Goal: Task Accomplishment & Management: Use online tool/utility

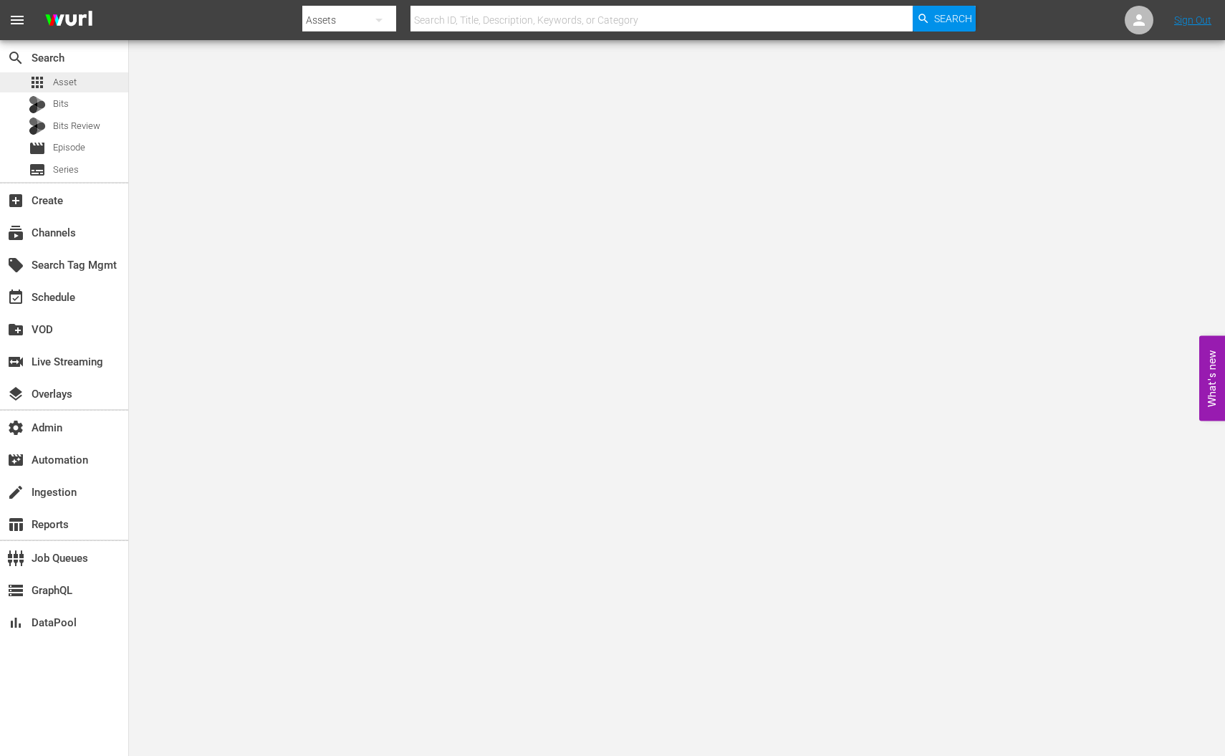
click at [67, 78] on span "Asset" at bounding box center [65, 82] width 24 height 14
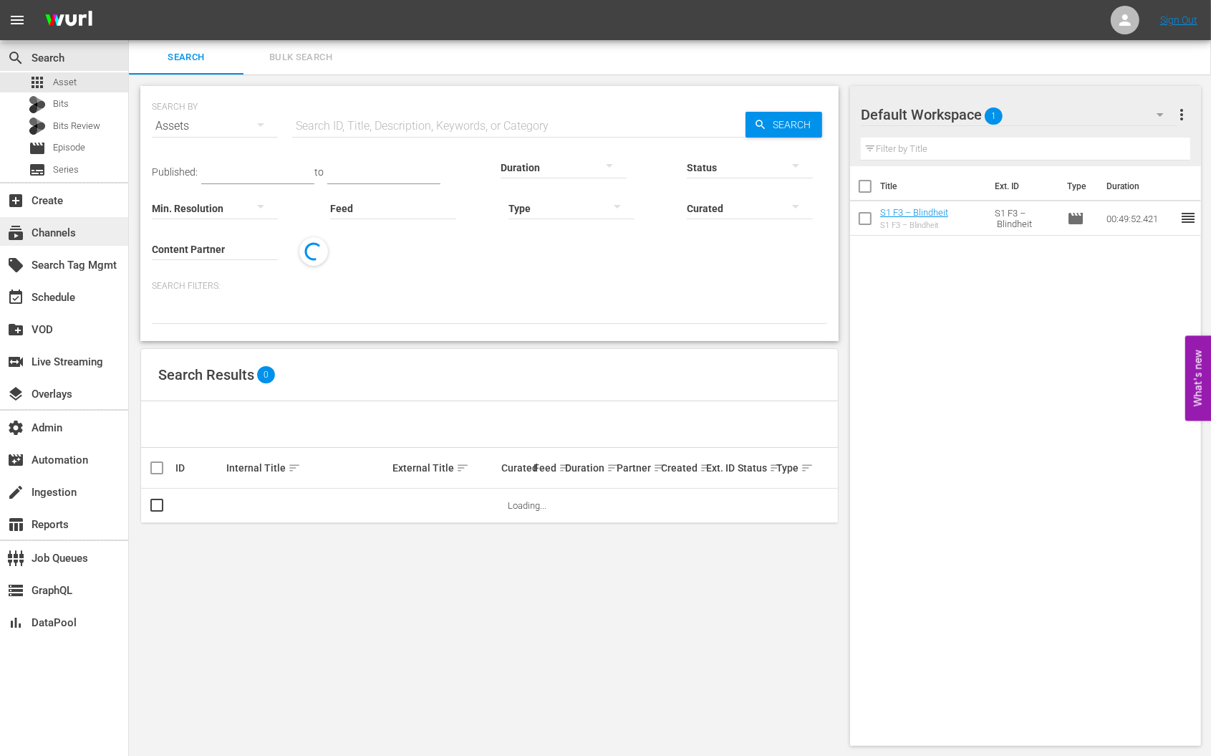
click at [82, 231] on div "subscriptions Channels" at bounding box center [64, 231] width 128 height 29
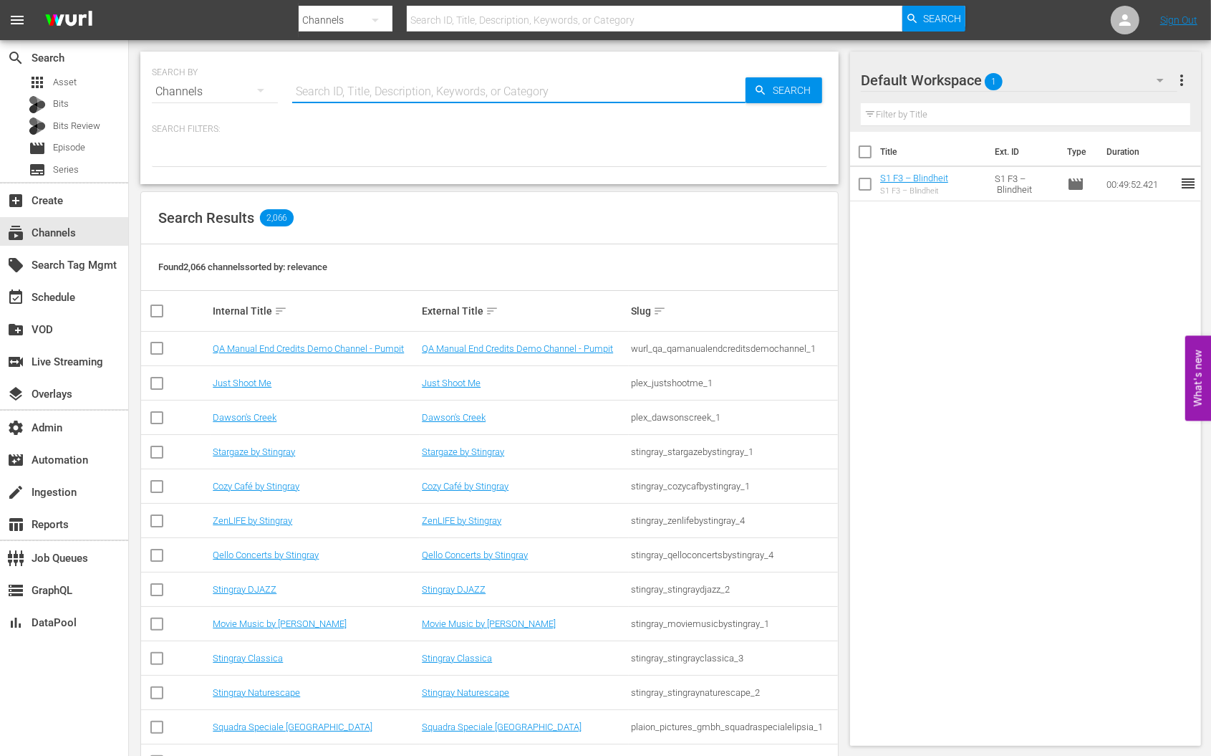
click at [329, 86] on input "text" at bounding box center [518, 92] width 453 height 34
type input "fandu"
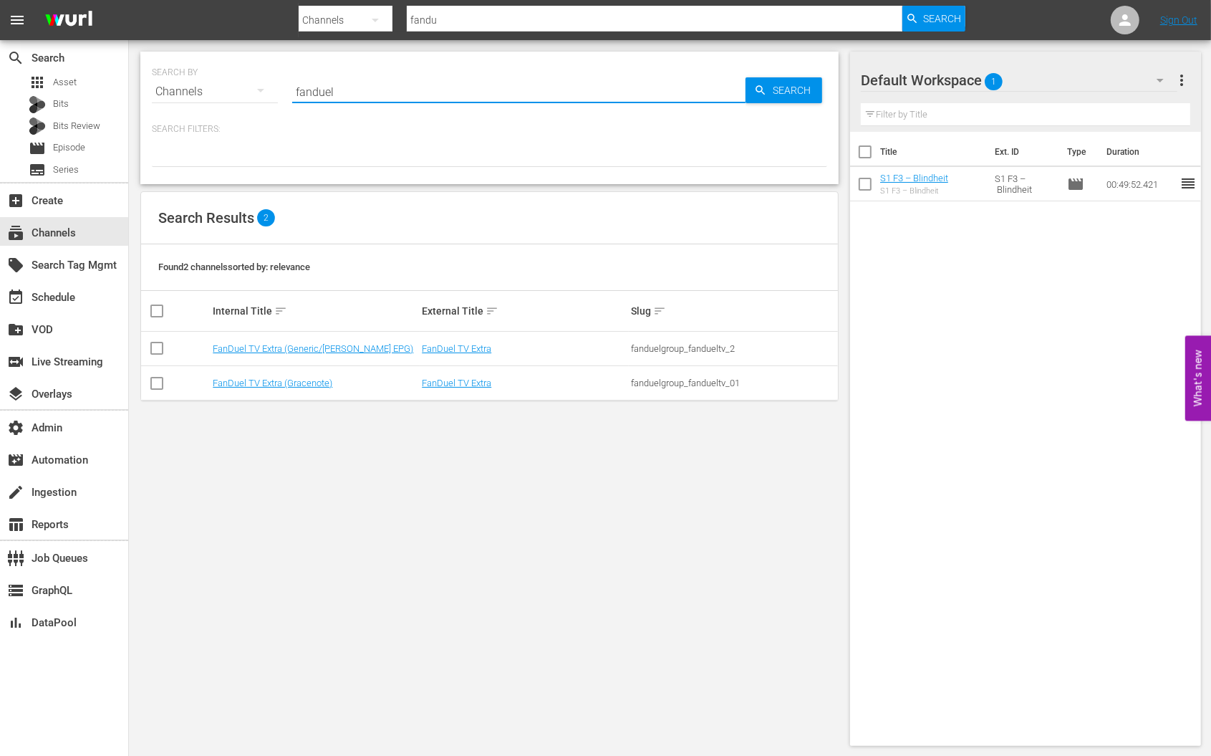
type input "fanduel"
click at [456, 383] on link "FanDuel TV Extra" at bounding box center [456, 383] width 69 height 11
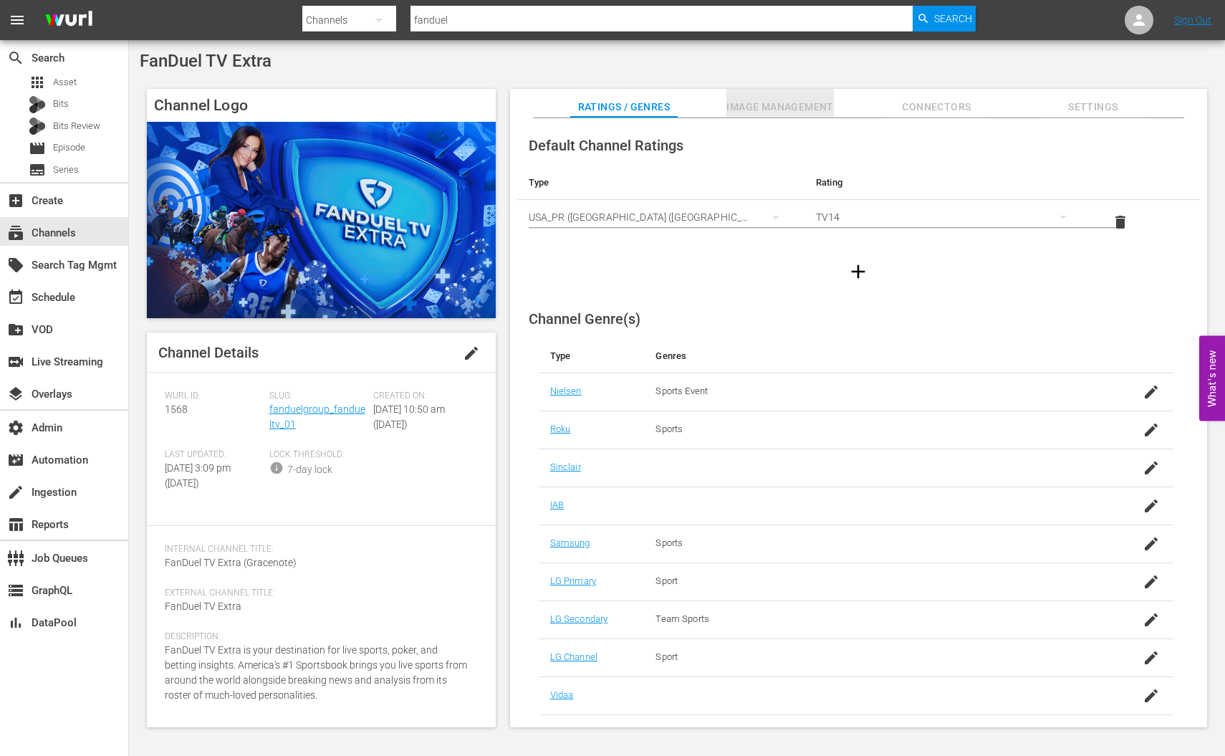
click at [749, 103] on span "Image Management" at bounding box center [779, 107] width 107 height 18
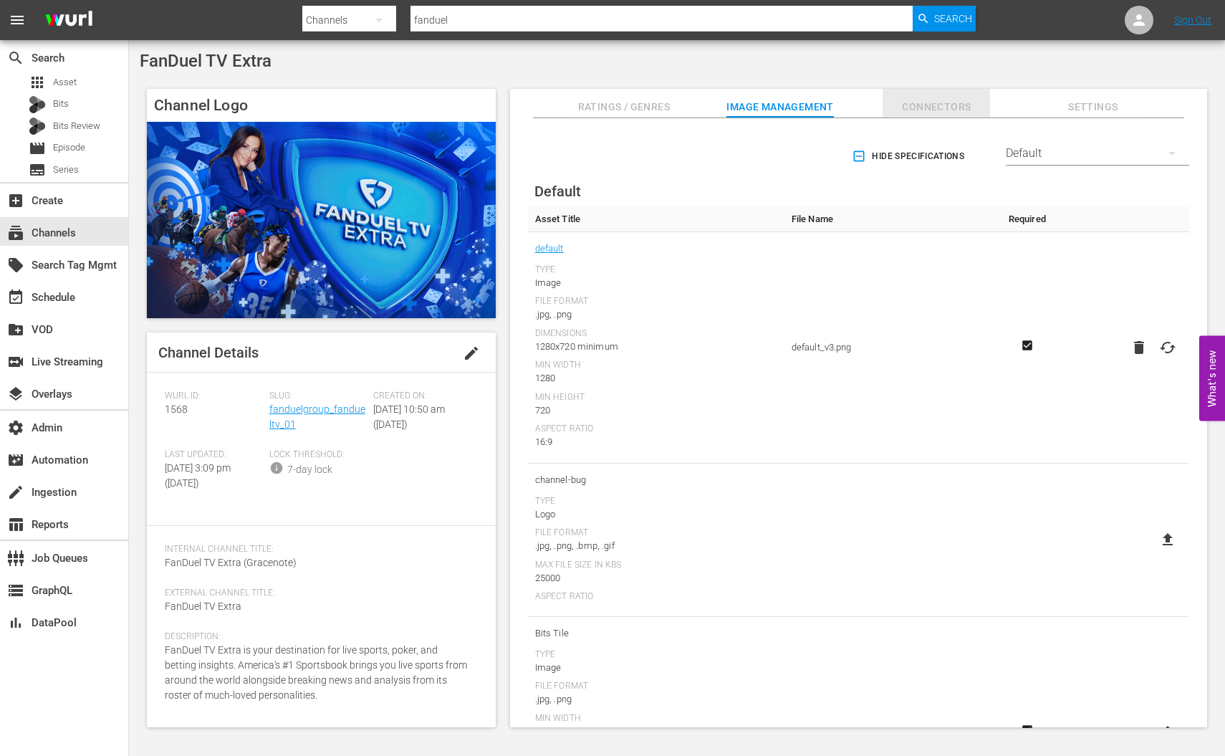
click at [935, 104] on span "Connectors" at bounding box center [936, 107] width 107 height 18
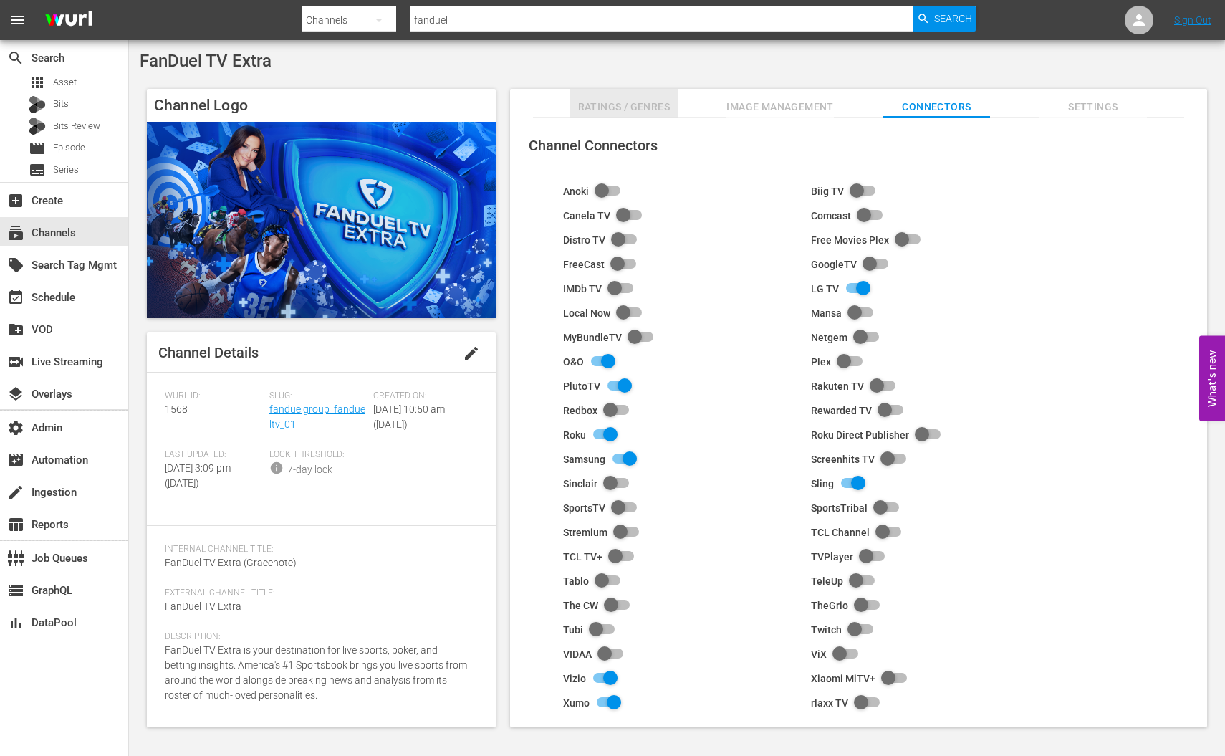
click at [653, 109] on span "Ratings / Genres" at bounding box center [623, 107] width 107 height 18
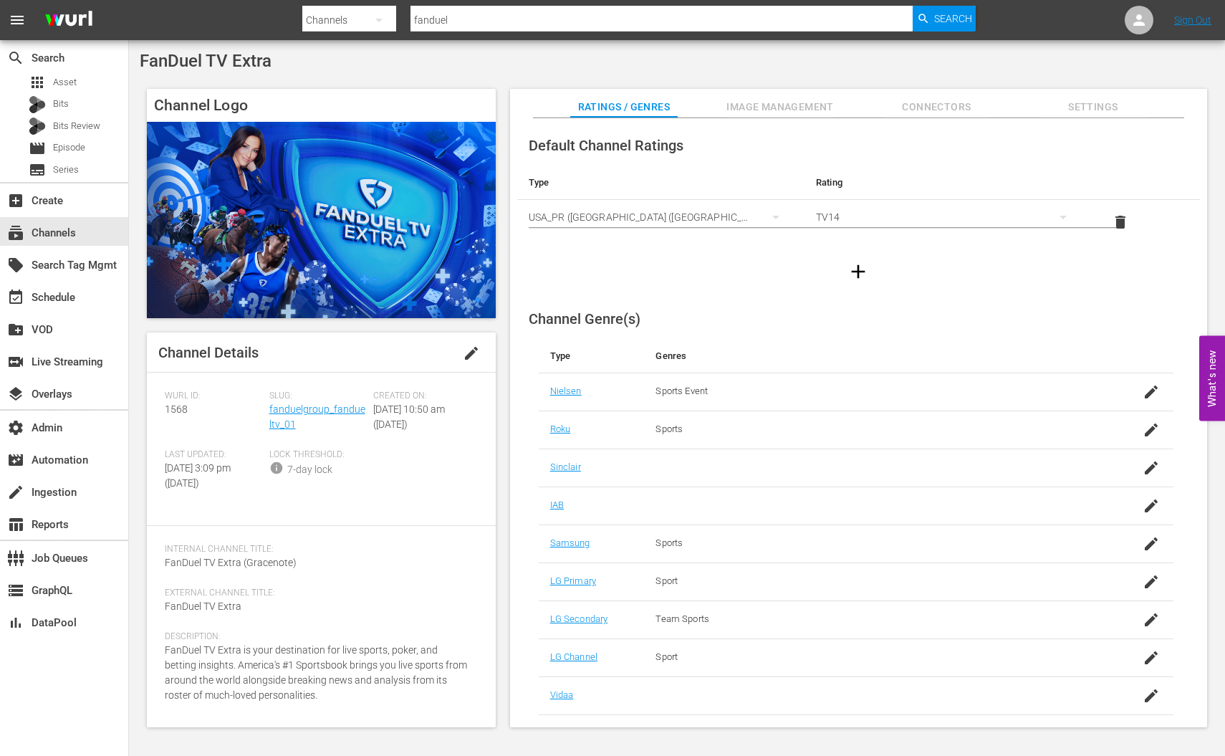
click at [755, 104] on span "Image Management" at bounding box center [779, 107] width 107 height 18
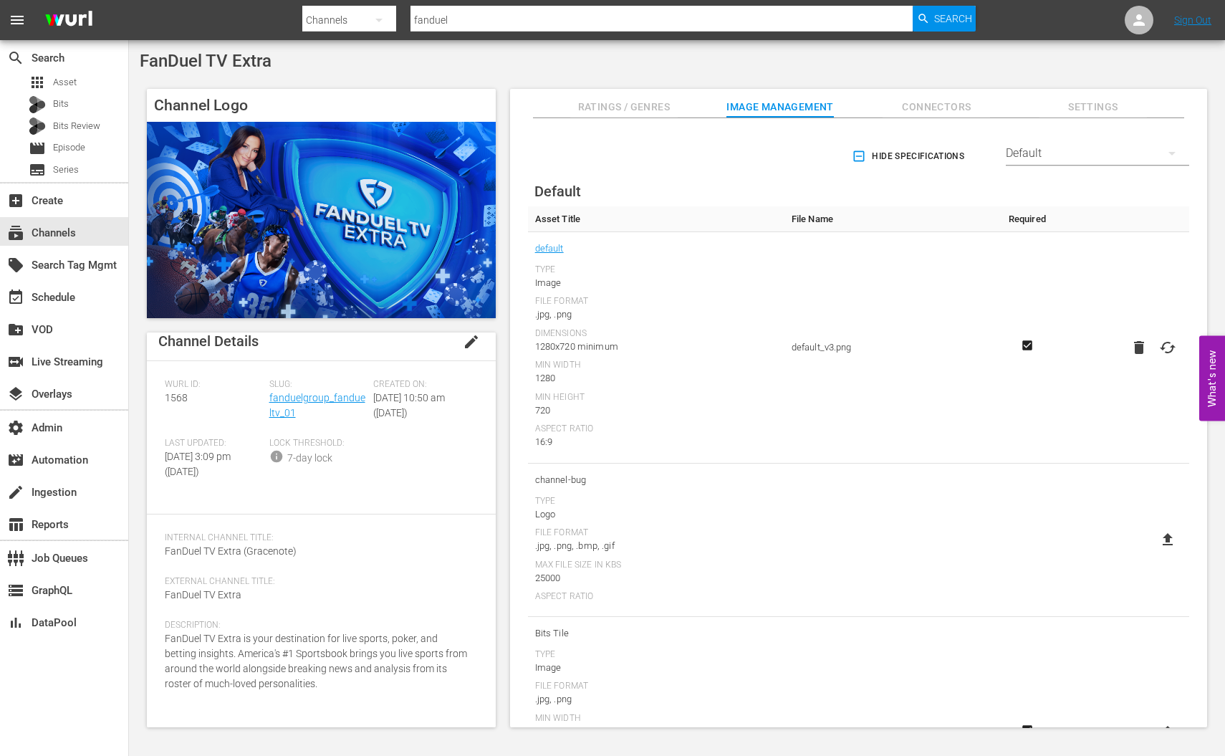
scroll to position [22, 0]
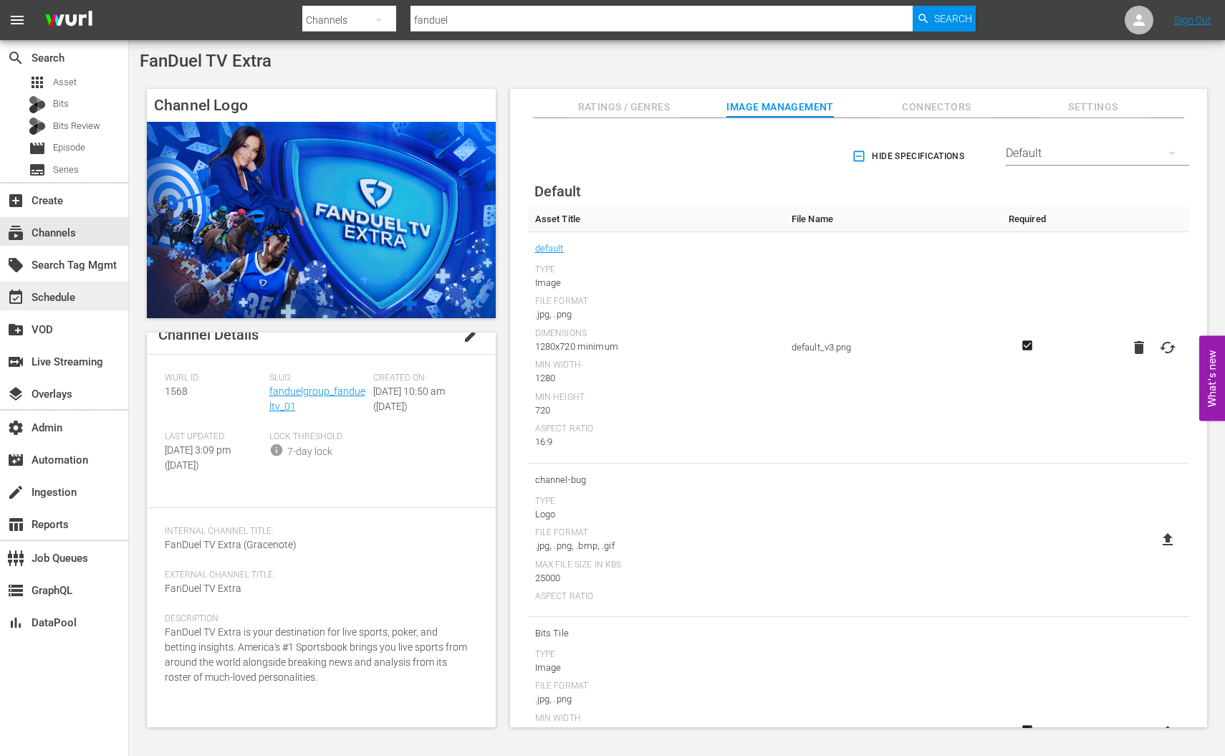
click at [93, 289] on div "event_available Schedule" at bounding box center [64, 296] width 128 height 29
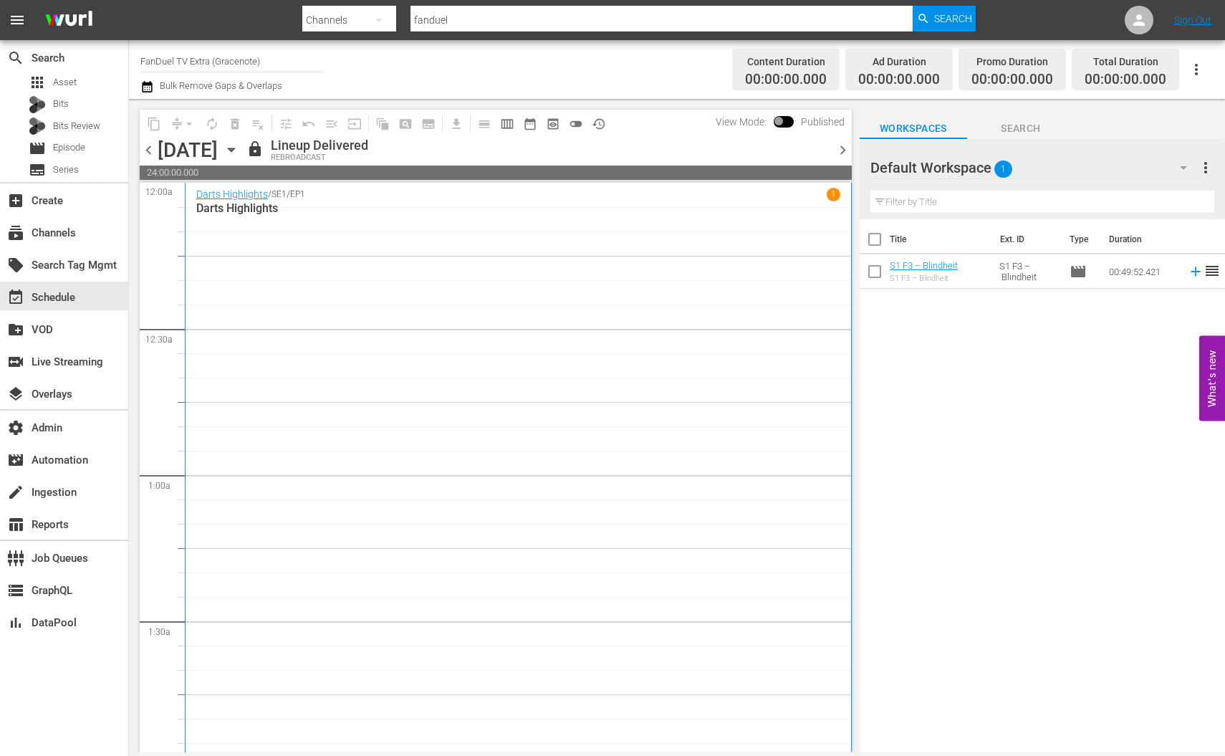
click at [517, 289] on div "Darts Highlights / SE1 / EP1 1 Darts Highlights" at bounding box center [518, 475] width 644 height 574
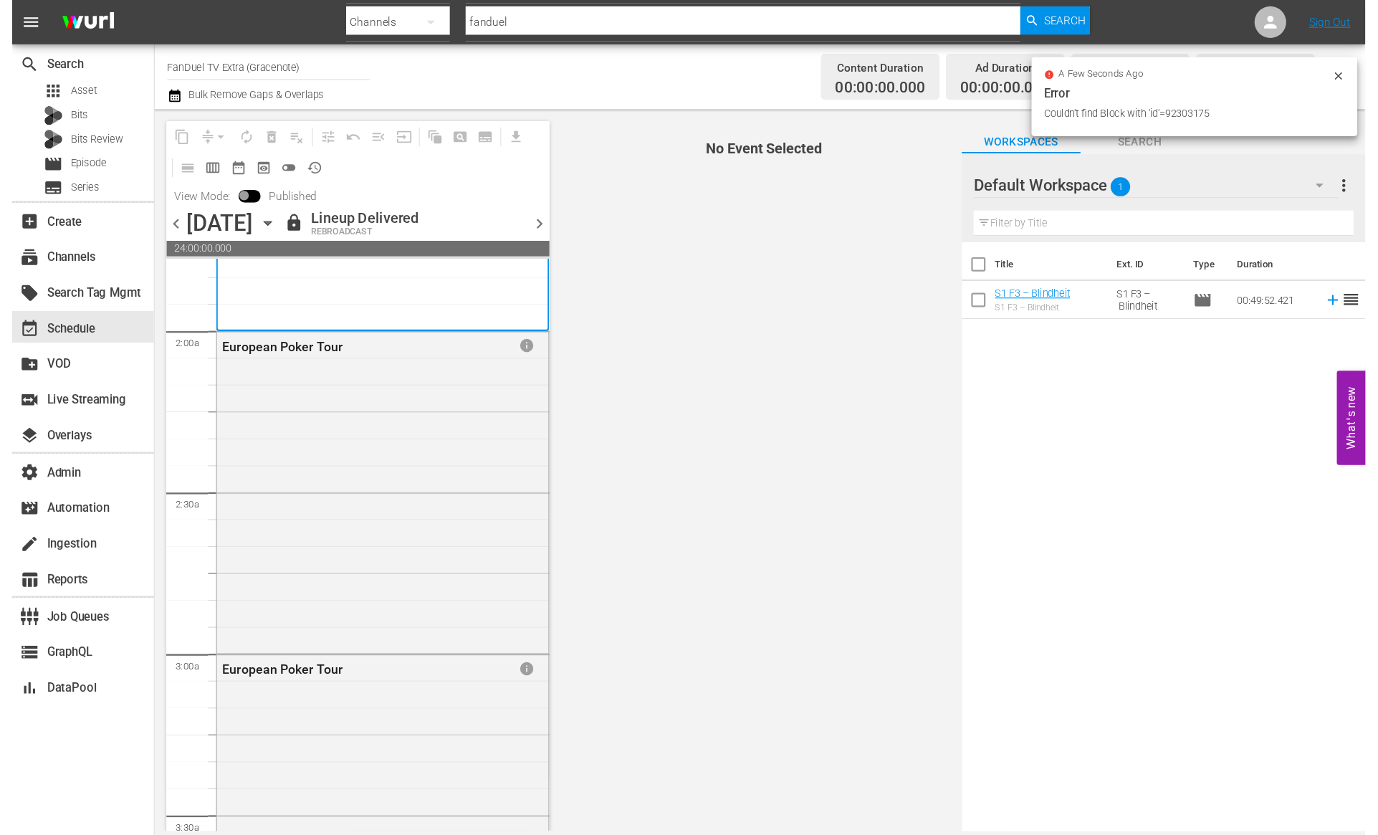
scroll to position [419, 0]
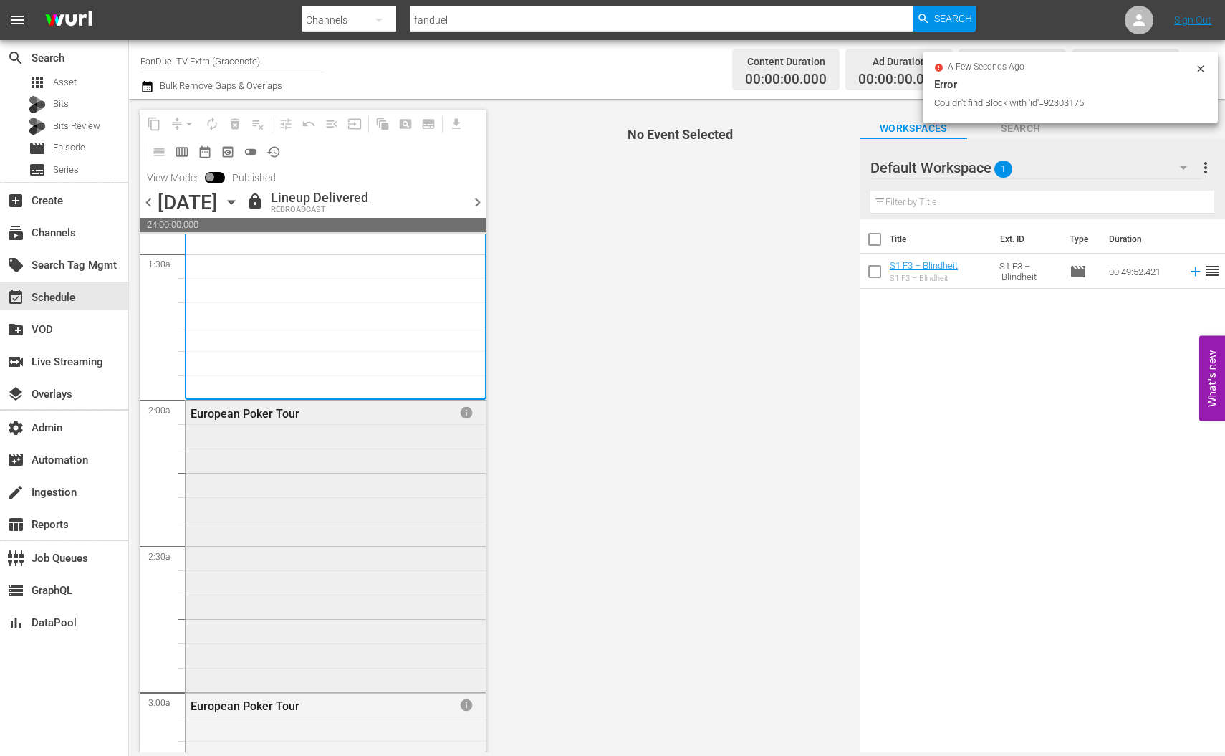
click at [338, 444] on div "European Poker Tour info" at bounding box center [336, 544] width 300 height 288
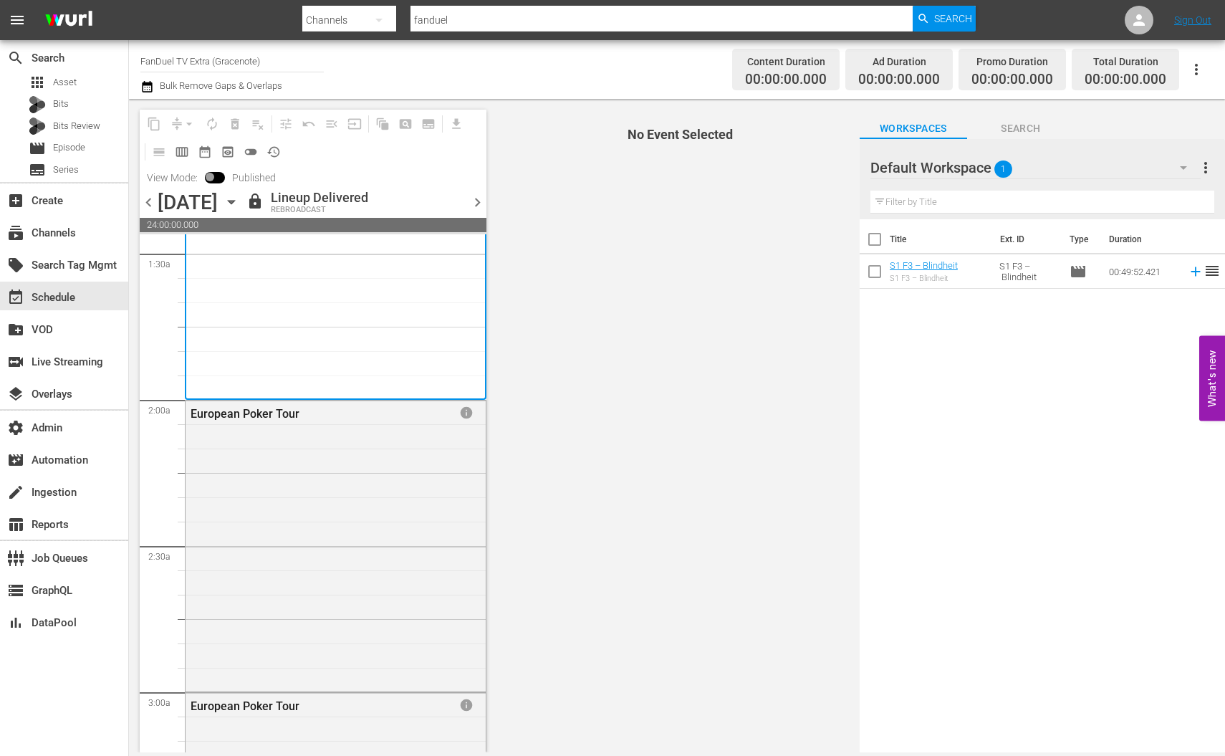
click at [1201, 74] on icon "button" at bounding box center [1196, 69] width 17 height 17
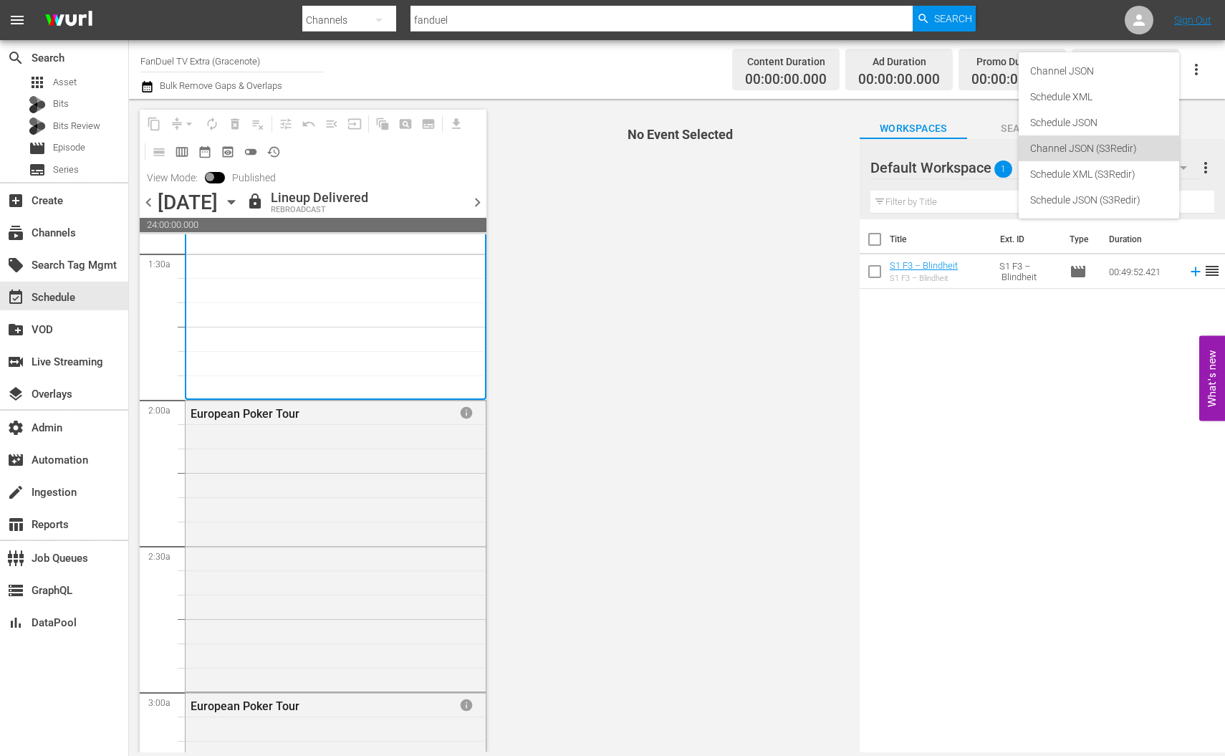
click at [1105, 150] on div "Channel JSON (S3Redir)" at bounding box center [1099, 148] width 138 height 26
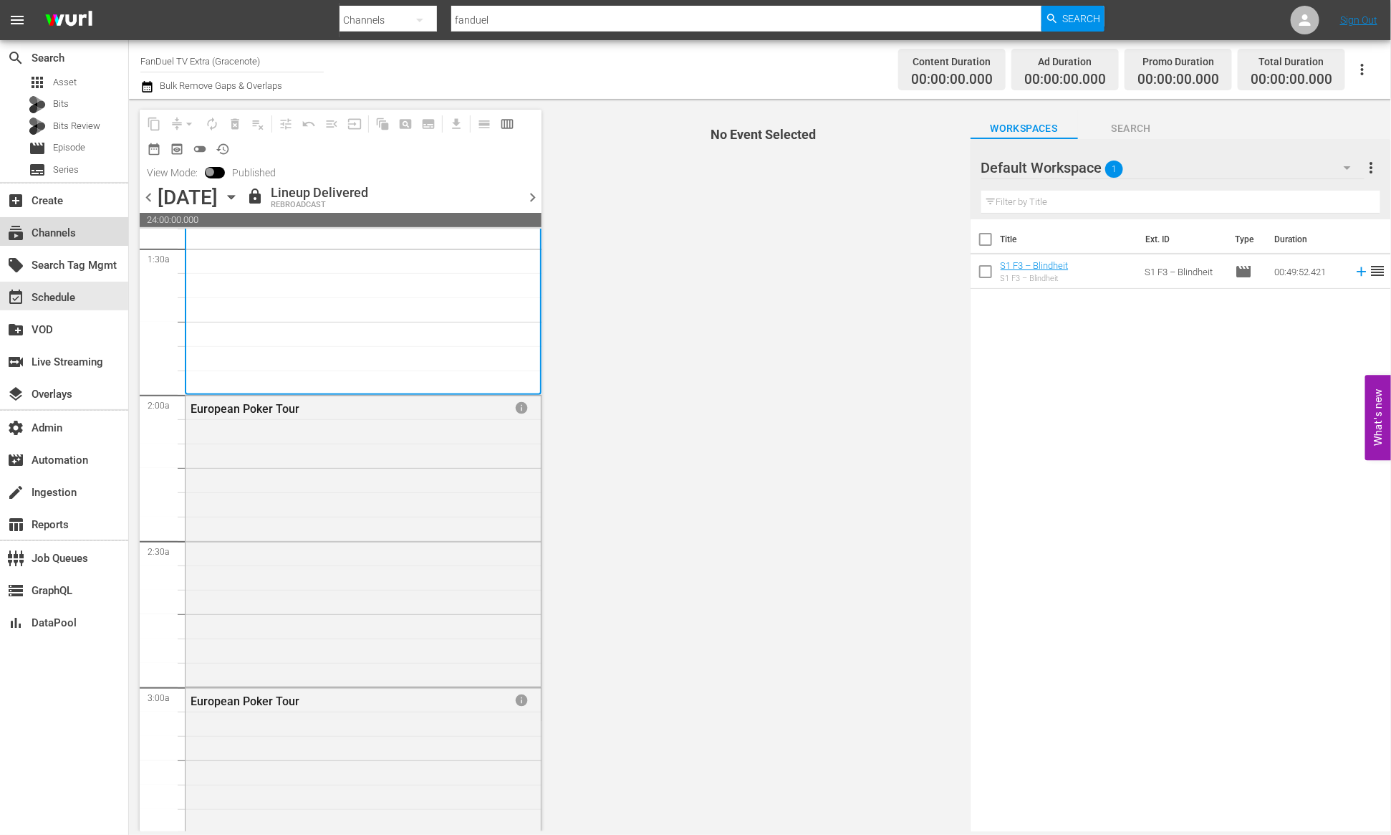
click at [62, 229] on div "subscriptions Channels" at bounding box center [40, 230] width 80 height 13
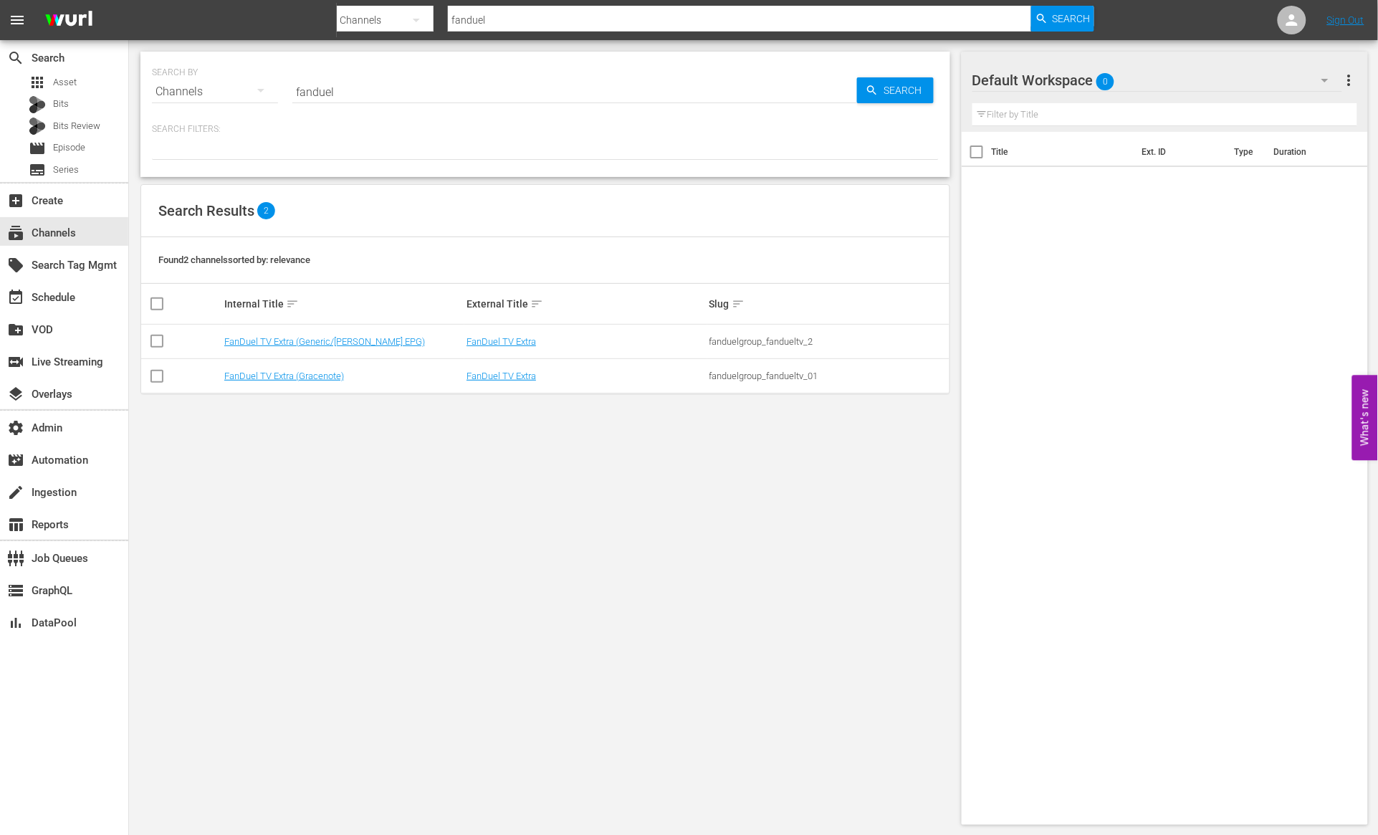
click at [390, 91] on input "fanduel" at bounding box center [574, 92] width 565 height 34
click at [390, 92] on input "fanduel" at bounding box center [574, 92] width 565 height 34
type input "made"
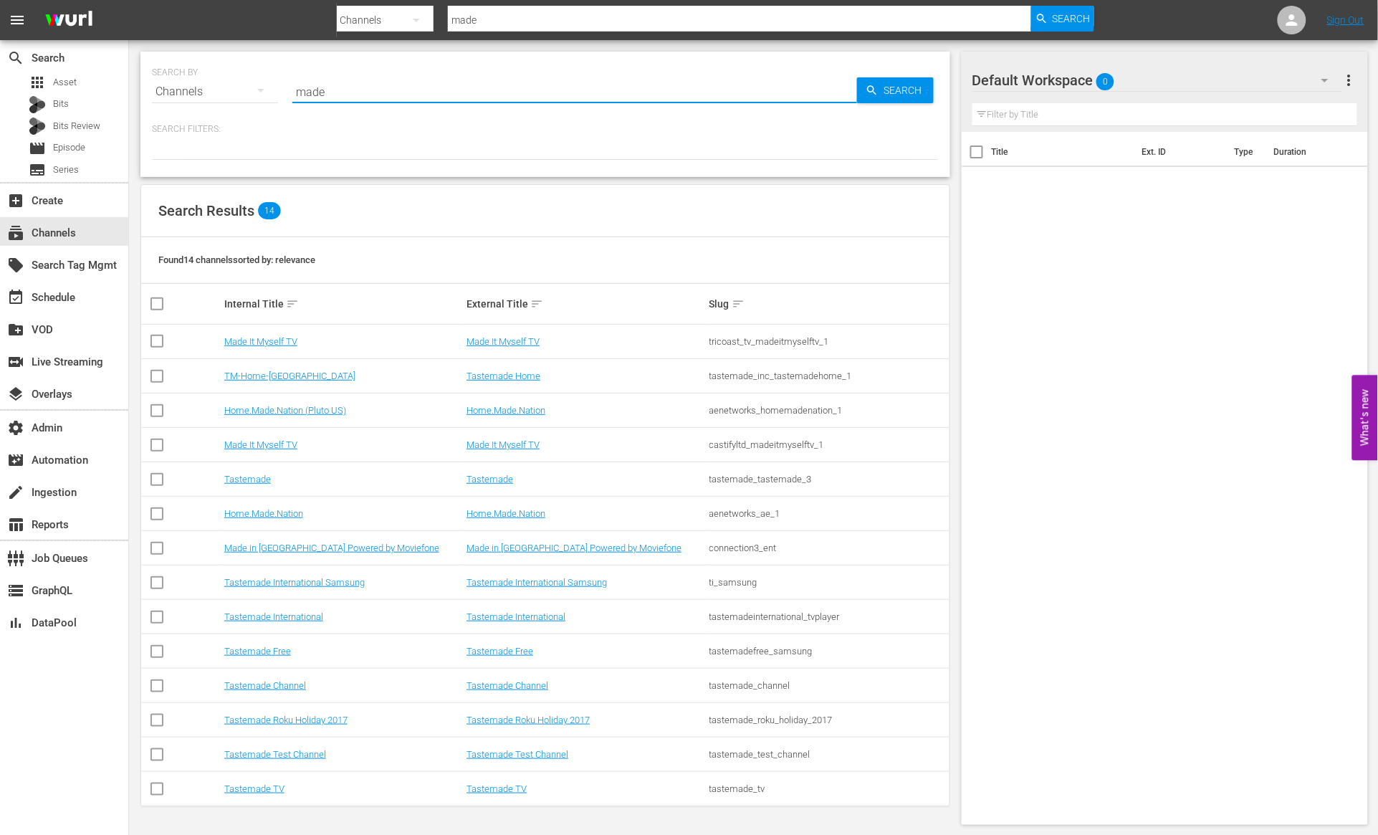
type input "Made it myself"
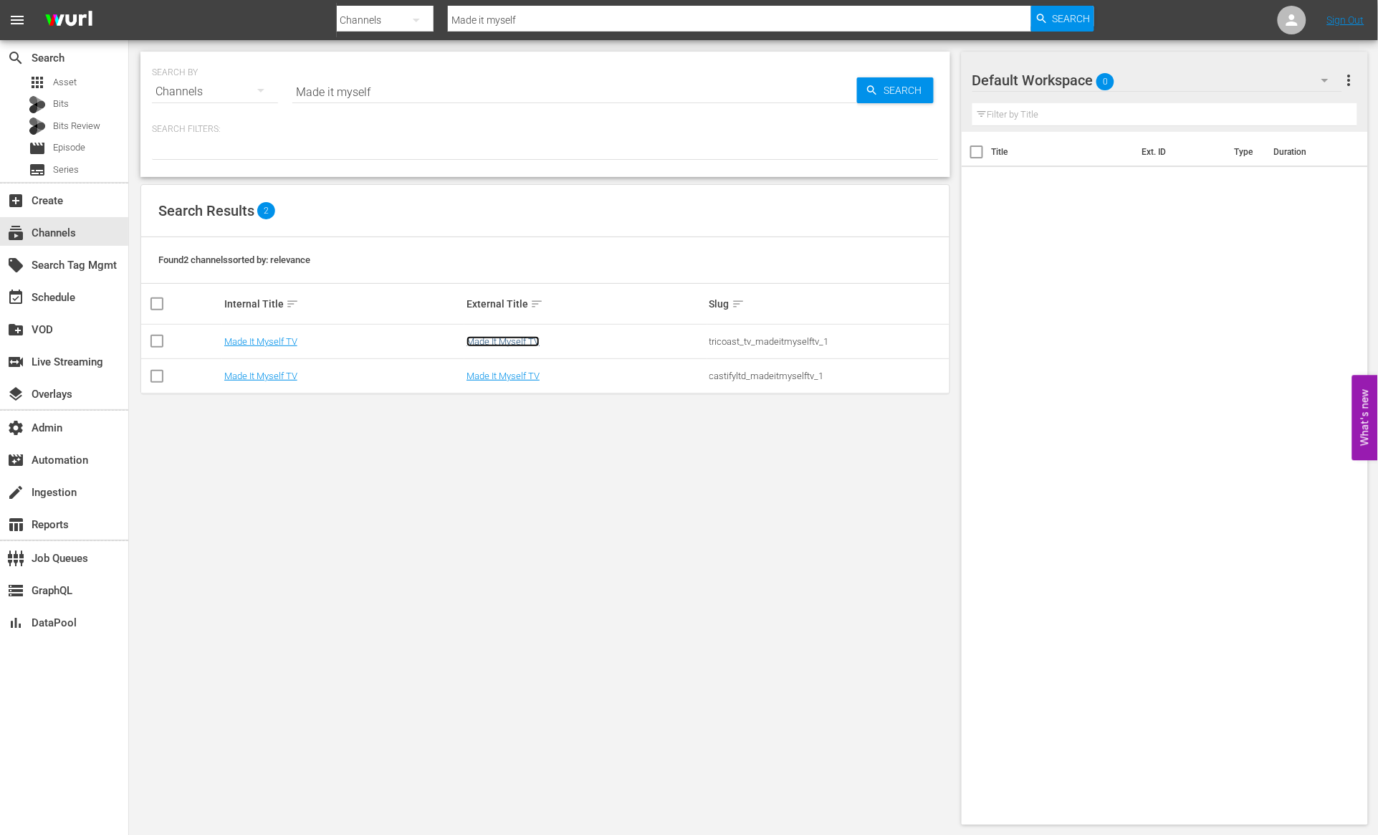
click at [505, 339] on link "Made It Myself TV" at bounding box center [502, 341] width 73 height 11
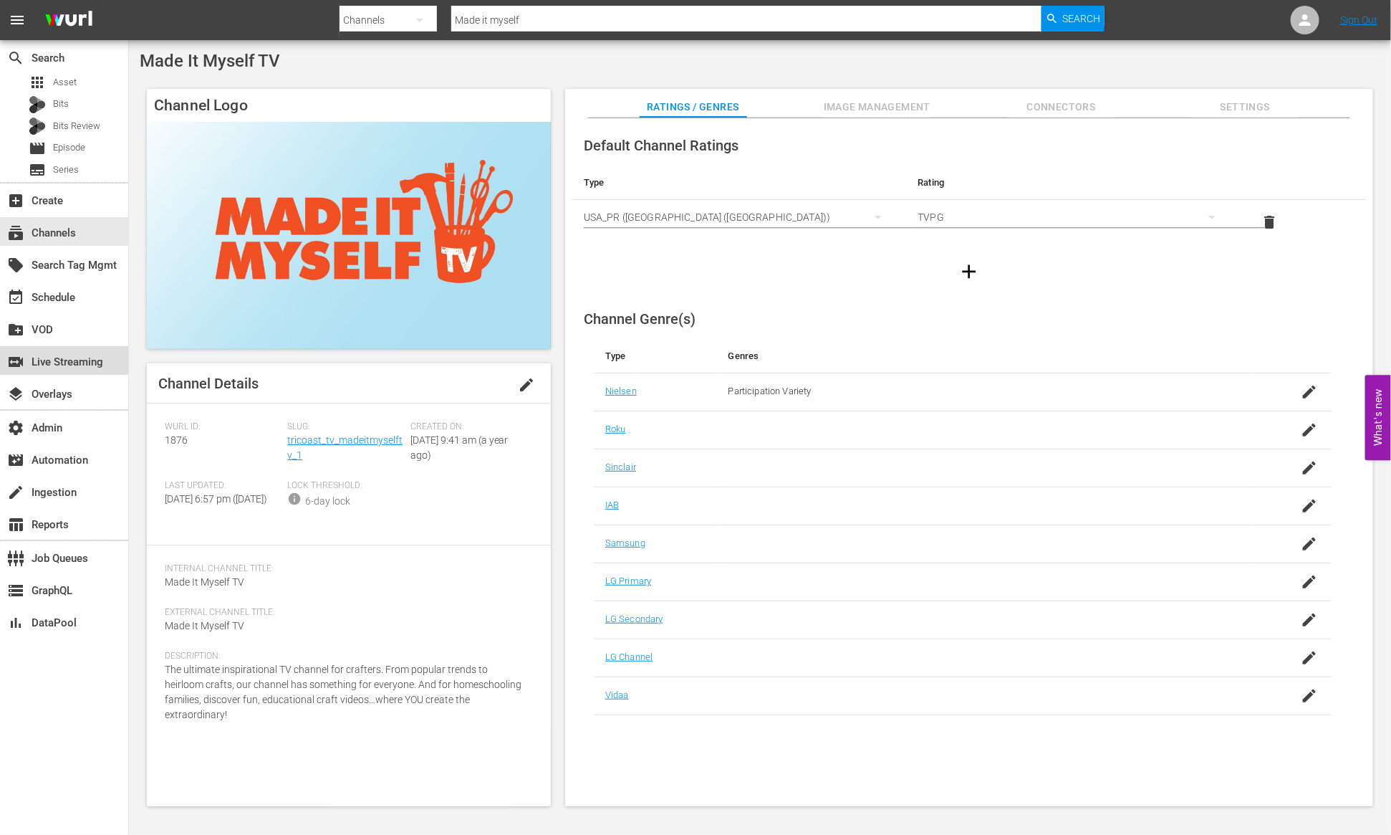
click at [80, 366] on div "switch_video Live Streaming" at bounding box center [40, 359] width 80 height 13
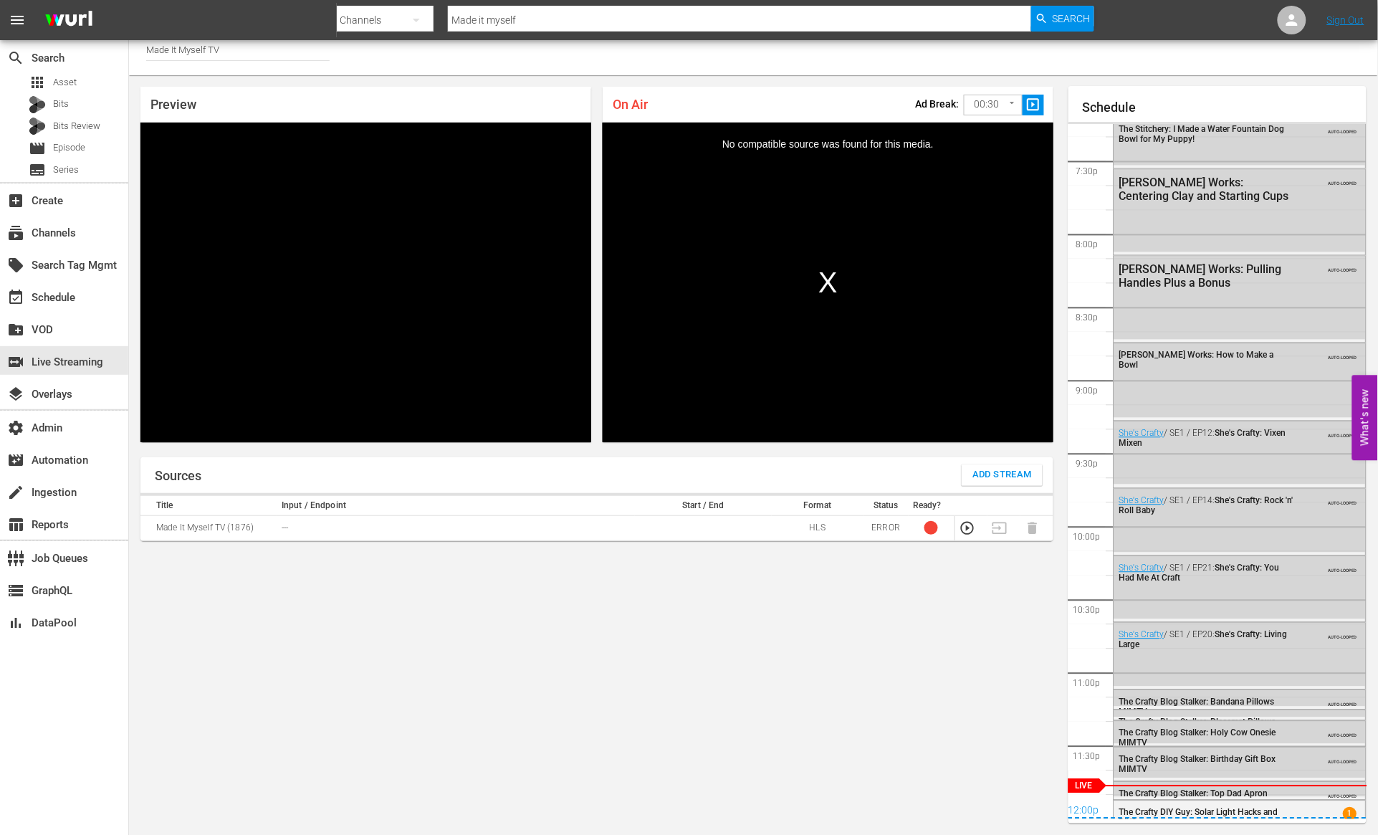
scroll to position [2838, 0]
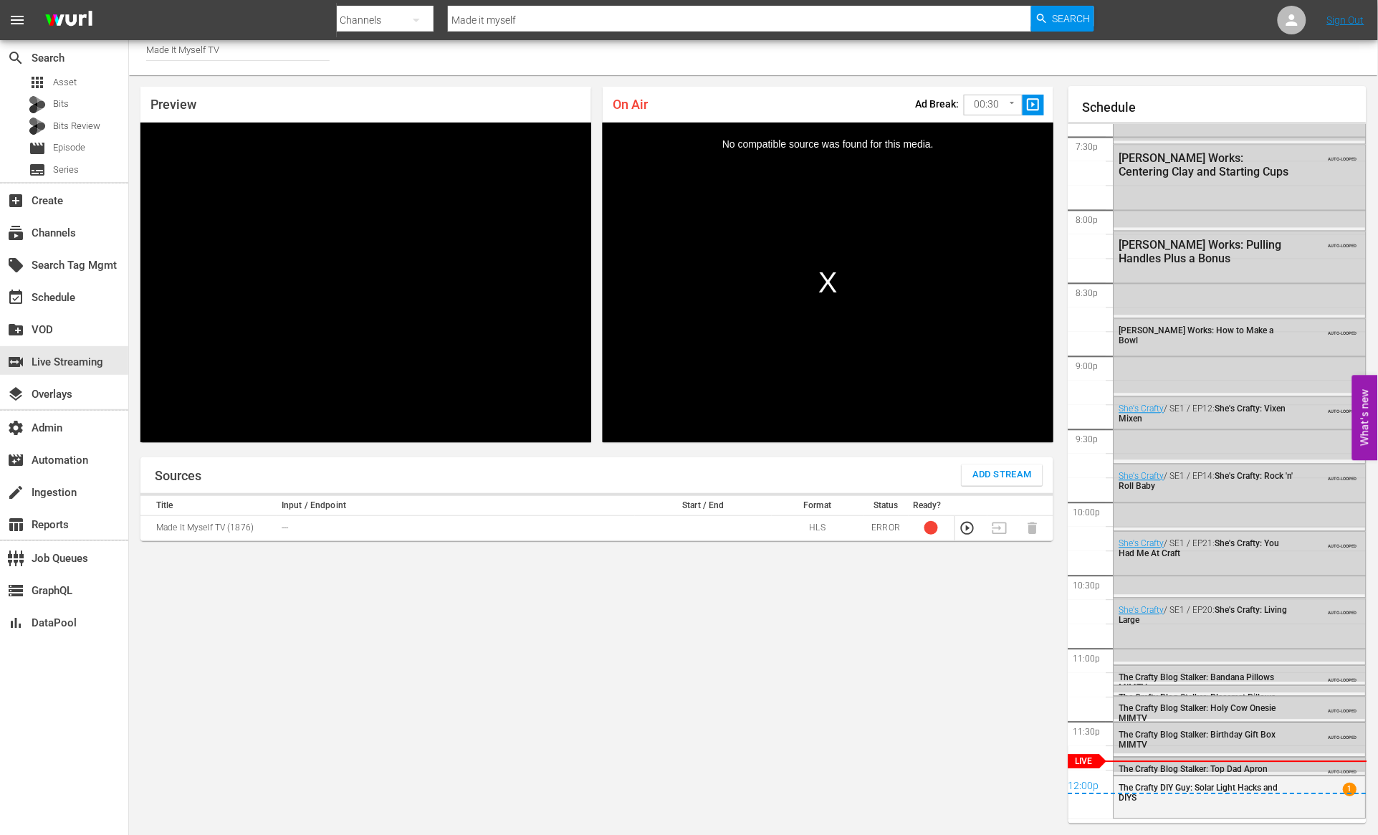
click at [1201, 755] on span "The Crafty Blog Stalker: Top Dad Apron MIMTV" at bounding box center [1193, 774] width 149 height 20
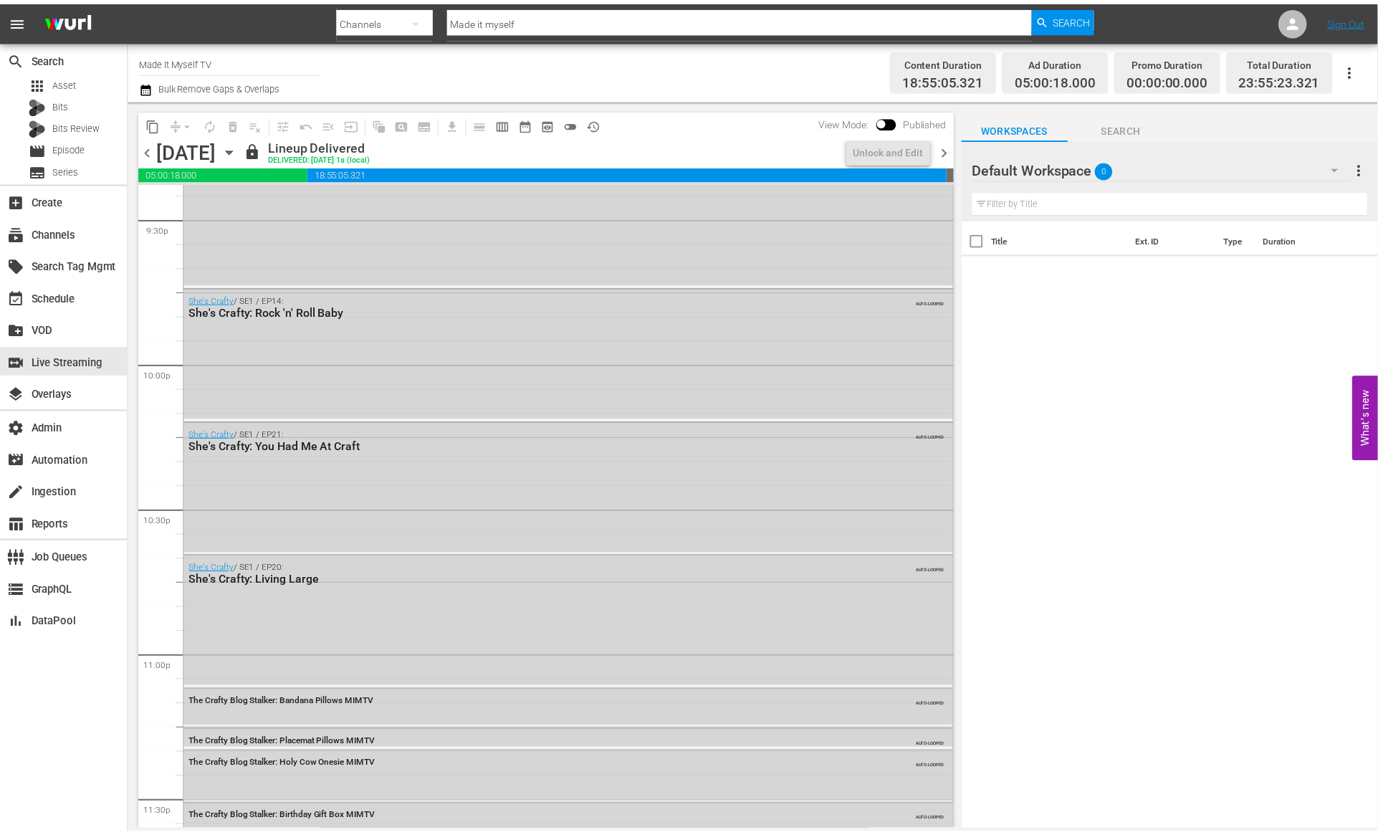
scroll to position [6416, 0]
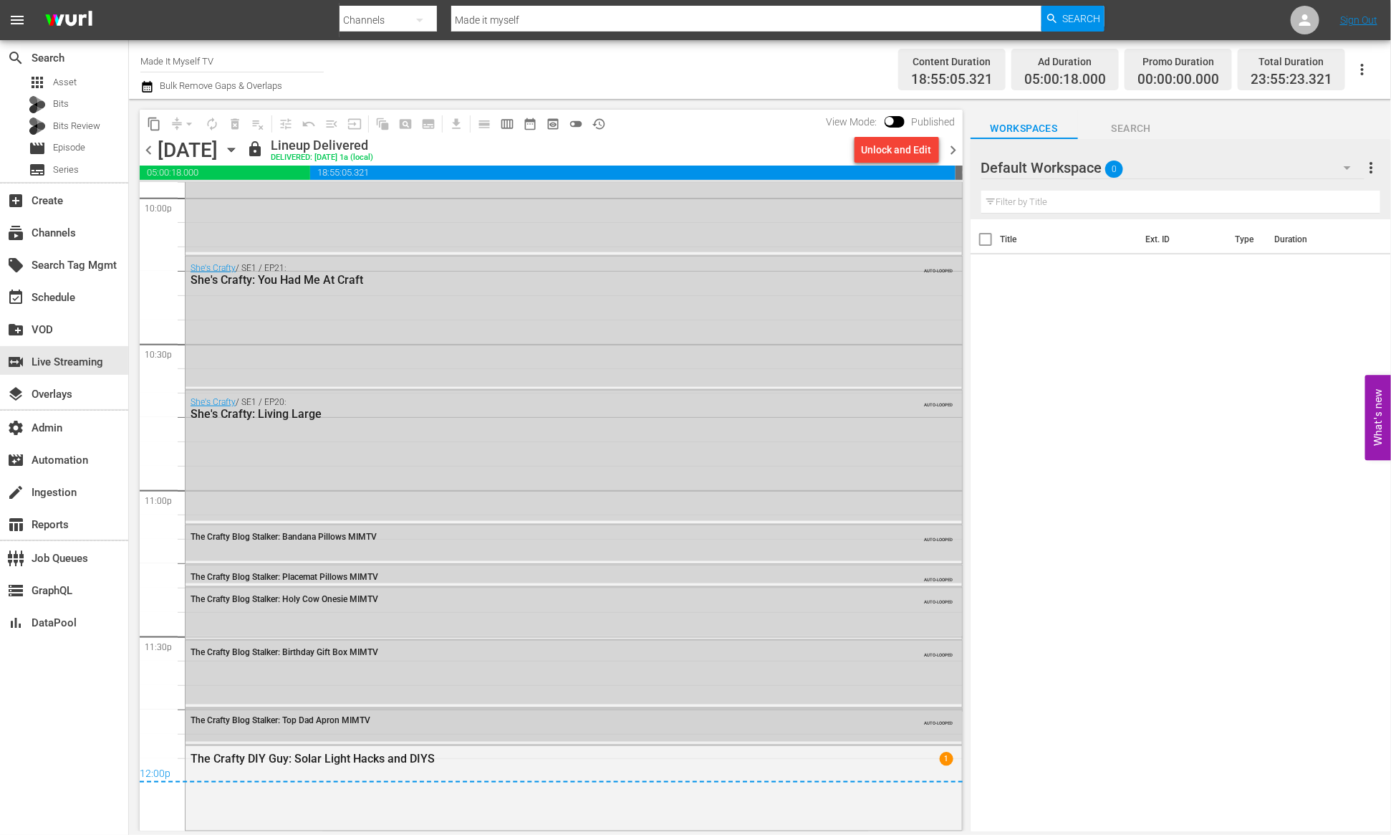
click at [508, 721] on div "The Crafty Blog Stalker: Top Dad Apron MIMTV" at bounding box center [535, 720] width 688 height 10
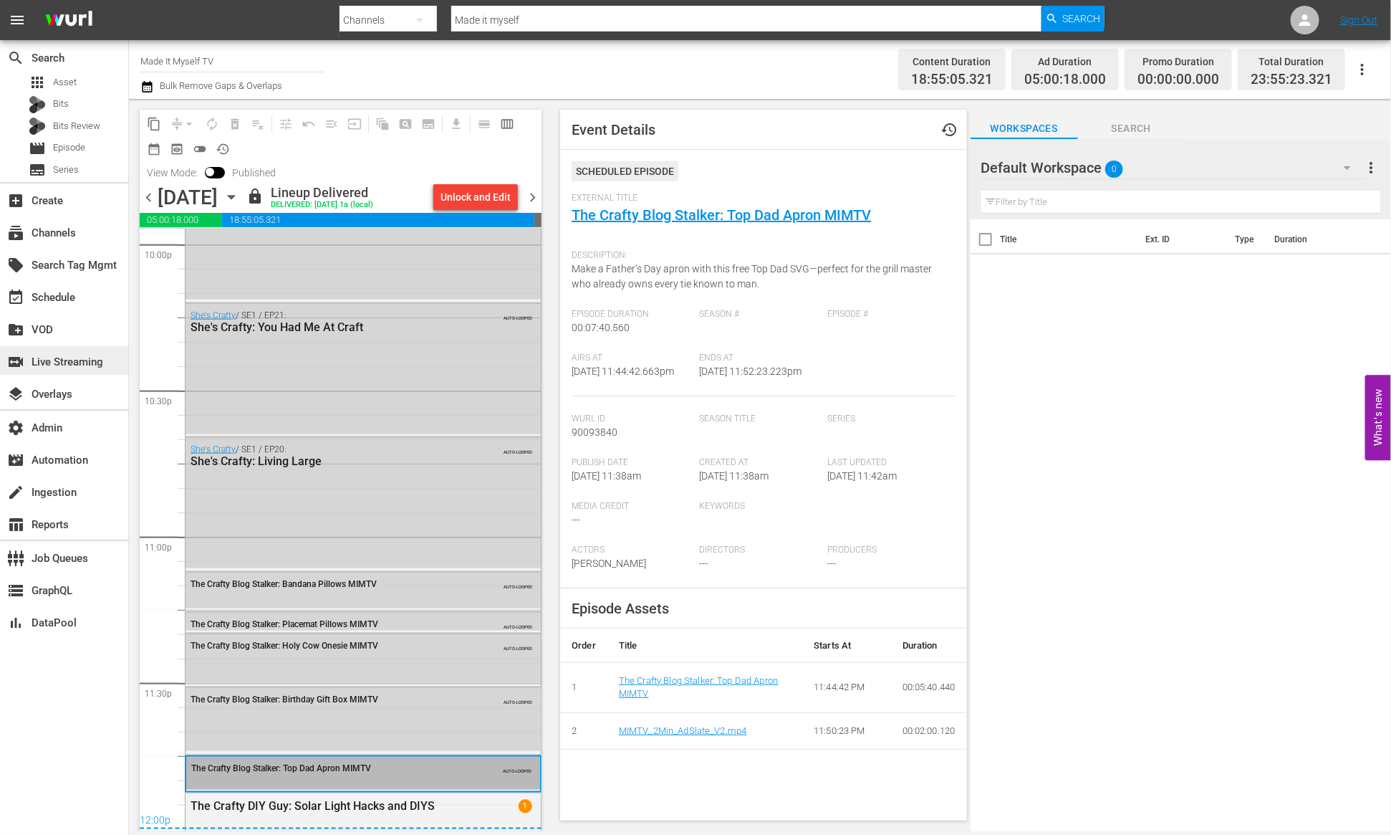
click at [54, 357] on div "switch_video Live Streaming" at bounding box center [40, 359] width 80 height 13
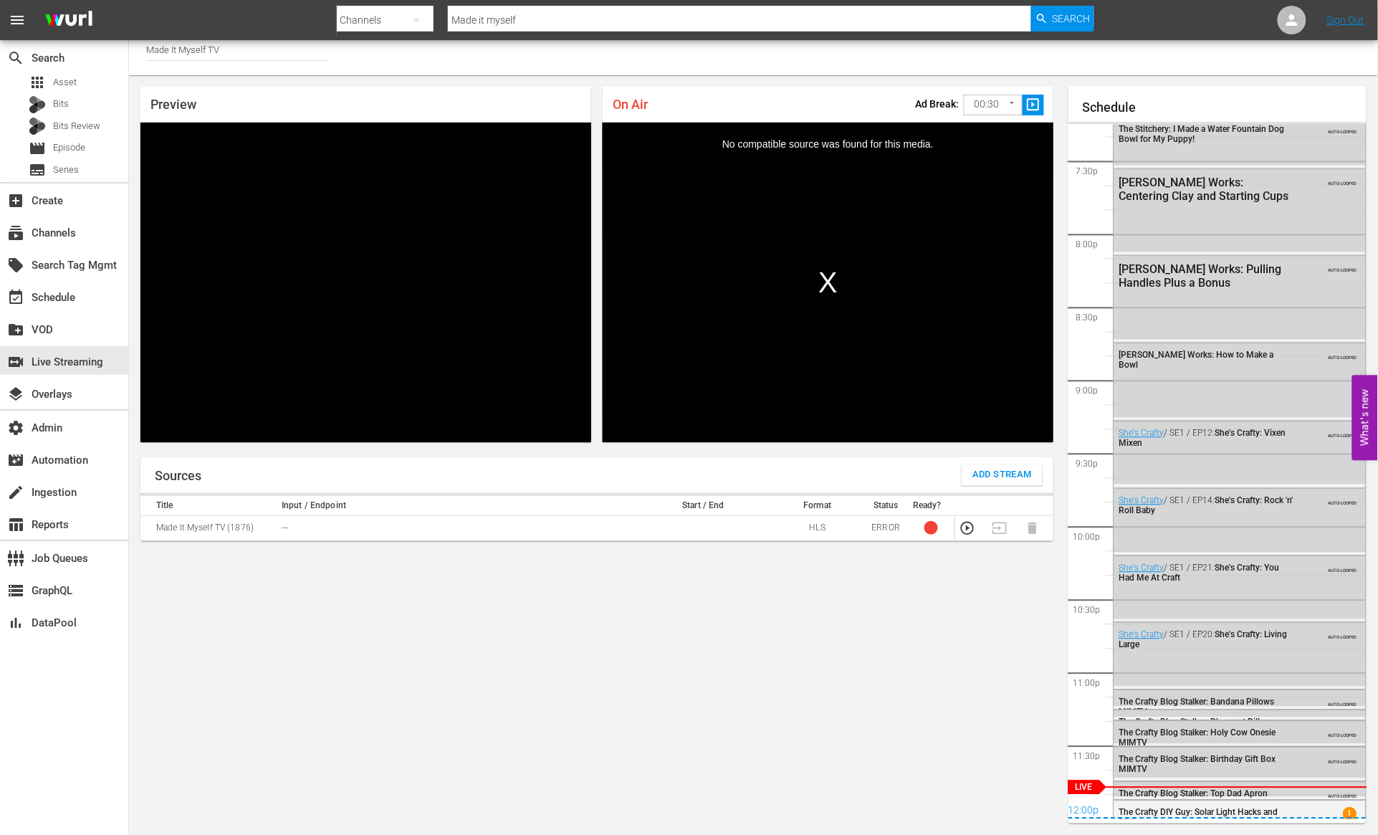
scroll to position [2838, 0]
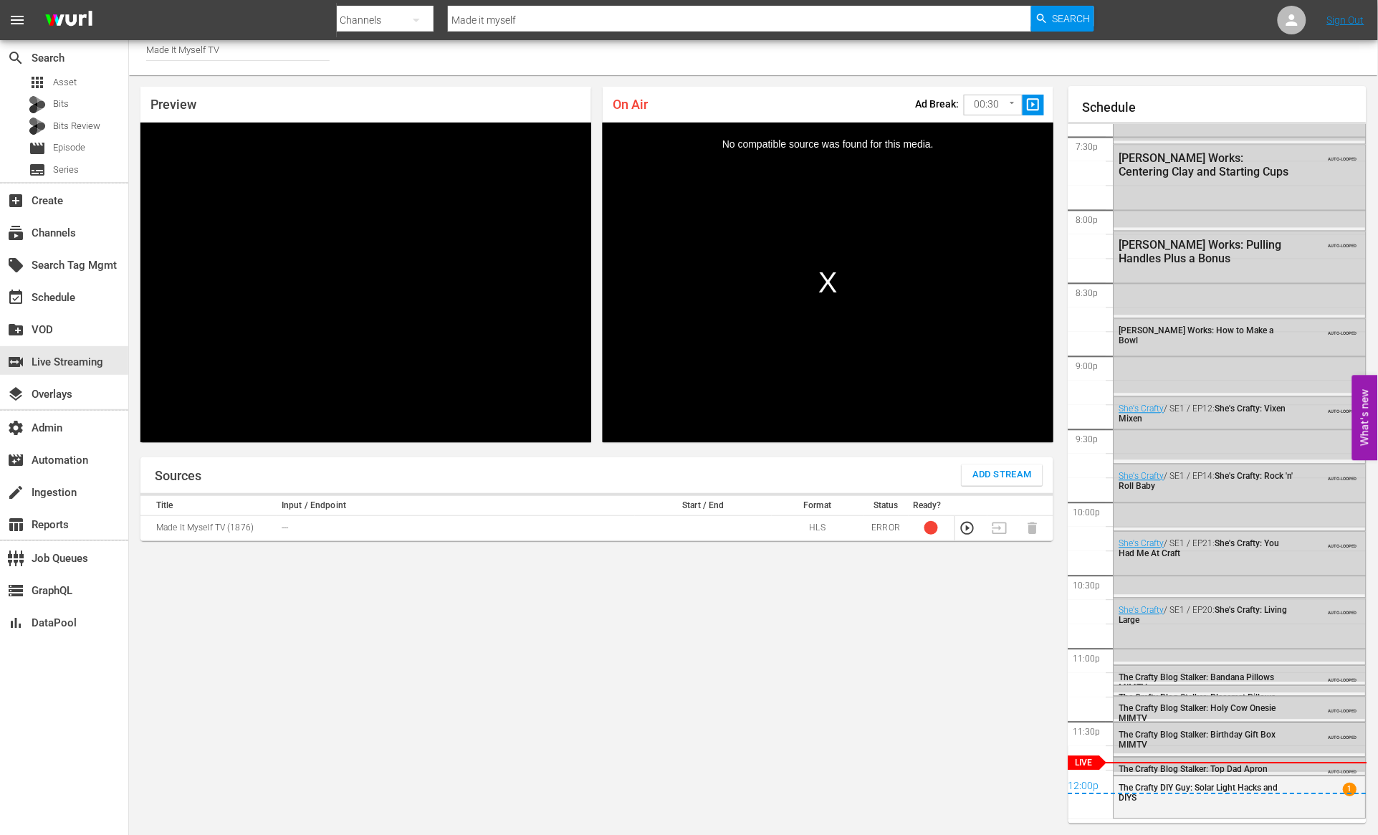
click at [1171, 755] on span "The Crafty Blog Stalker: Top Dad Apron MIMTV" at bounding box center [1193, 774] width 149 height 20
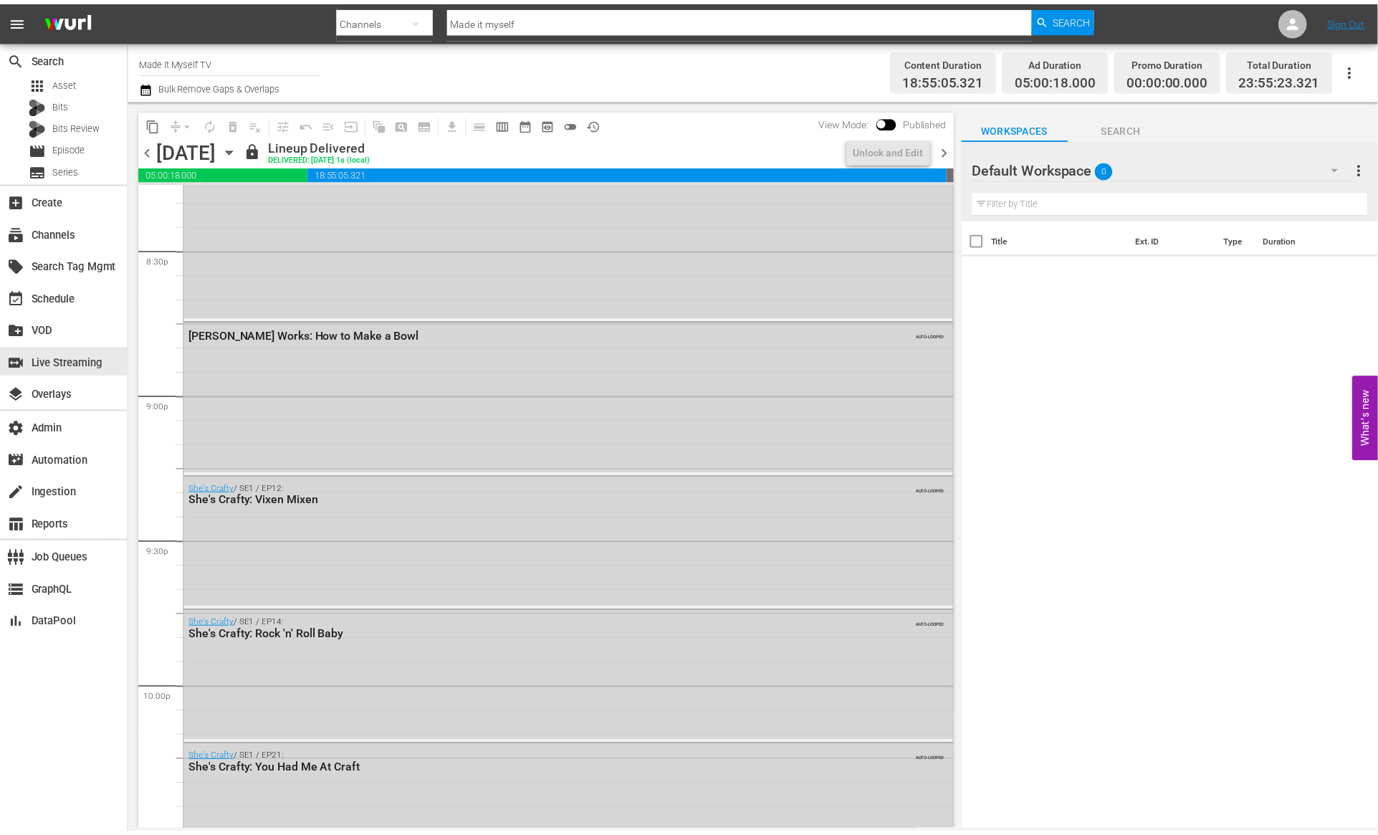
scroll to position [6416, 0]
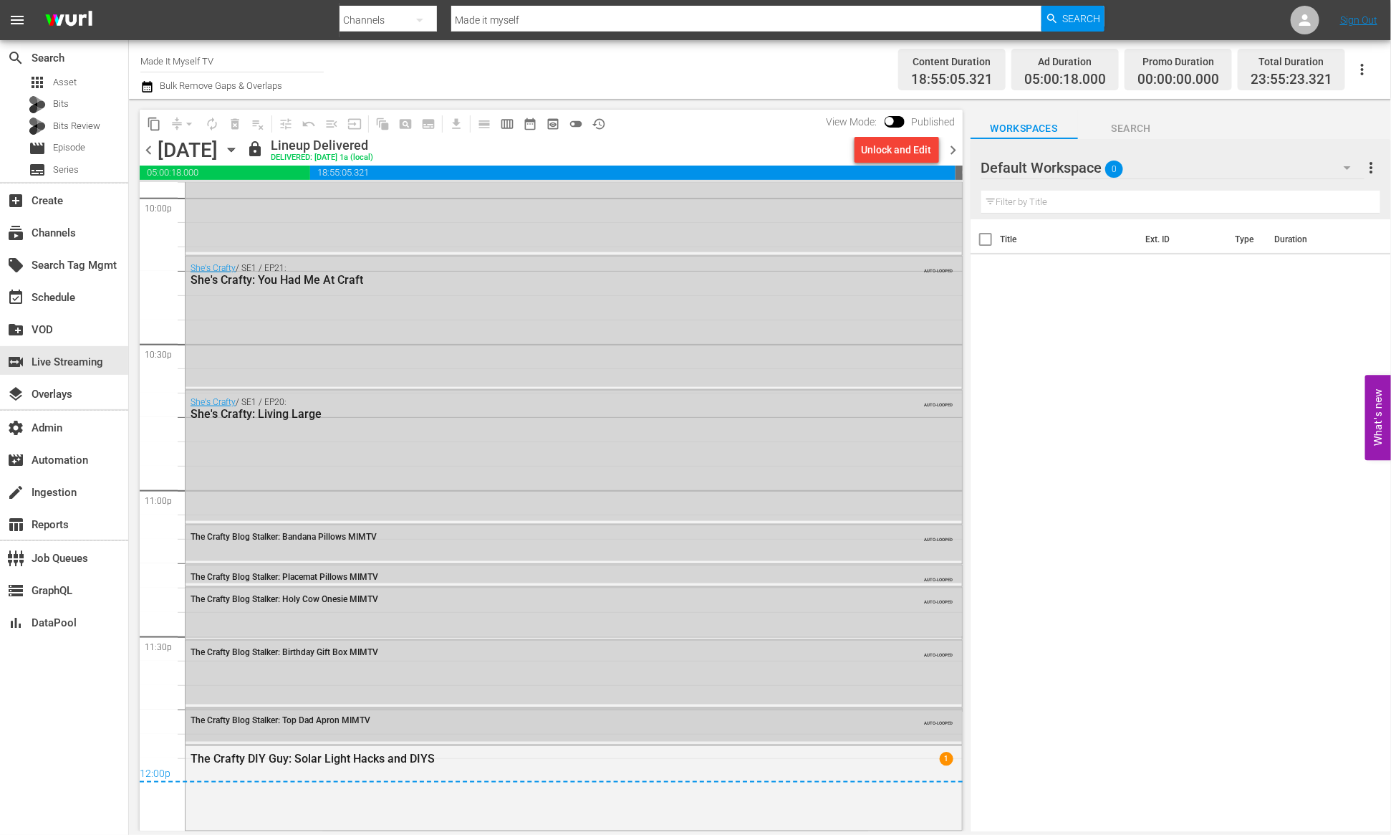
click at [372, 722] on div "The Crafty Blog Stalker: Top Dad Apron MIMTV" at bounding box center [535, 720] width 688 height 10
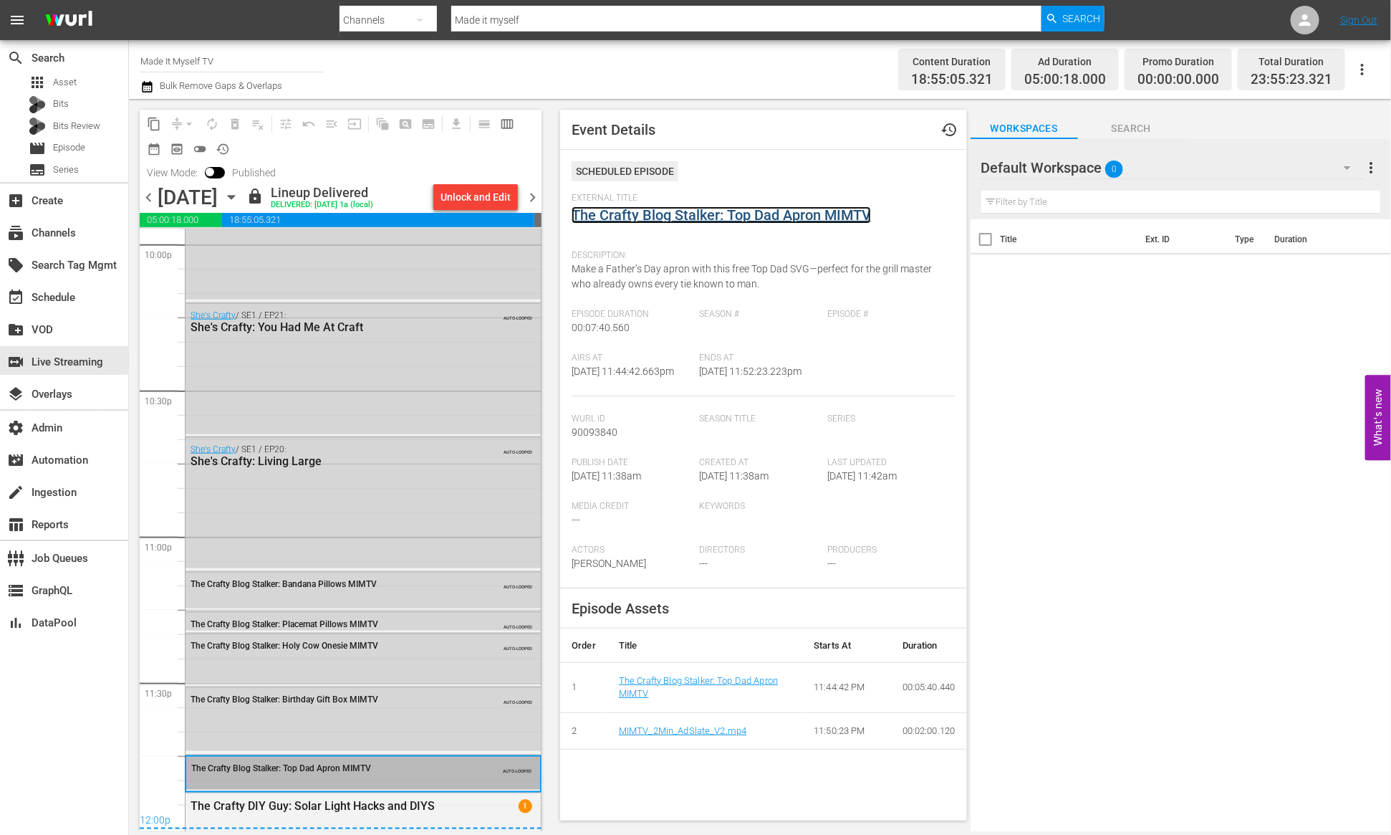
click at [686, 216] on link "The Crafty Blog Stalker: Top Dad Apron MIMTV" at bounding box center [721, 214] width 299 height 17
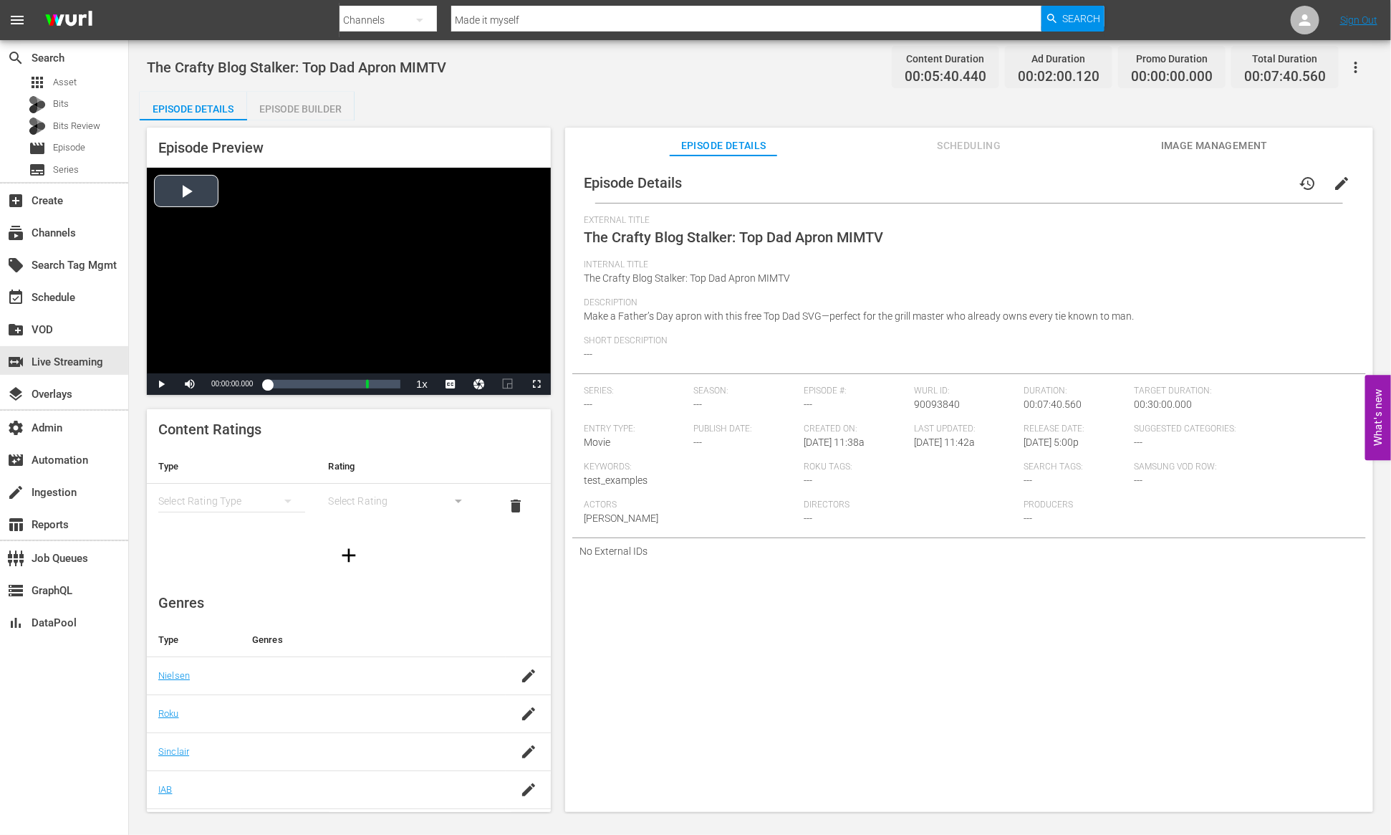
click at [196, 184] on div "Video Player" at bounding box center [349, 271] width 404 height 206
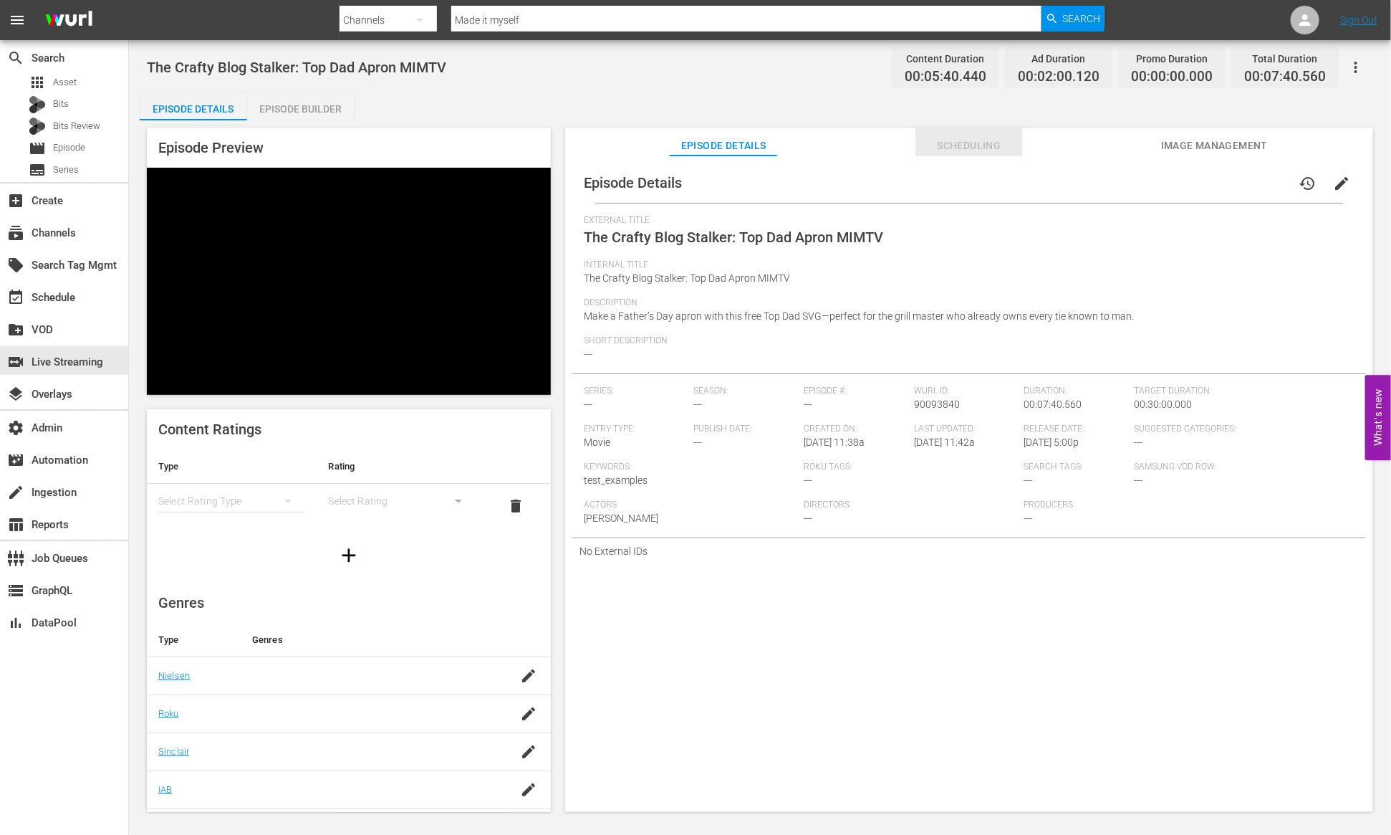
click at [959, 142] on span "Scheduling" at bounding box center [969, 146] width 107 height 18
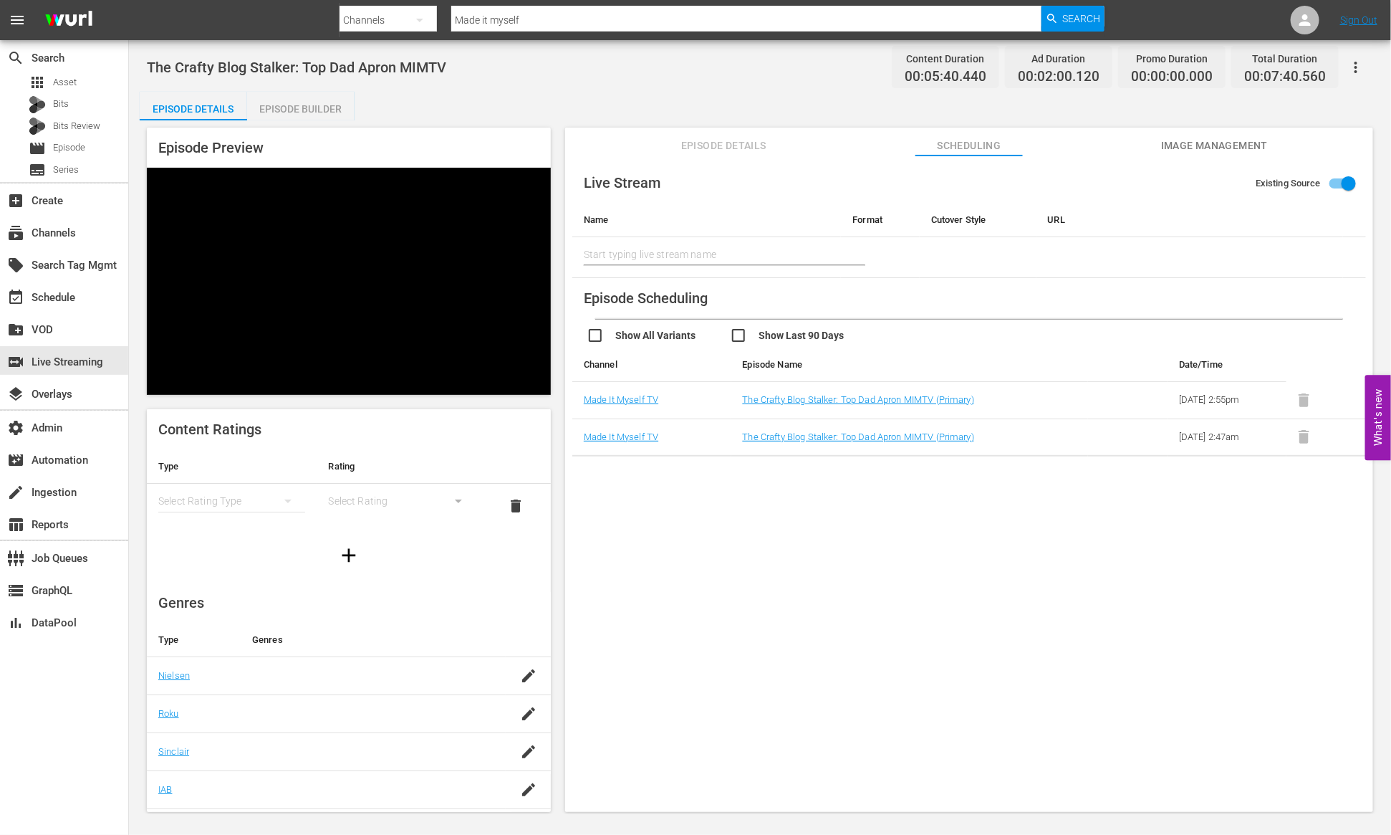
click at [702, 133] on button "Episode Details" at bounding box center [723, 142] width 107 height 29
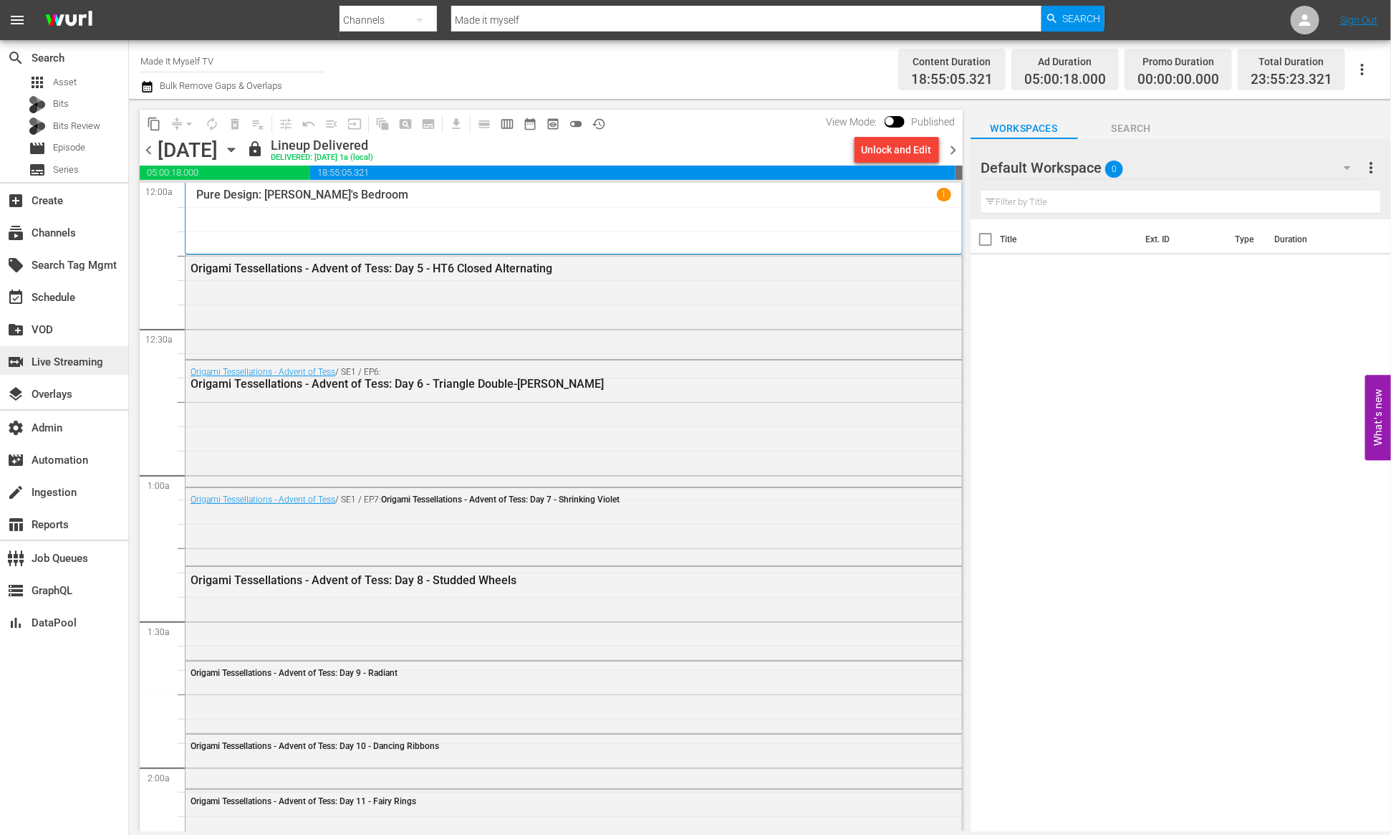
click at [71, 361] on div "switch_video Live Streaming" at bounding box center [40, 359] width 80 height 13
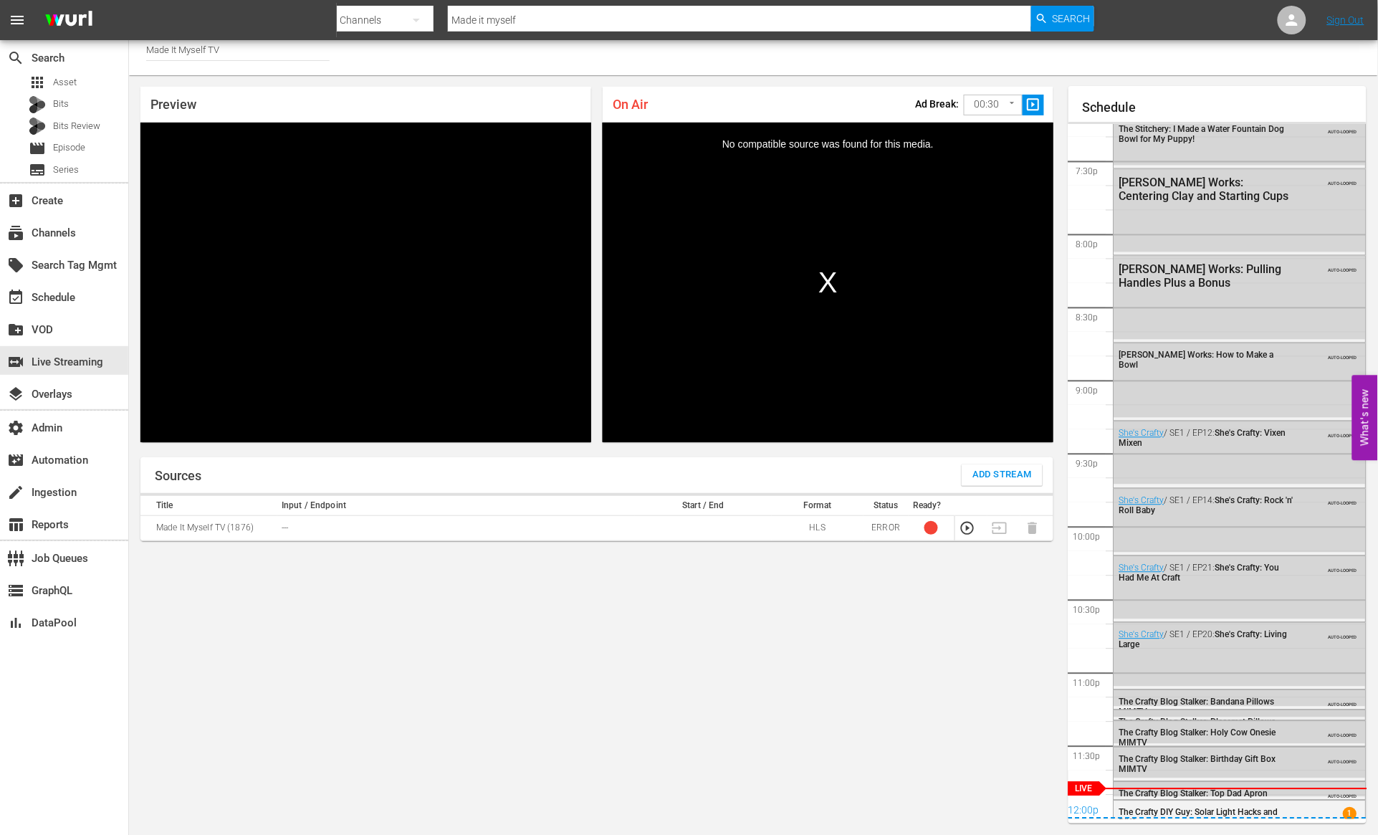
scroll to position [2838, 0]
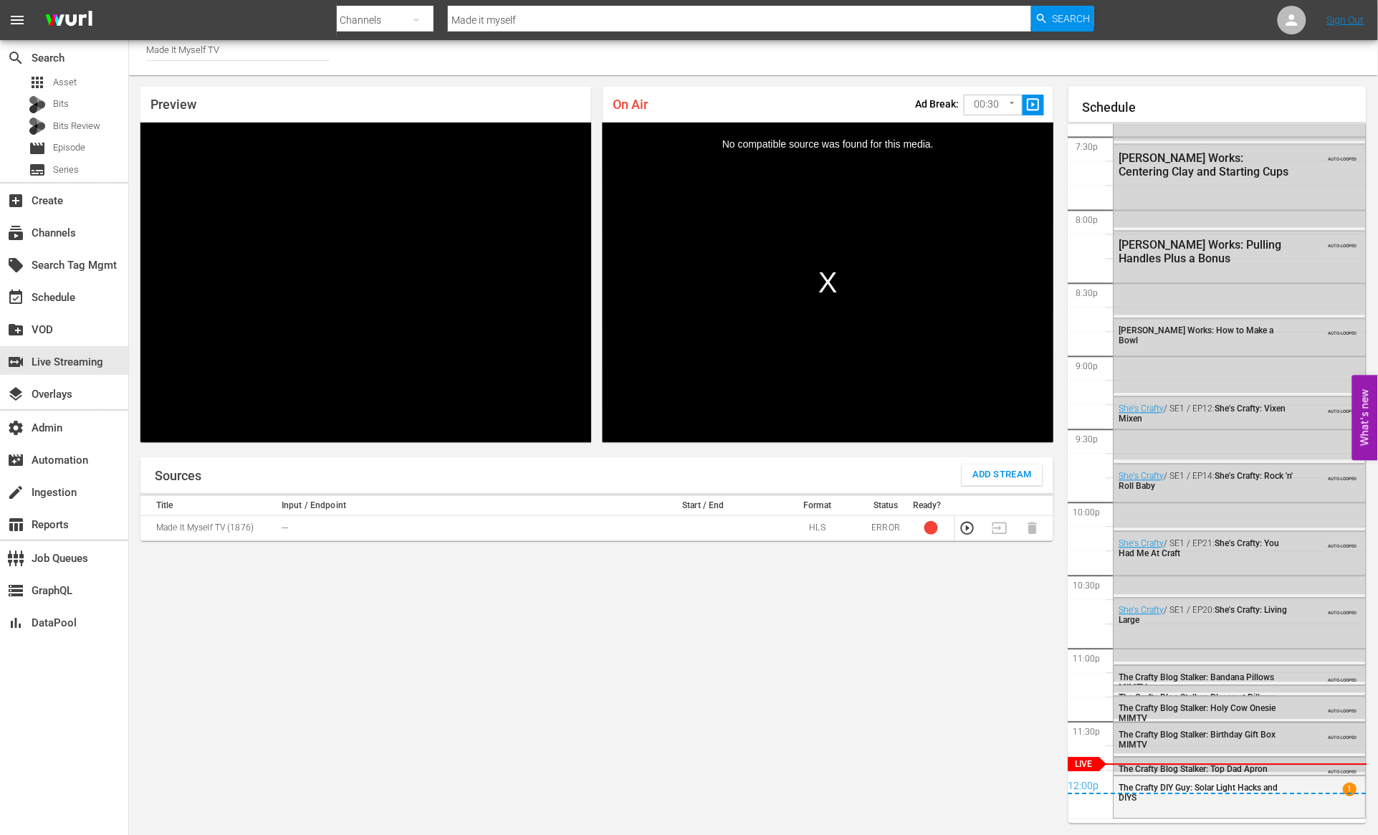
click at [1154, 755] on span "The Crafty Blog Stalker: Top Dad Apron MIMTV" at bounding box center [1193, 774] width 149 height 20
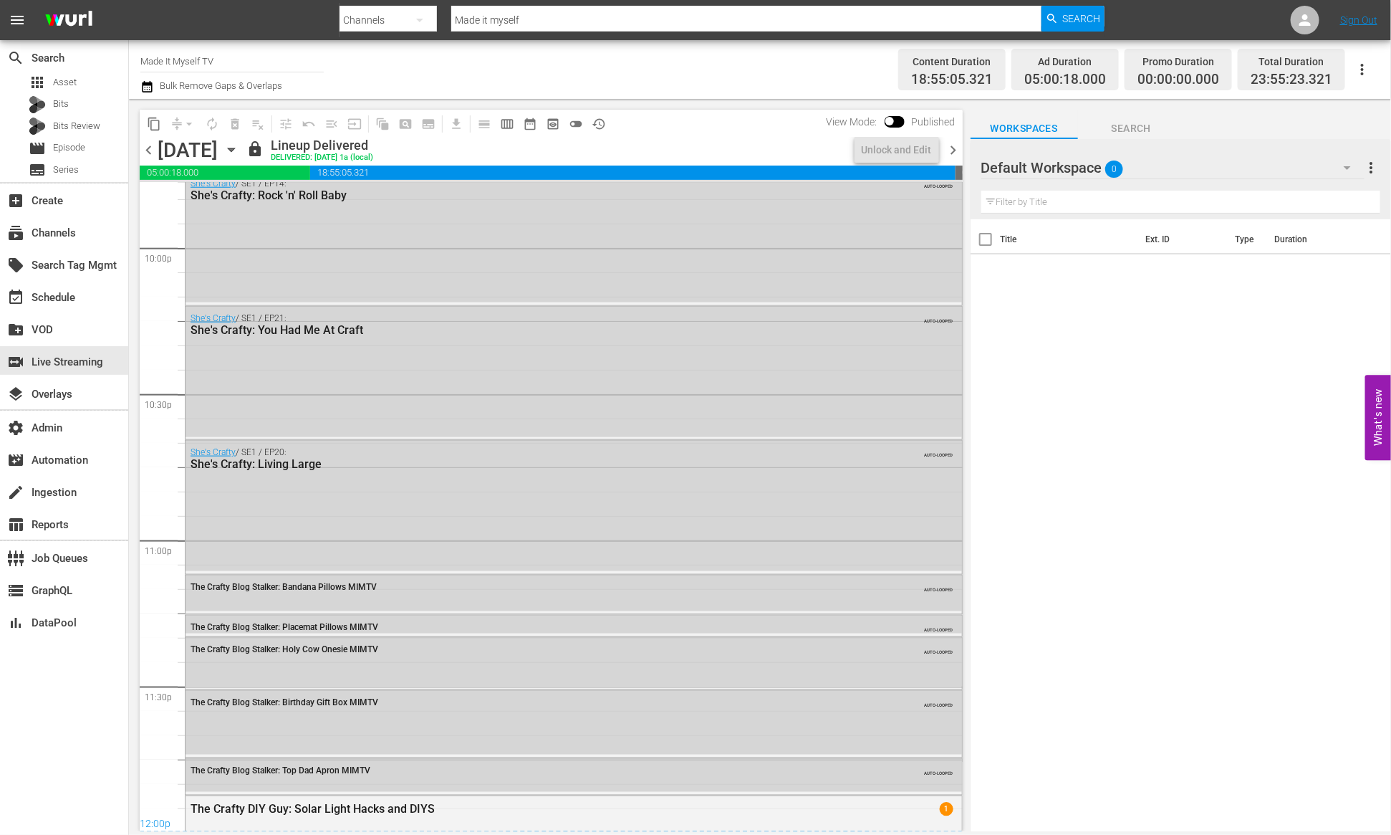
scroll to position [6416, 0]
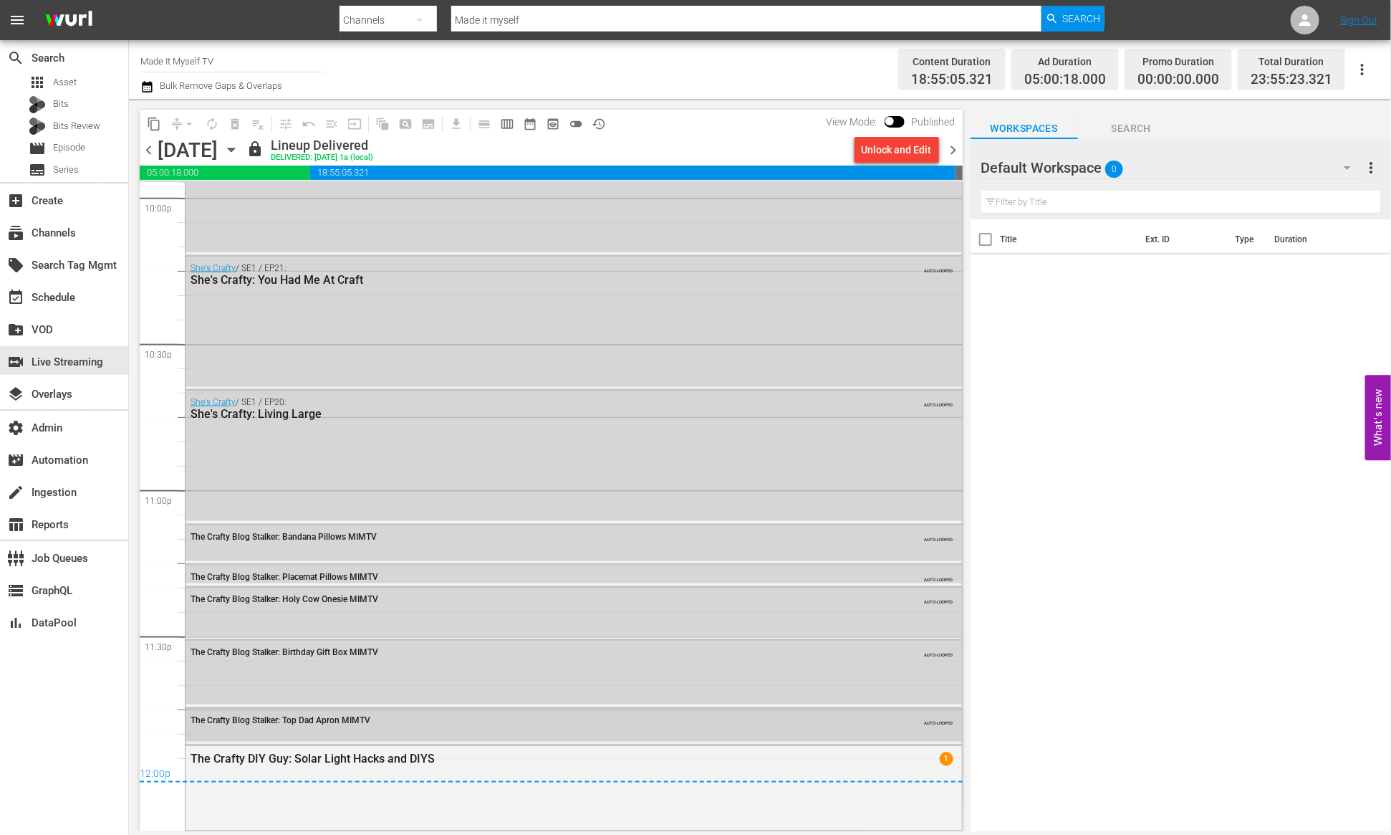
click at [456, 733] on div "The Crafty Blog Stalker: Top Dad Apron MIMTV AUTO-LOOPED" at bounding box center [574, 725] width 777 height 33
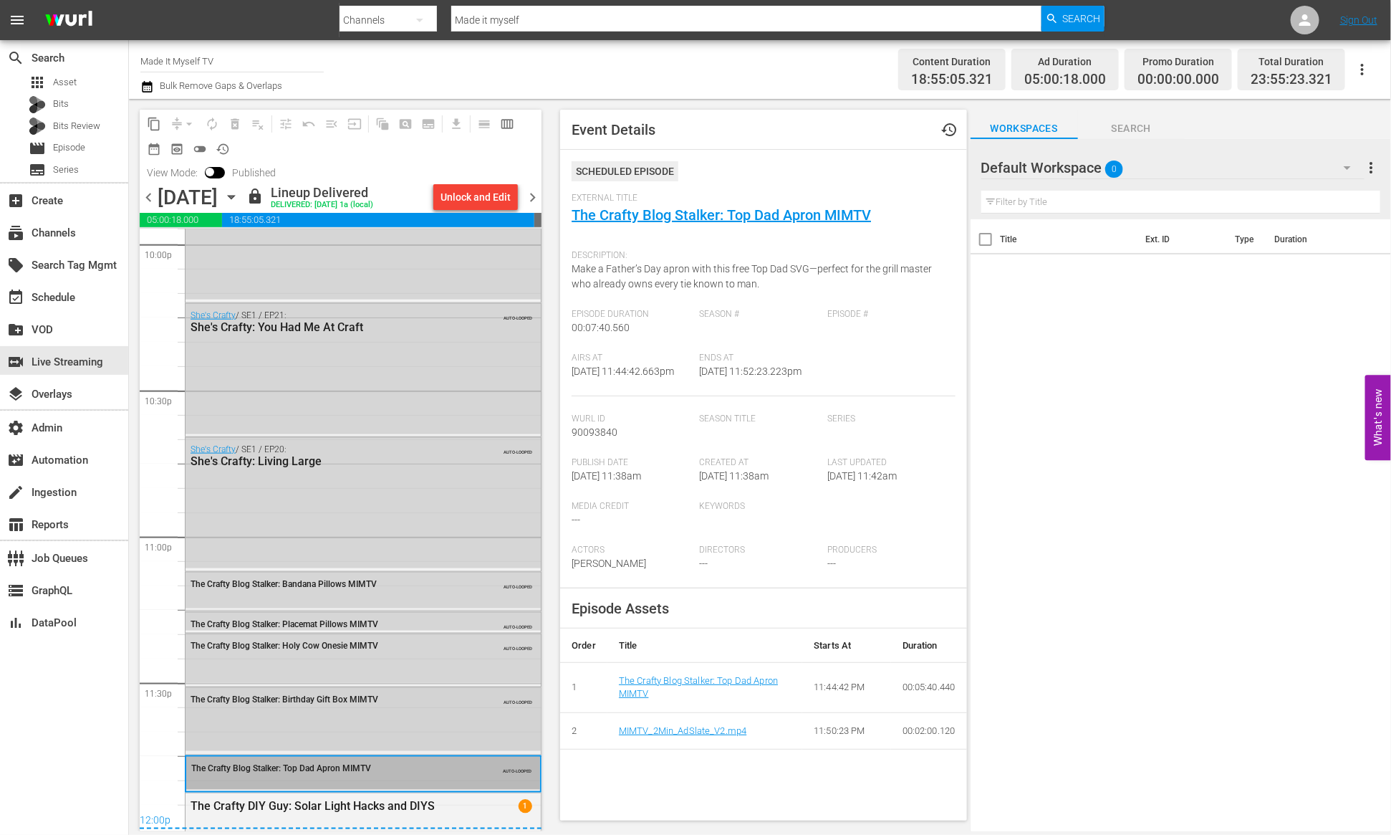
click at [336, 721] on div "The Crafty Blog Stalker: Birthday Gift Box MIMTV AUTO-LOOPED" at bounding box center [363, 720] width 355 height 64
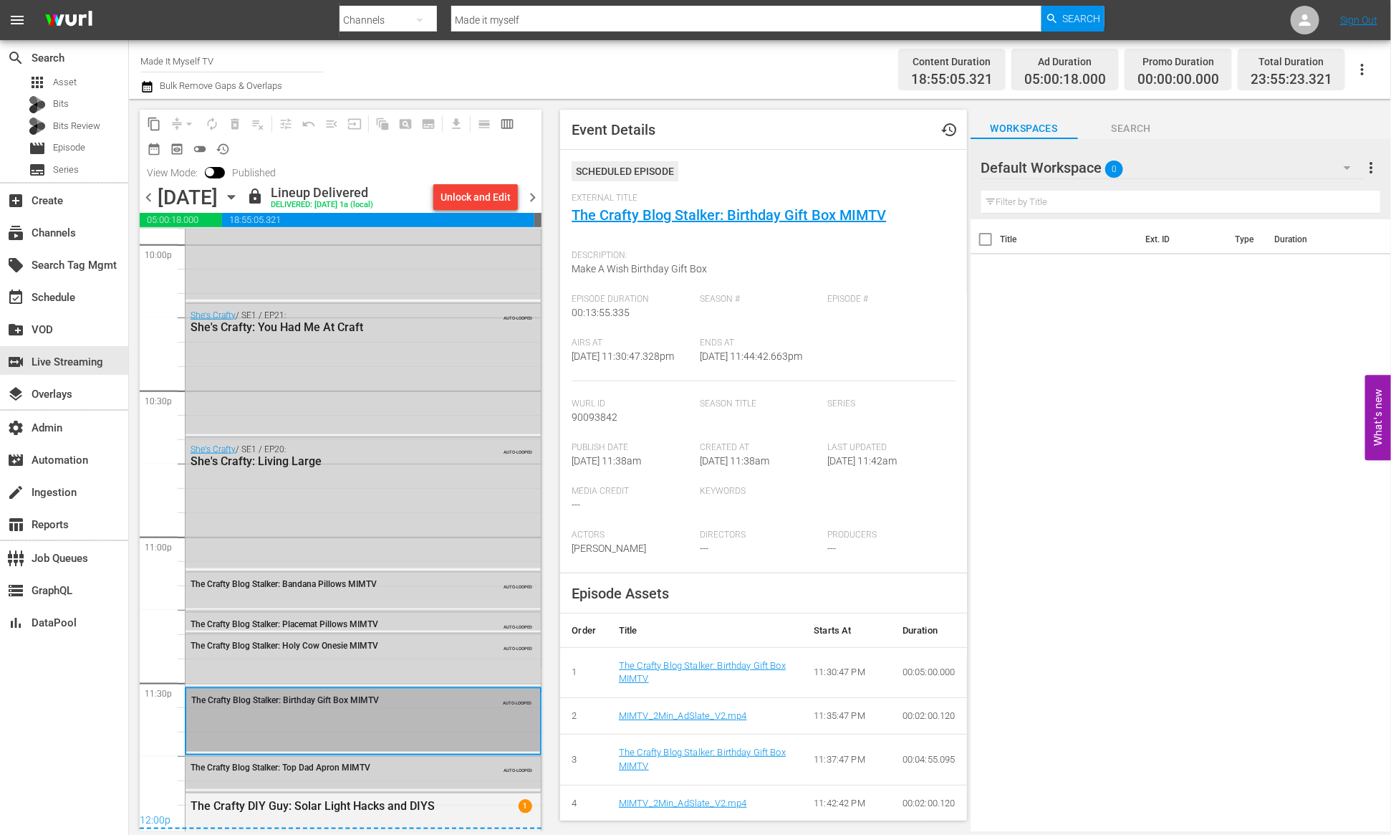
click at [303, 755] on div "The Crafty Blog Stalker: Top Dad Apron MIMTV AUTO-LOOPED" at bounding box center [363, 772] width 355 height 33
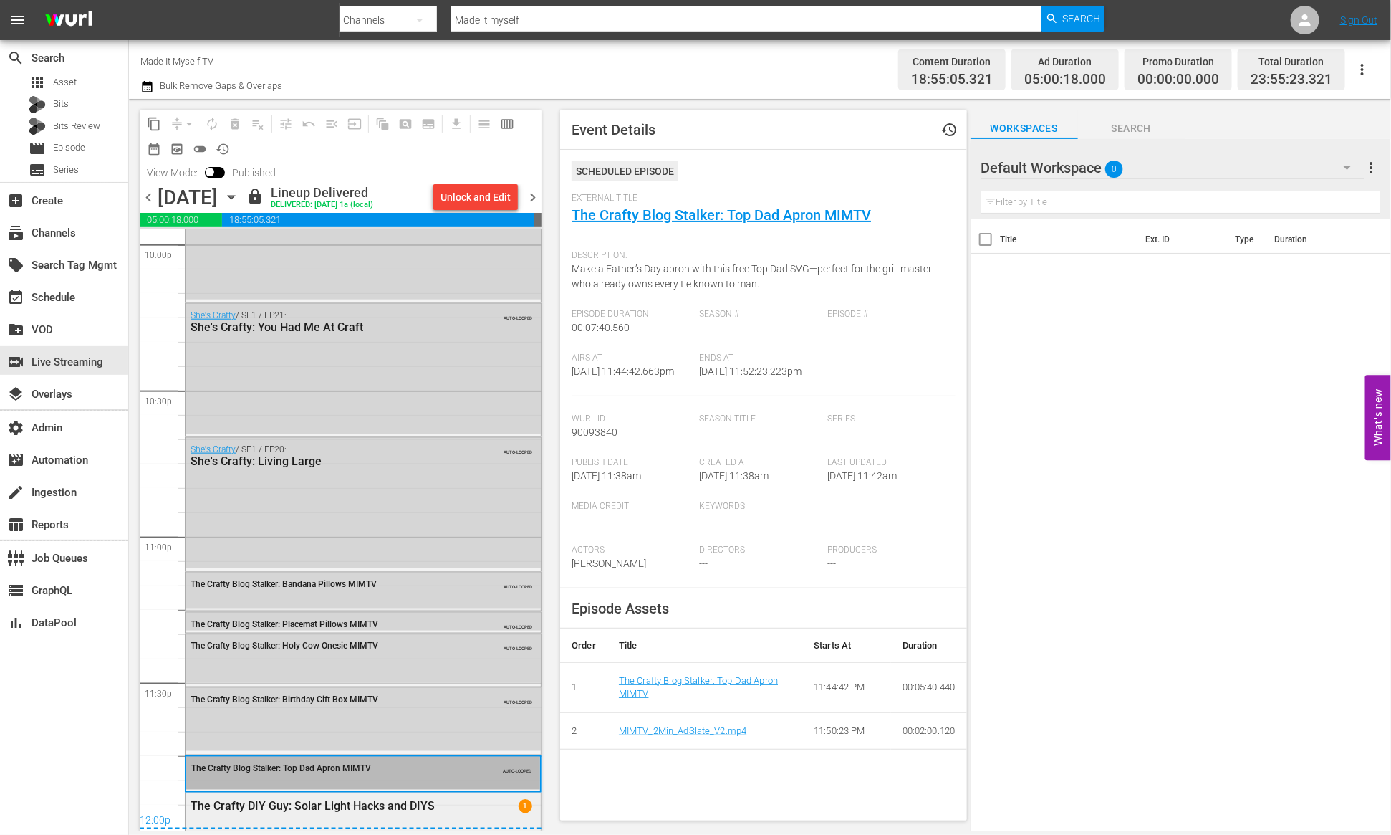
click at [341, 755] on div "The Crafty Blog Stalker: Top Dad Apron MIMTV AUTO-LOOPED" at bounding box center [363, 767] width 354 height 21
click at [360, 623] on span "The Crafty Blog Stalker: Placemat Pillows MIMTV" at bounding box center [285, 624] width 188 height 10
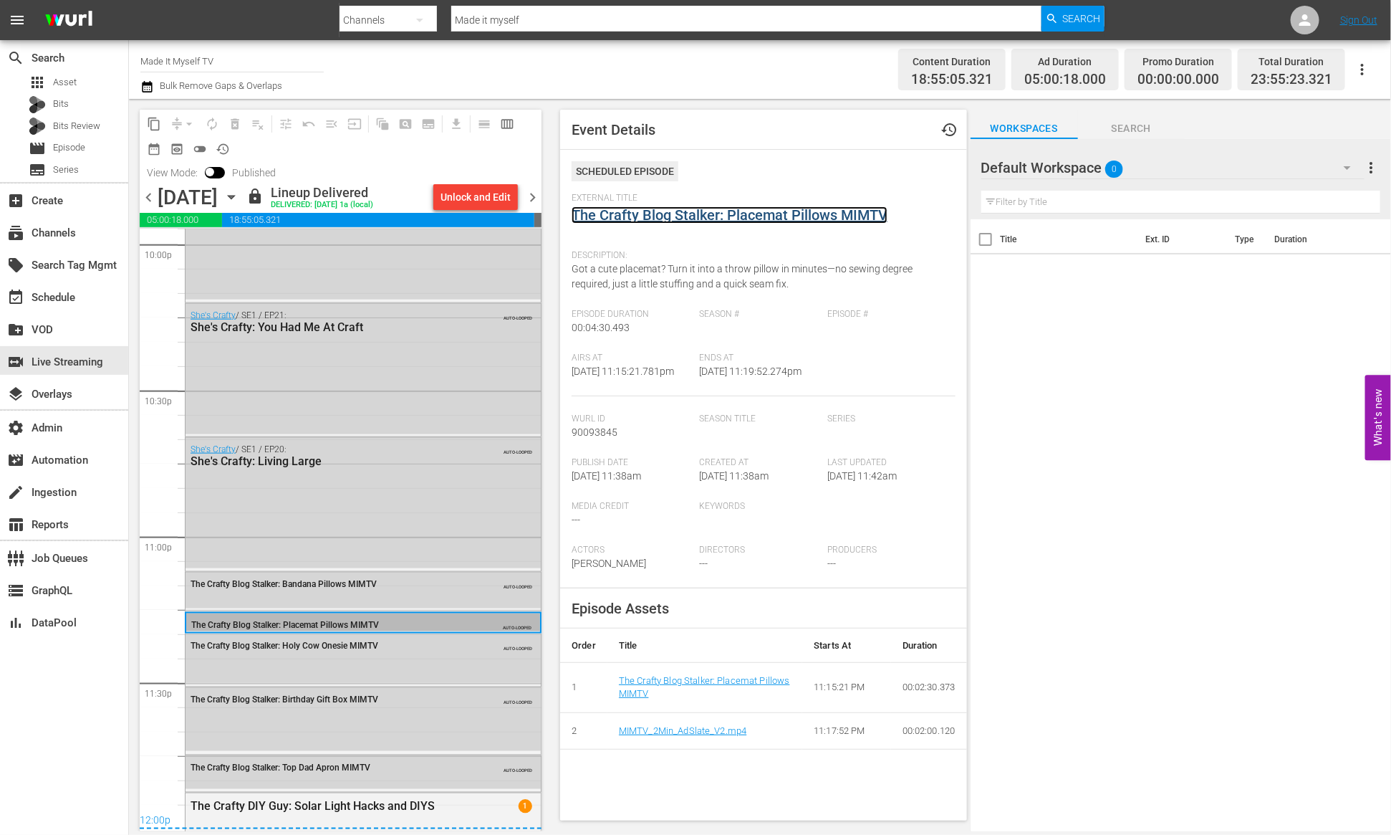
click at [689, 213] on link "The Crafty Blog Stalker: Placemat Pillows MIMTV" at bounding box center [730, 214] width 316 height 17
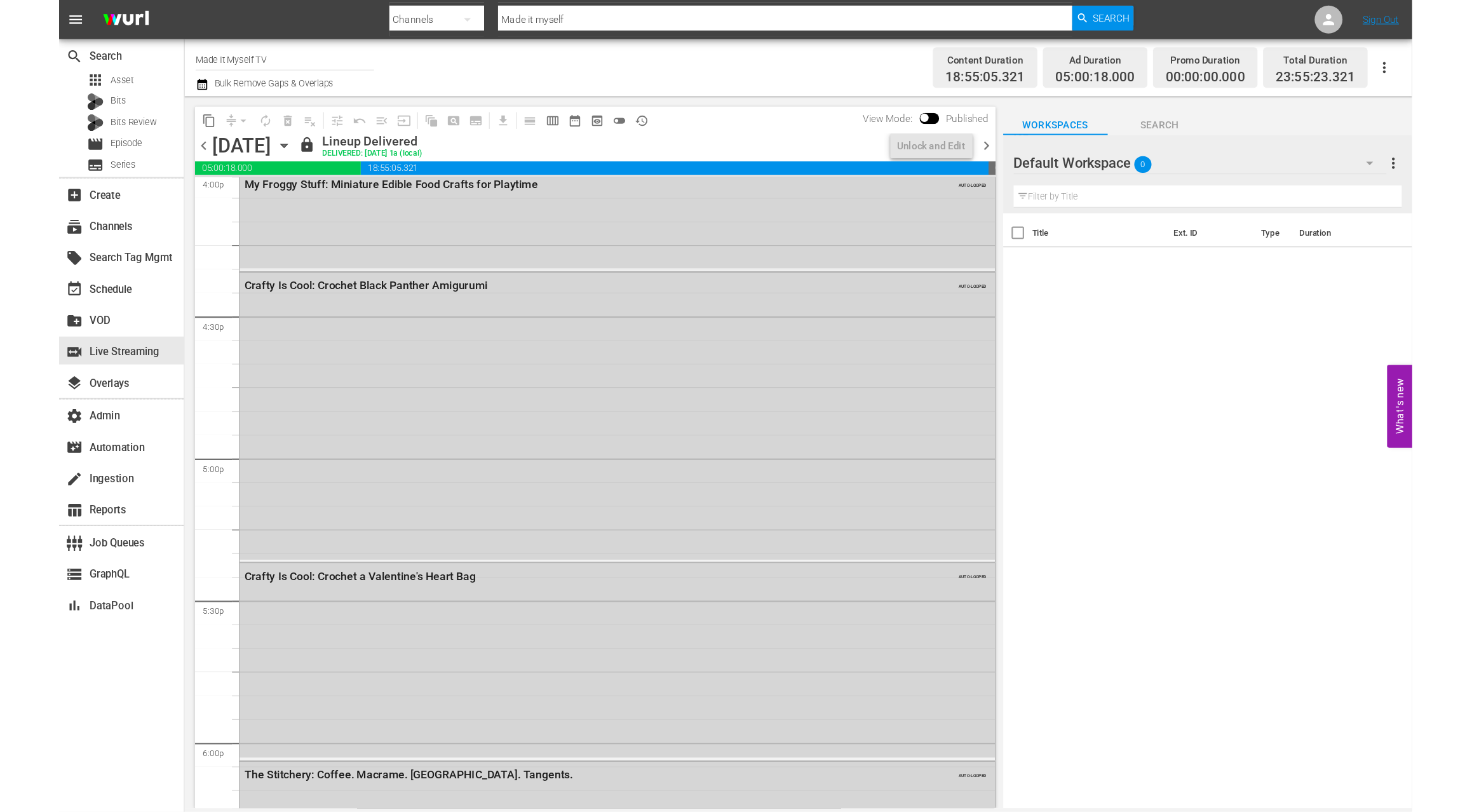
scroll to position [5688, 0]
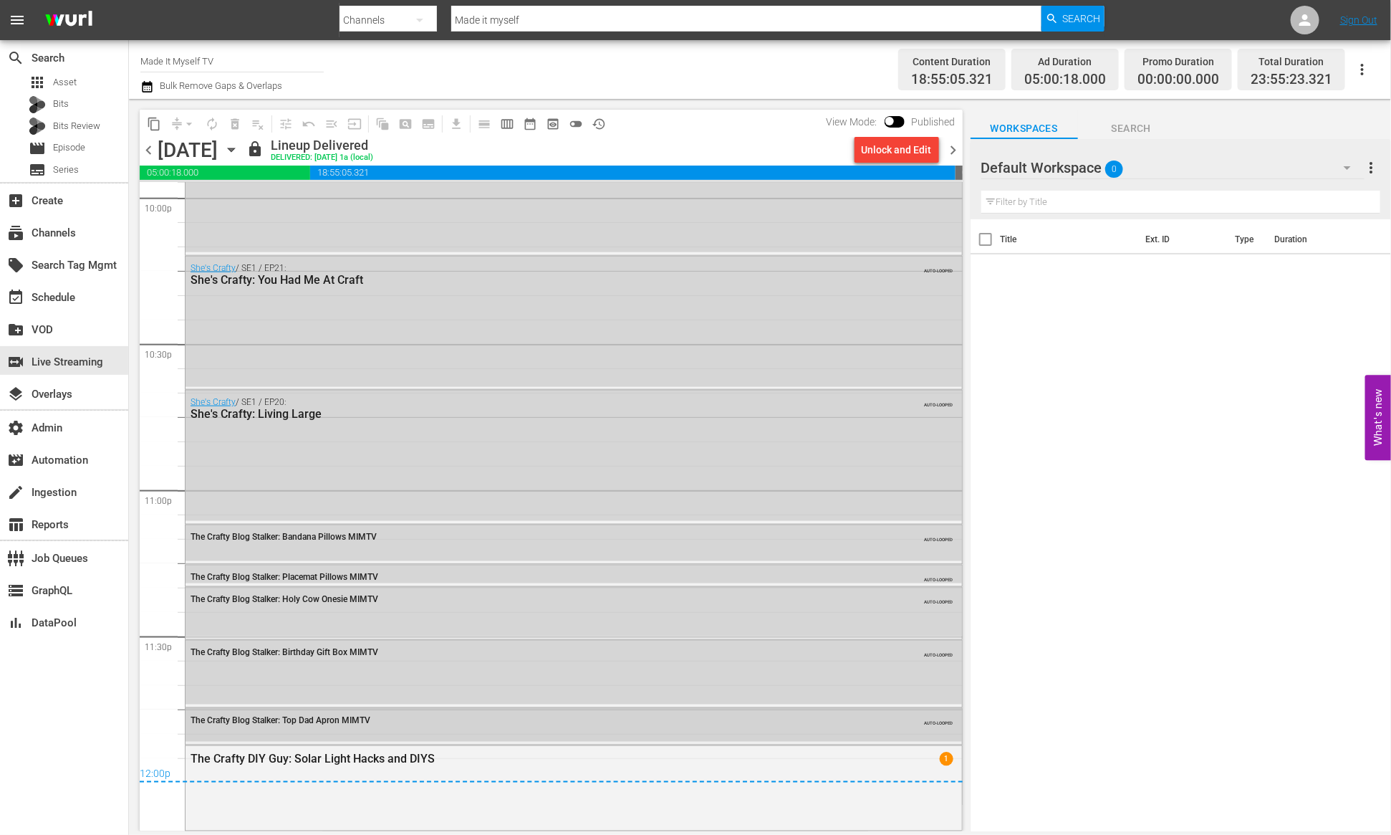
click at [464, 728] on div "The Crafty Blog Stalker: Top Dad Apron MIMTV AUTO-LOOPED" at bounding box center [574, 719] width 777 height 21
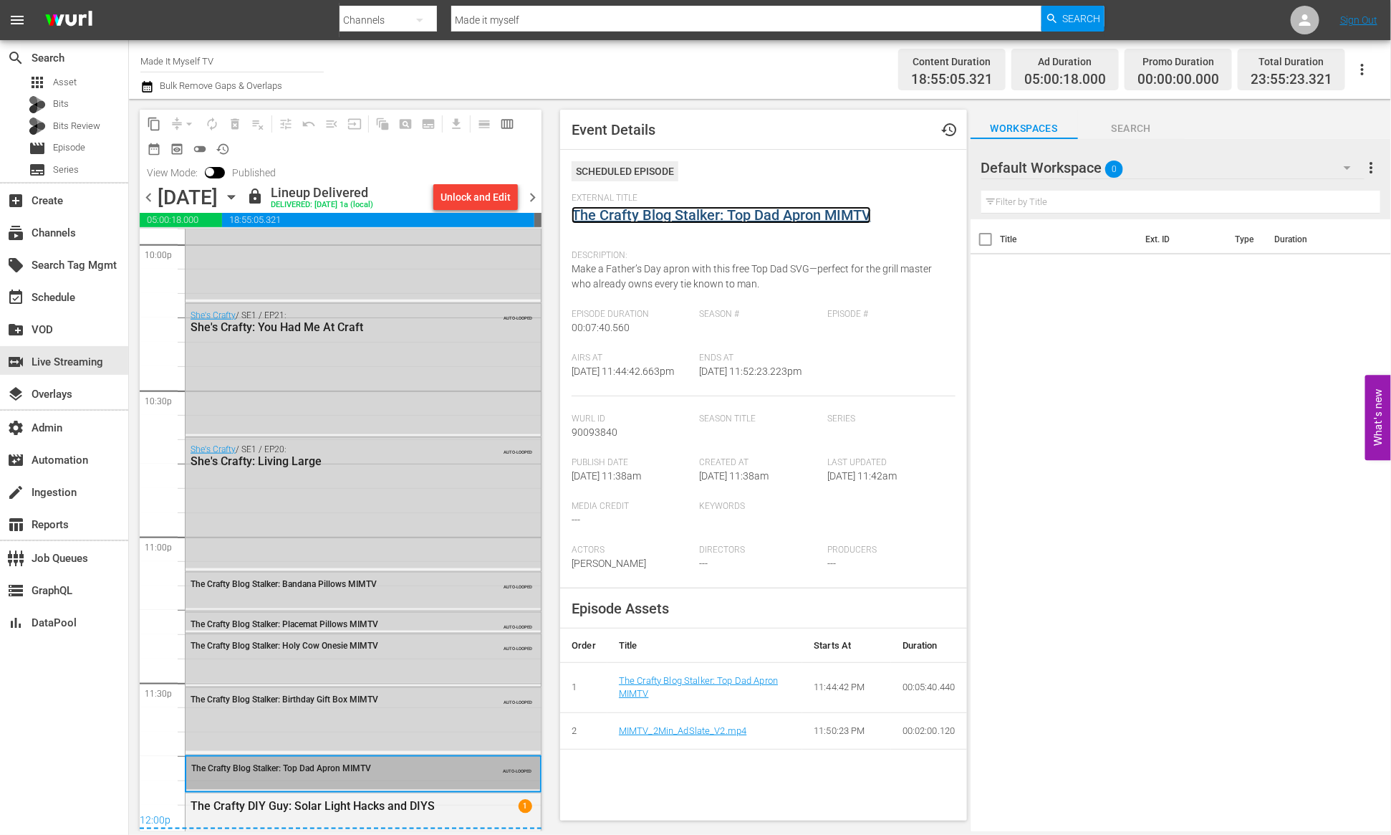
click at [665, 212] on link "The Crafty Blog Stalker: Top Dad Apron MIMTV" at bounding box center [721, 214] width 299 height 17
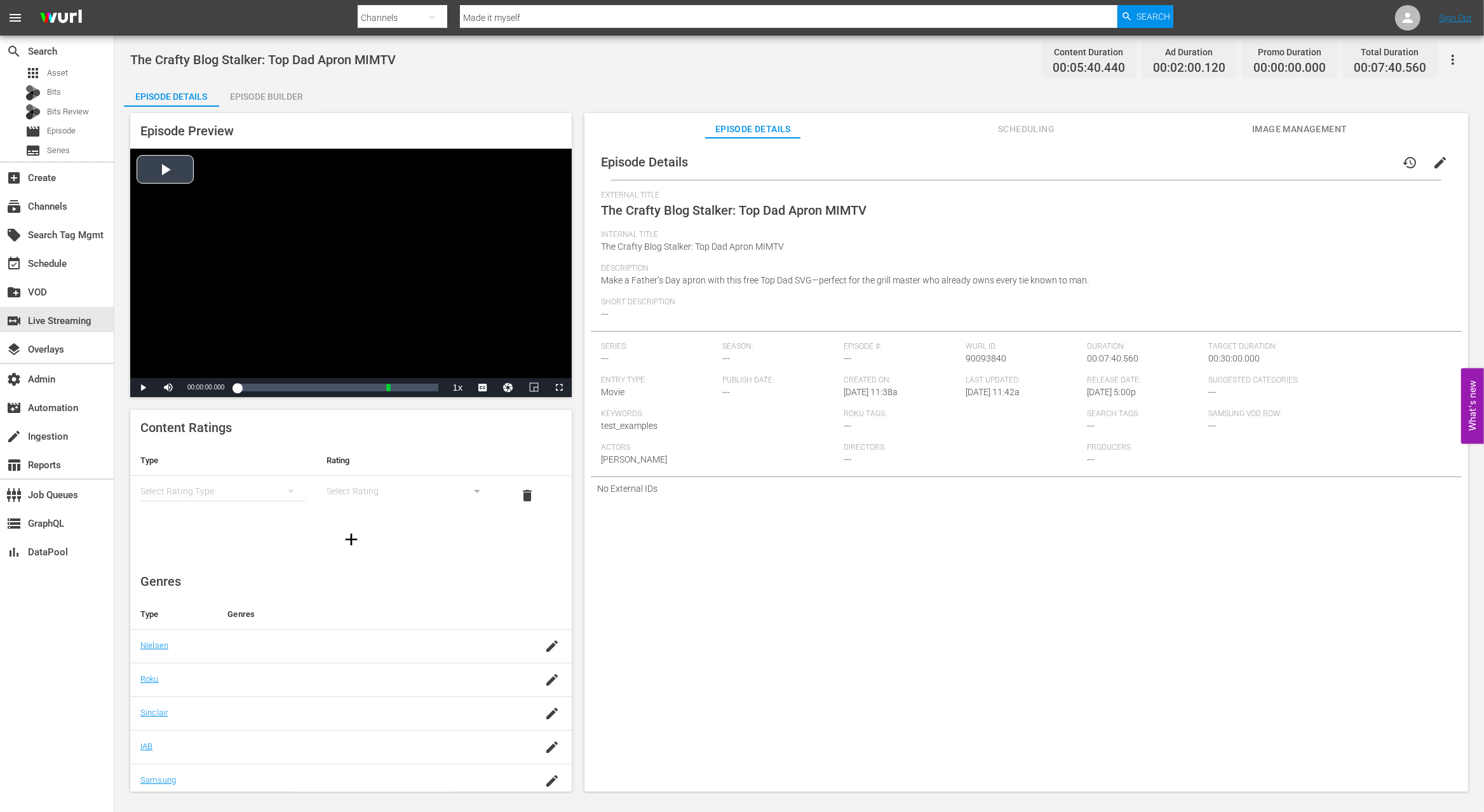
click at [148, 176] on div "Video Player" at bounding box center [351, 263] width 441 height 230
click at [263, 386] on div "Loaded : 19.37% 00:00:59.567 The Crafty Blog Stalker: Top Dad Apron MIMTV (1/1)…" at bounding box center [337, 387] width 201 height 12
click at [277, 386] on div "Loaded : 22.90% 00:01:32.983 The Crafty Blog Stalker: Top Dad Apron MIMTV (1/1)…" at bounding box center [337, 387] width 201 height 12
click at [294, 387] on div "Loaded : 31.71% 00:02:07.852 The Crafty Blog Stalker: Top Dad Apron MIMTV (1/1)…" at bounding box center [337, 387] width 201 height 12
click at [328, 388] on div "Loaded : 42.33% 00:03:28.555 The Crafty Blog Stalker: Top Dad Apron MIMTV (1/1)…" at bounding box center [337, 387] width 201 height 12
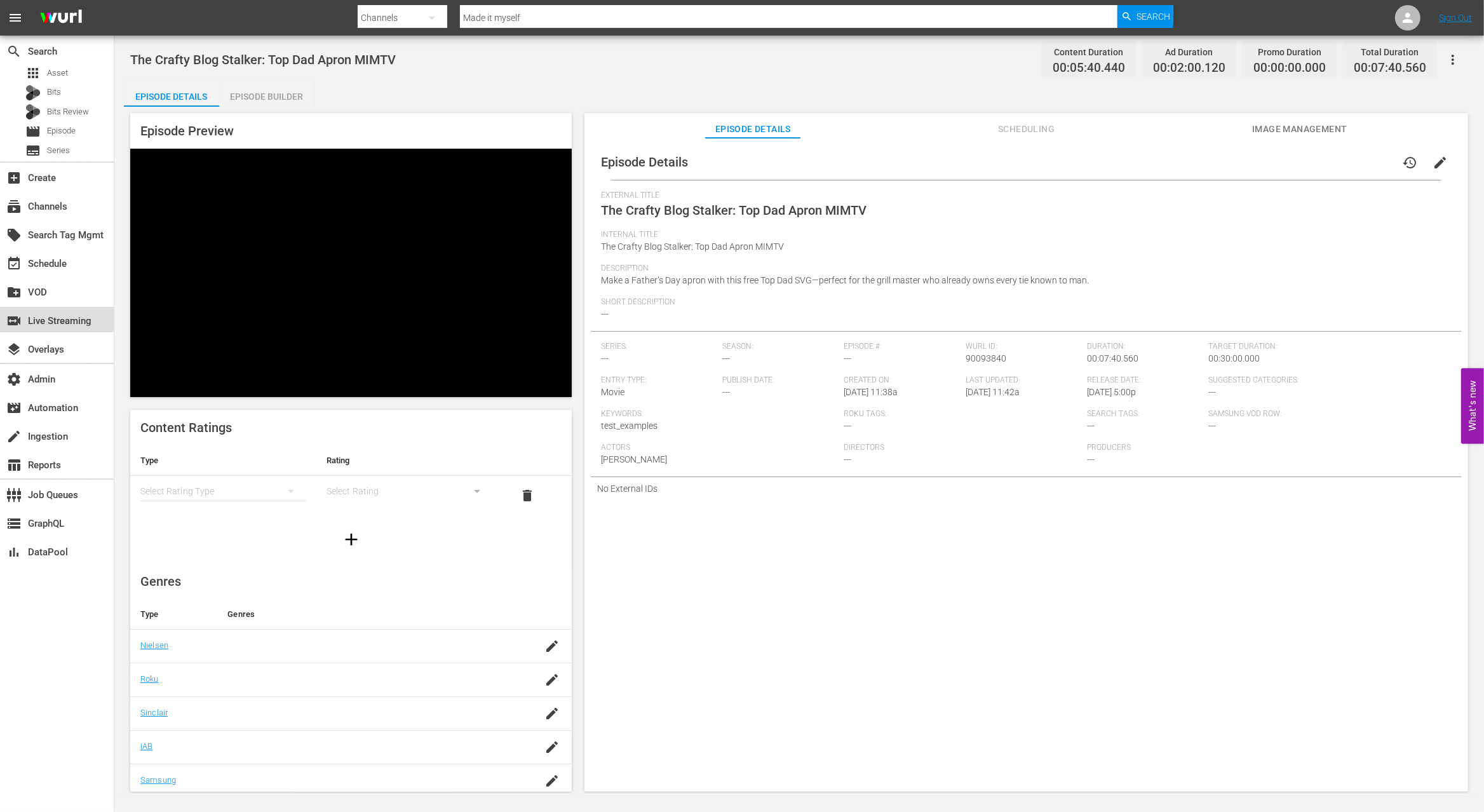
click at [71, 323] on div "switch_video Live Streaming" at bounding box center [35, 318] width 71 height 12
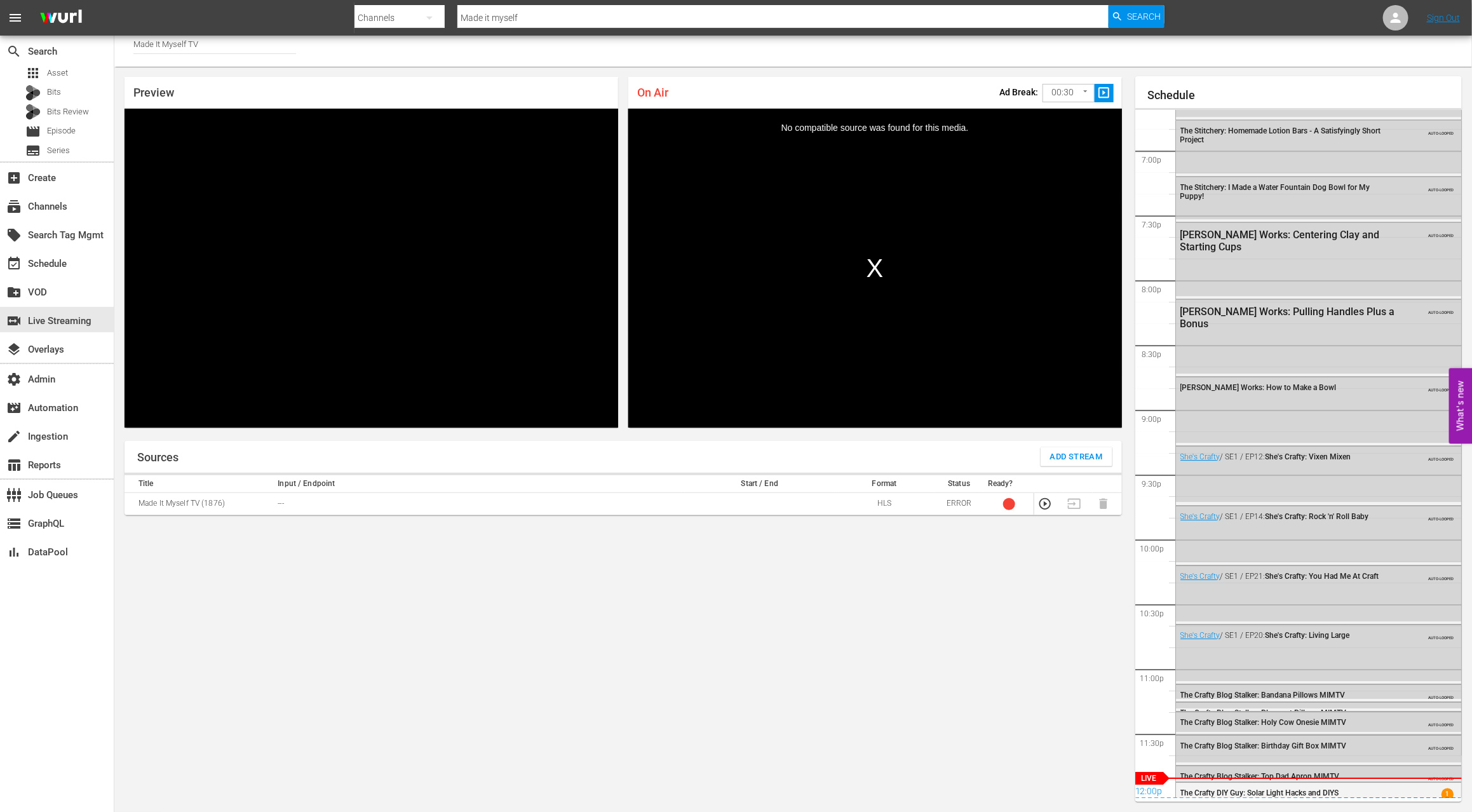
scroll to position [2443, 0]
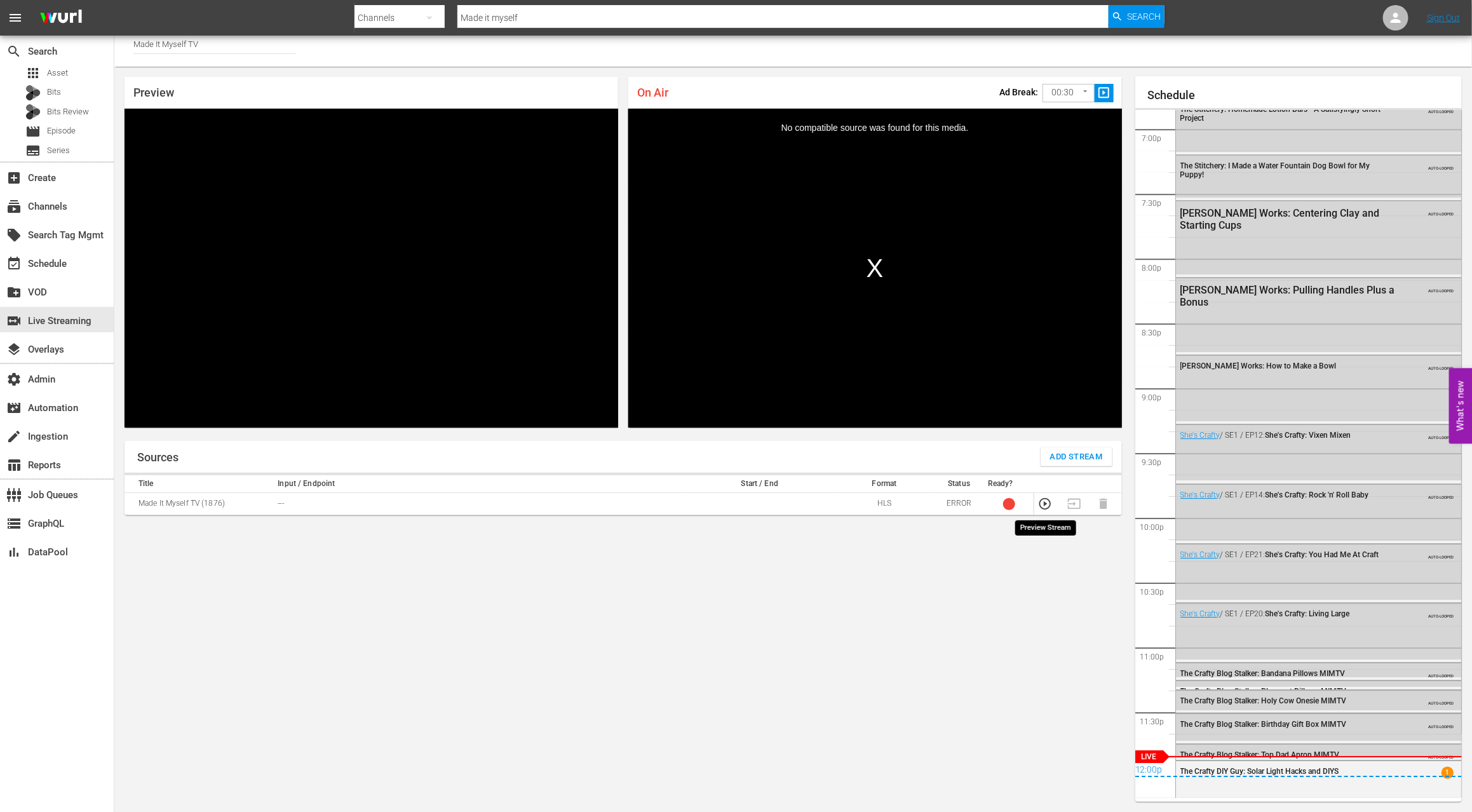
click at [1047, 503] on icon "button" at bounding box center [1045, 504] width 14 height 14
click at [1046, 506] on icon "button" at bounding box center [1045, 504] width 14 height 14
click at [1085, 669] on div "12:00p" at bounding box center [1298, 770] width 327 height 12
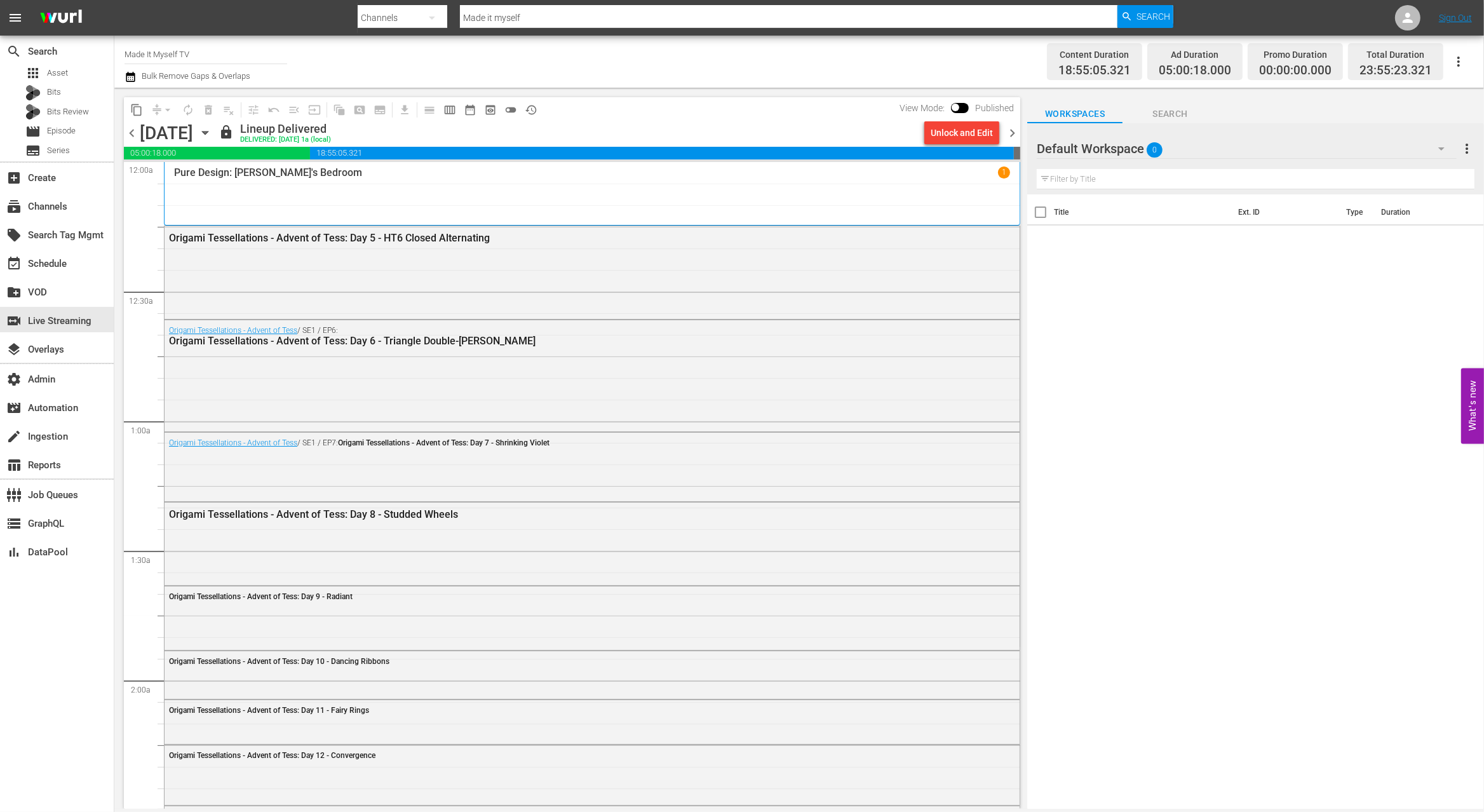
scroll to position [5615, 0]
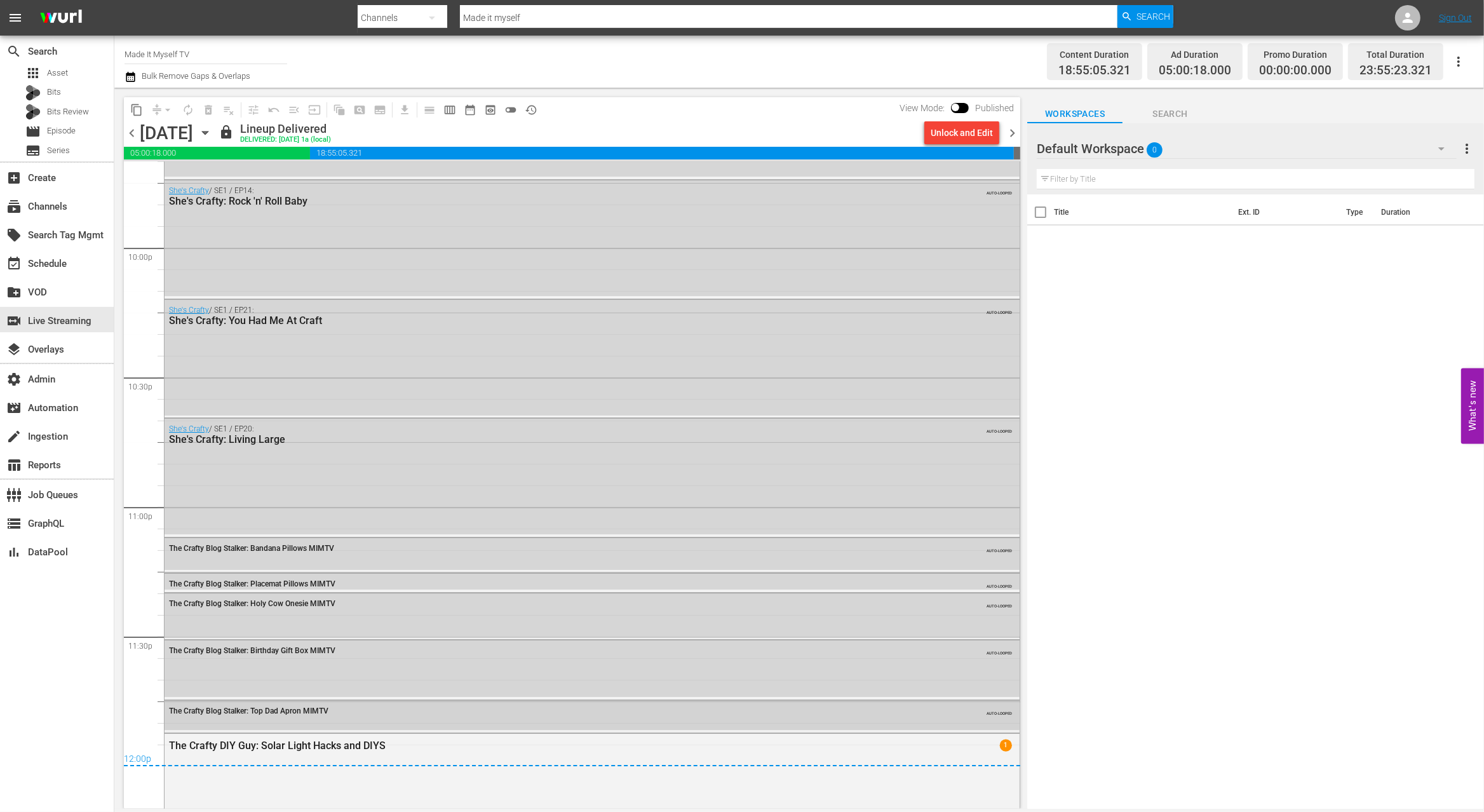
click at [338, 669] on div "The Crafty Blog Stalker: Top Dad Apron MIMTV" at bounding box center [557, 711] width 776 height 9
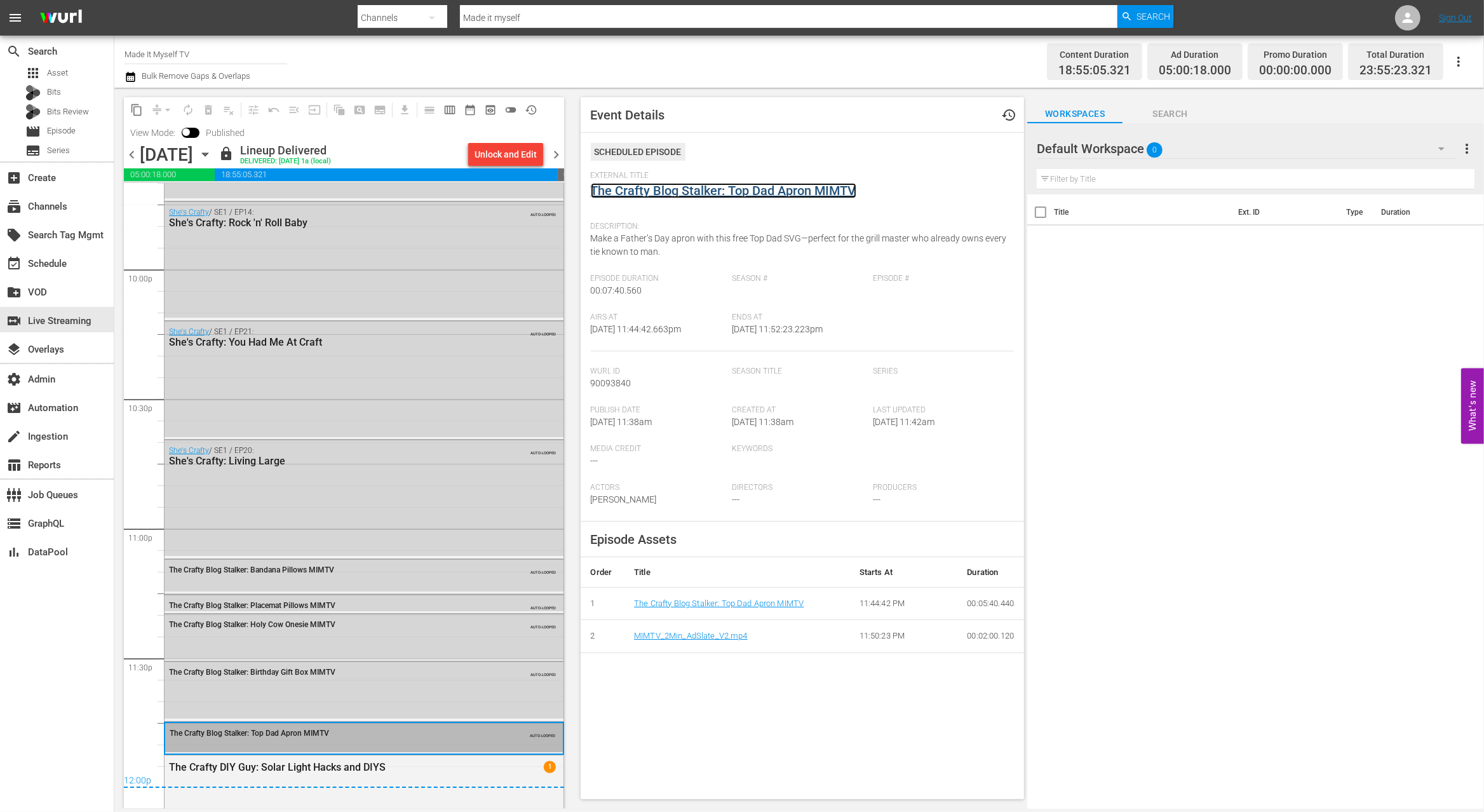
click at [746, 195] on link "The Crafty Blog Stalker: Top Dad Apron MIMTV" at bounding box center [722, 190] width 265 height 15
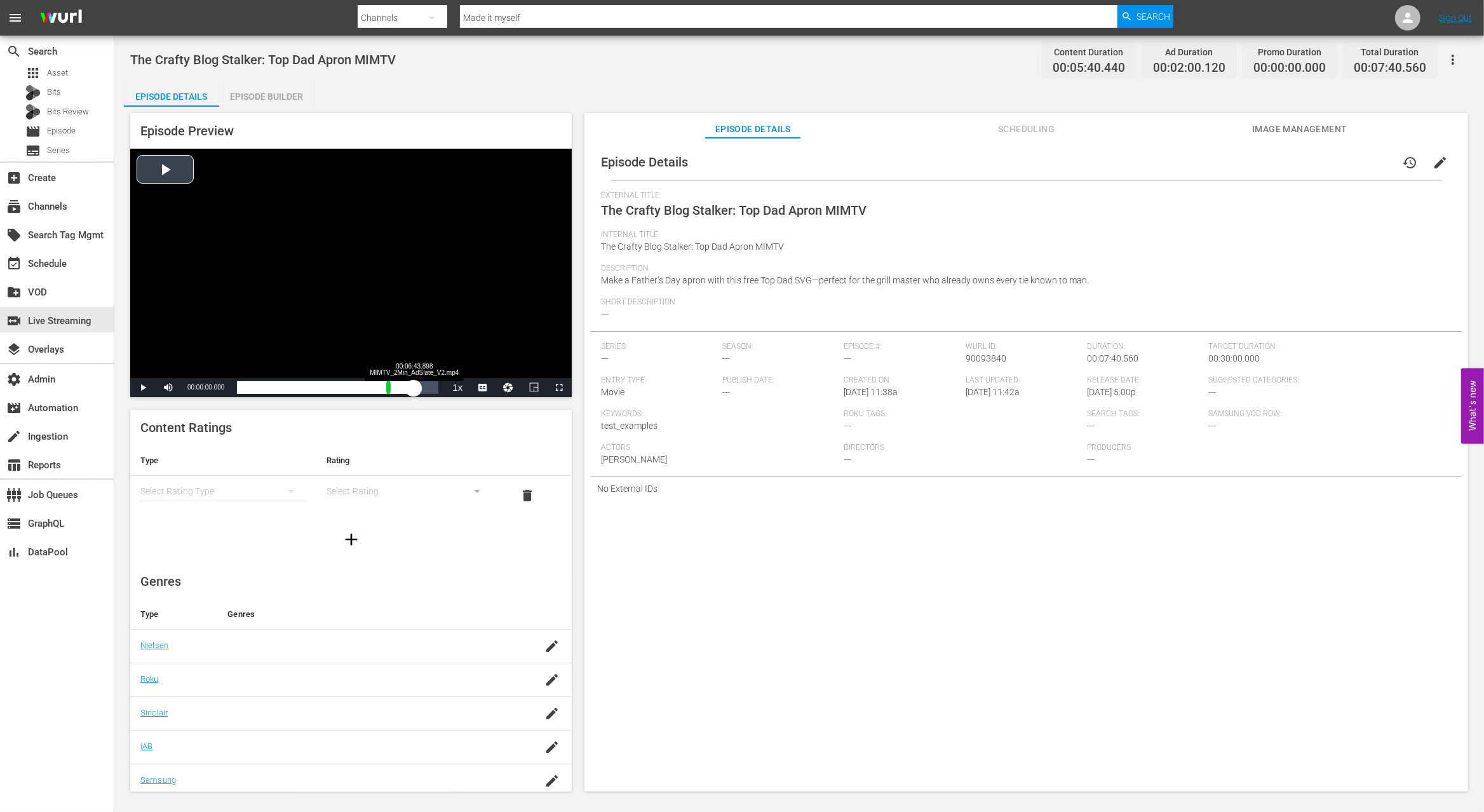
click at [414, 388] on div "Loaded : 1.70% 00:06:43.898 MIMTV_2Min_AdSlate_V2.mp4 00:00:00.000" at bounding box center [337, 387] width 201 height 12
click at [391, 386] on div "Loaded : 69.94% 00:05:53.047 MIMTV_2Min_AdSlate_V2.mp4 00:01:05.669" at bounding box center [337, 387] width 201 height 12
click at [393, 389] on div "00:00:15.168" at bounding box center [315, 387] width 156 height 12
click at [400, 389] on div "00:00:31.966" at bounding box center [317, 387] width 162 height 12
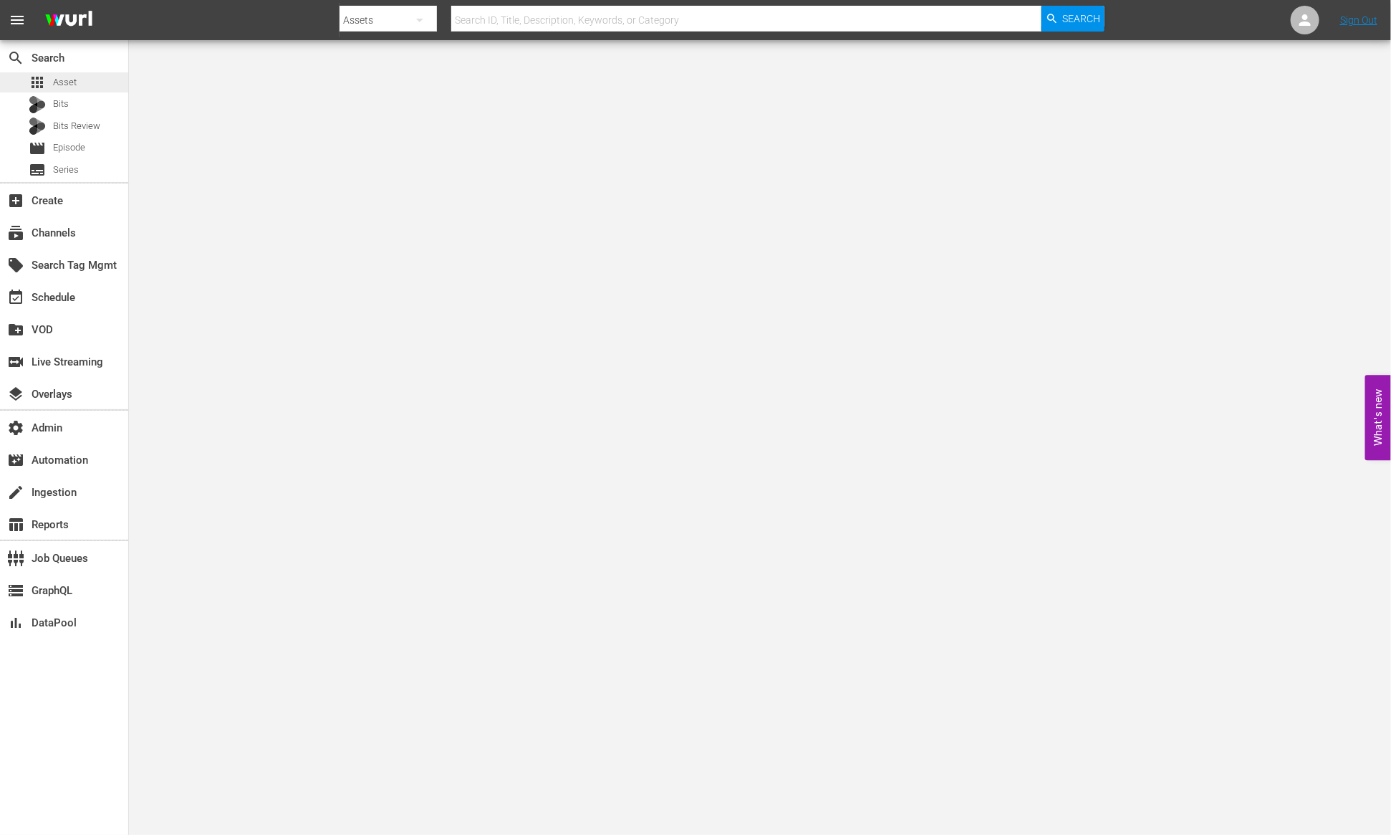
click at [80, 87] on div "apps Asset" at bounding box center [64, 82] width 128 height 20
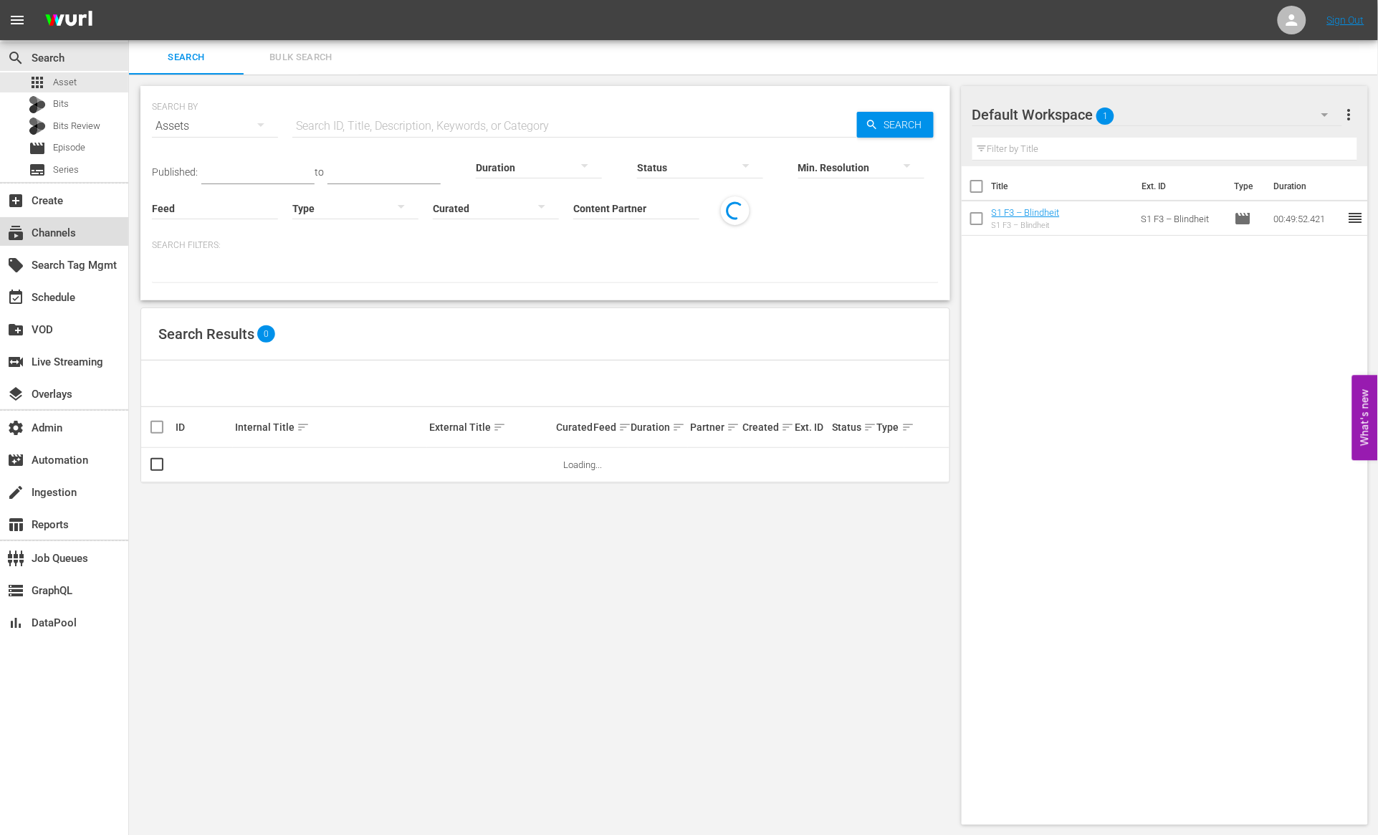
click at [81, 227] on div "subscriptions Channels" at bounding box center [64, 231] width 128 height 29
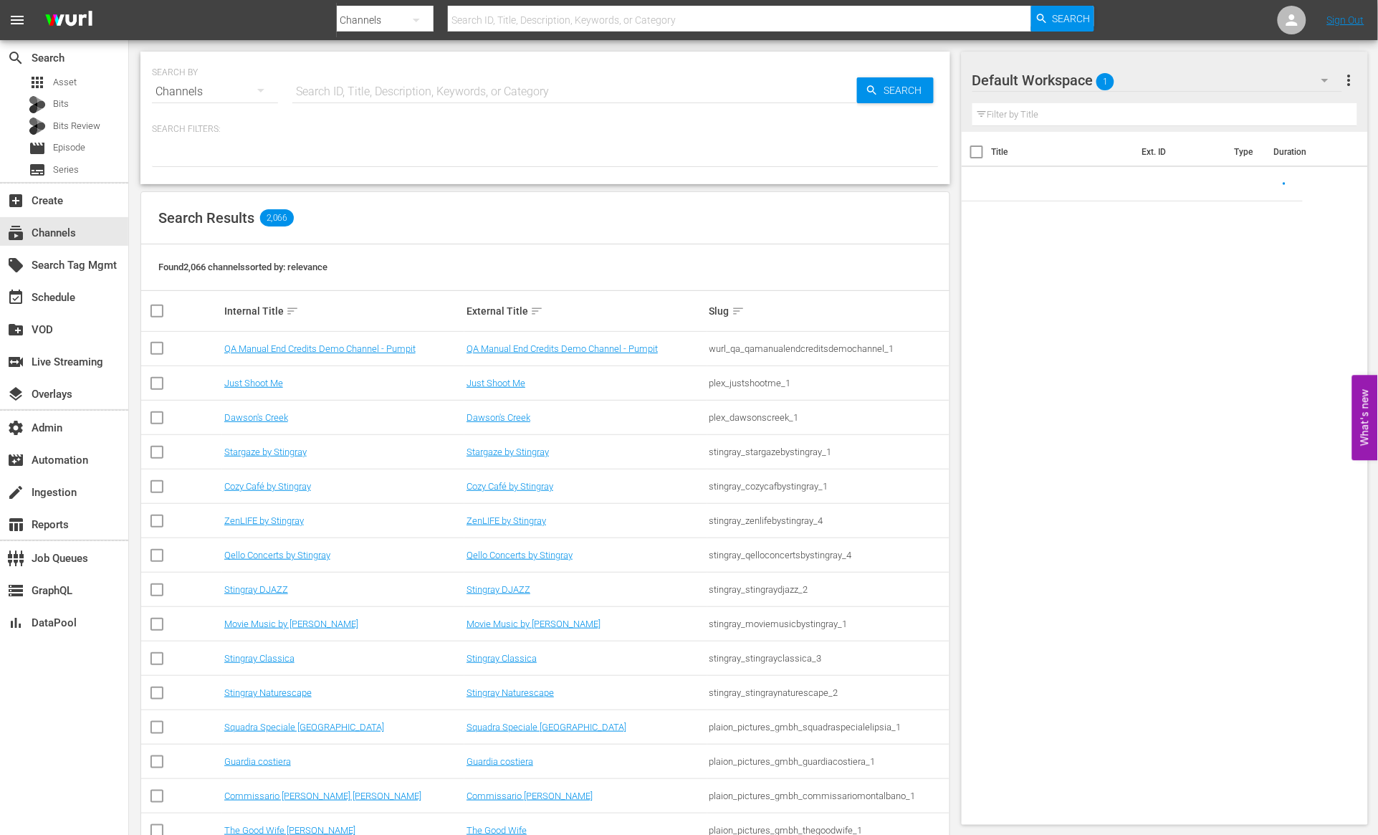
click at [332, 90] on input "text" at bounding box center [574, 92] width 565 height 34
paste input "tricoast_tv_madeitmyselftv_1"
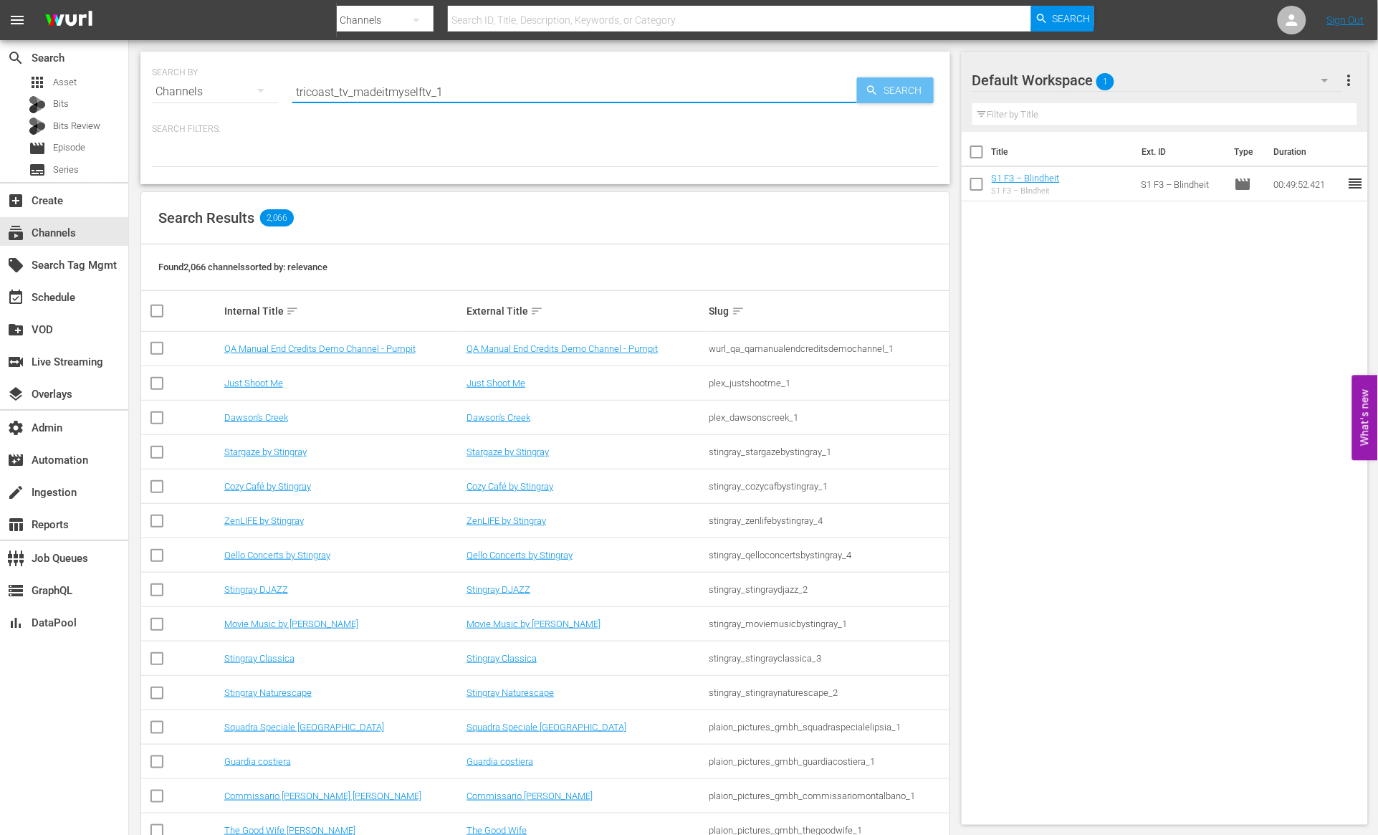
type input "tricoast_tv_madeitmyselftv_1"
click at [882, 92] on span "Search" at bounding box center [905, 90] width 55 height 26
type input "tricoast_tv_madeitmyselftv_1"
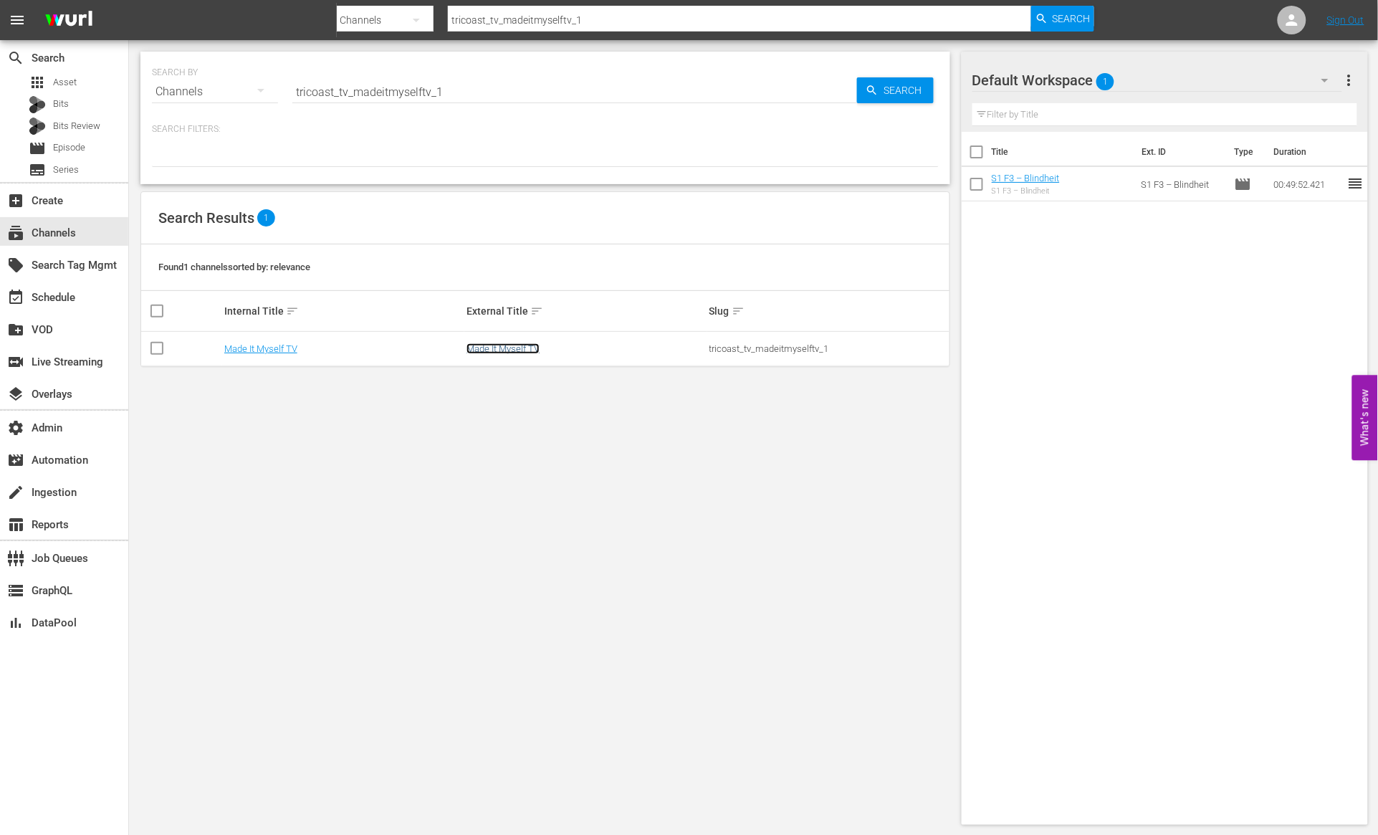
click at [504, 345] on link "Made It Myself TV" at bounding box center [502, 348] width 73 height 11
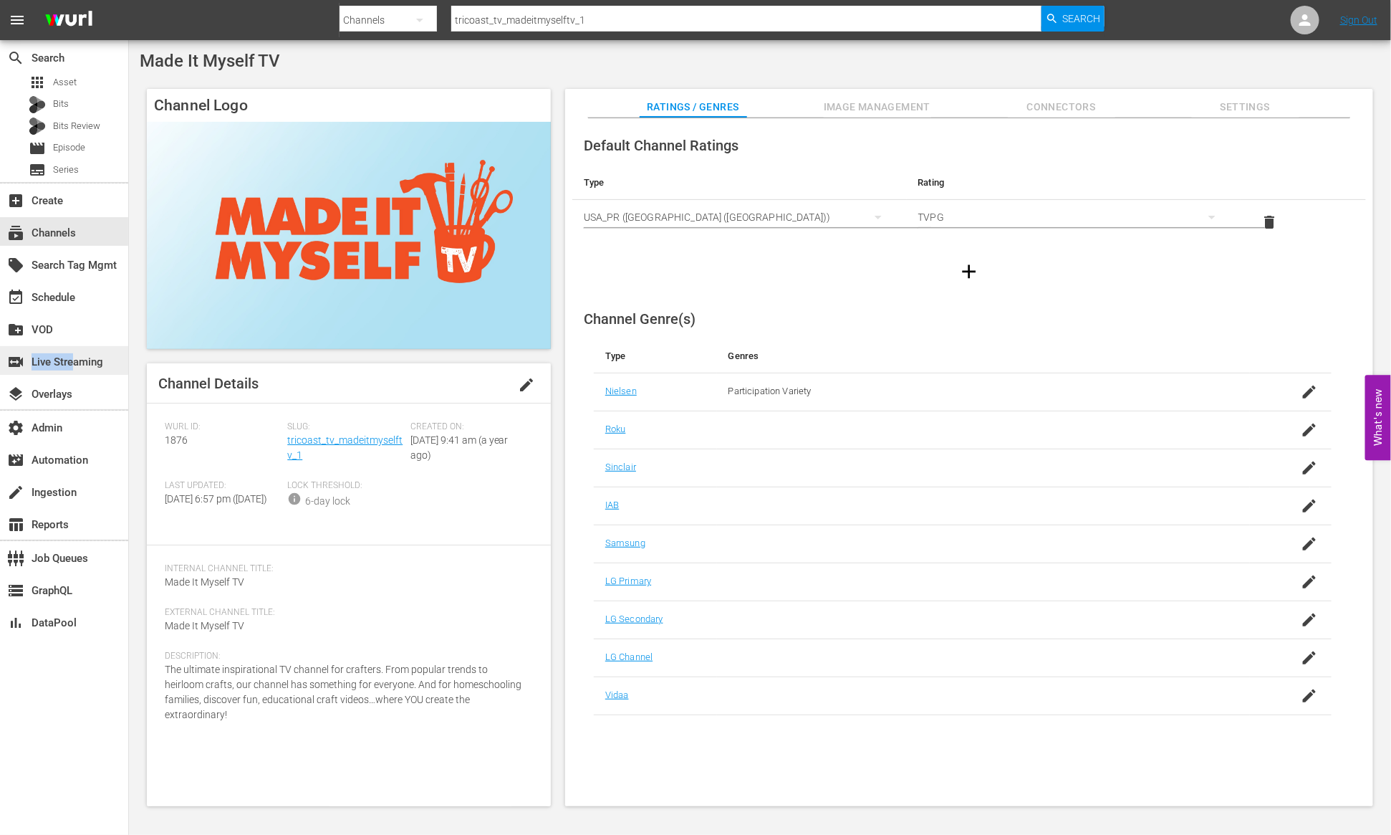
click at [72, 366] on div "switch_video Live Streaming" at bounding box center [40, 359] width 80 height 13
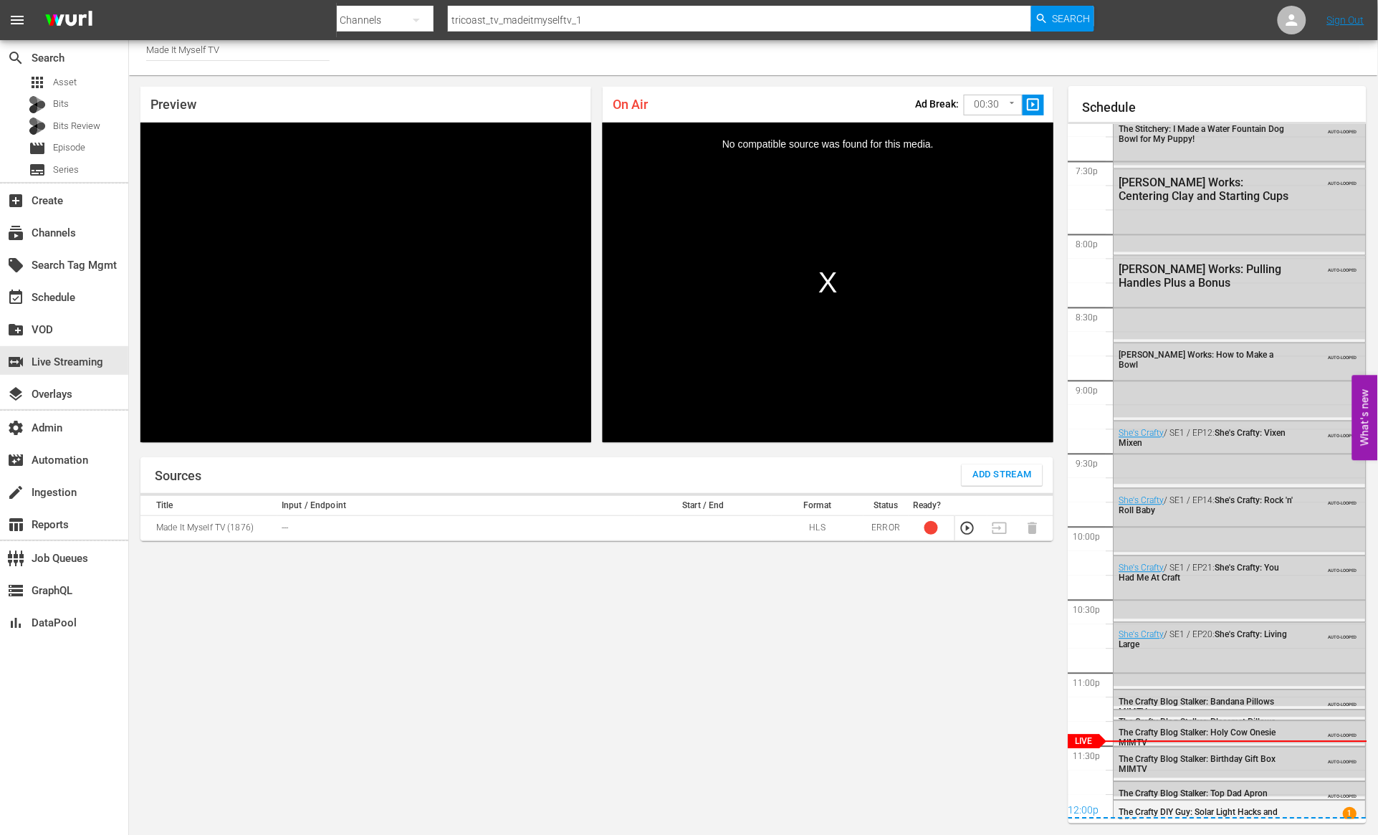
scroll to position [2838, 0]
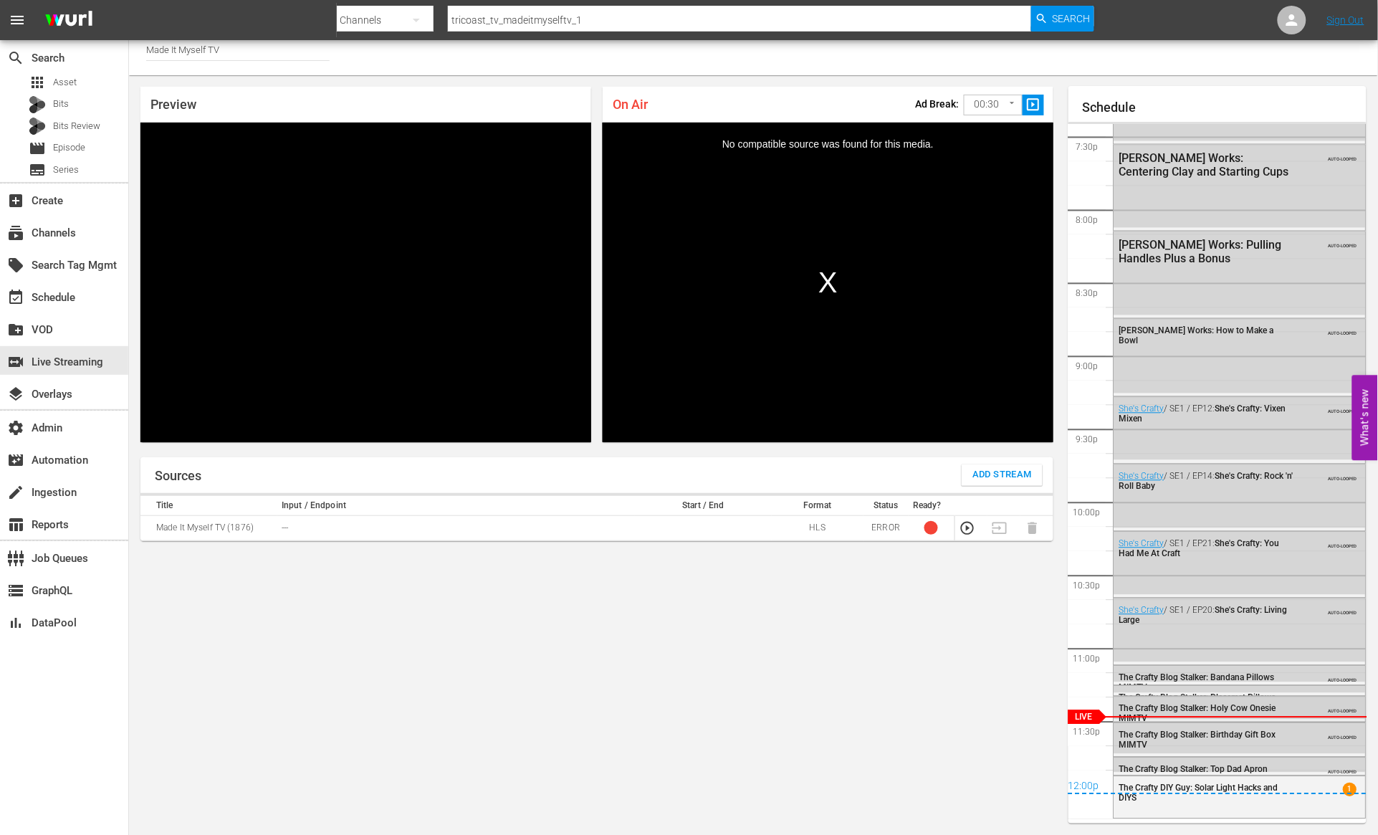
click at [1161, 706] on span "The Crafty Blog Stalker: Holy Cow Onesie MIMTV" at bounding box center [1197, 714] width 157 height 20
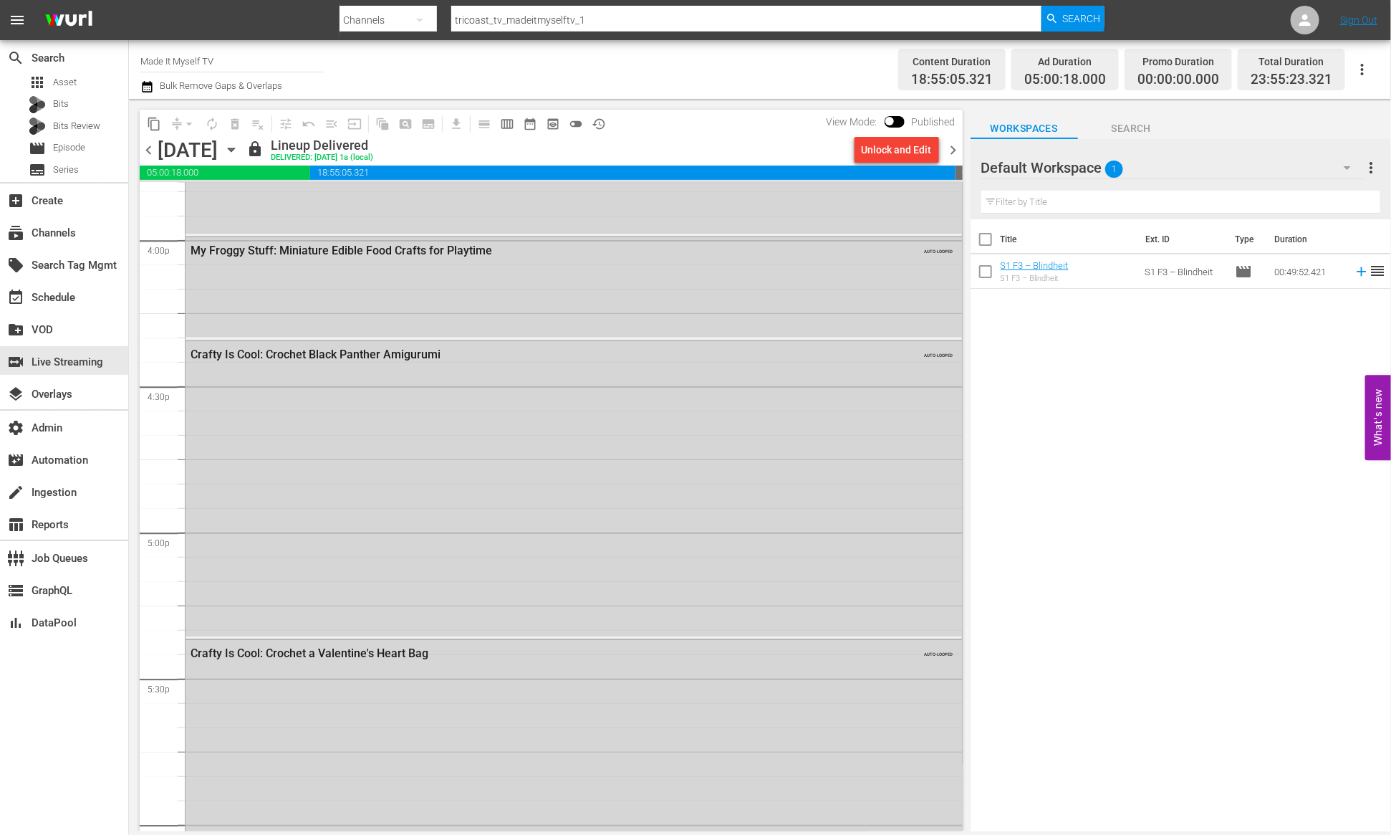
scroll to position [6416, 0]
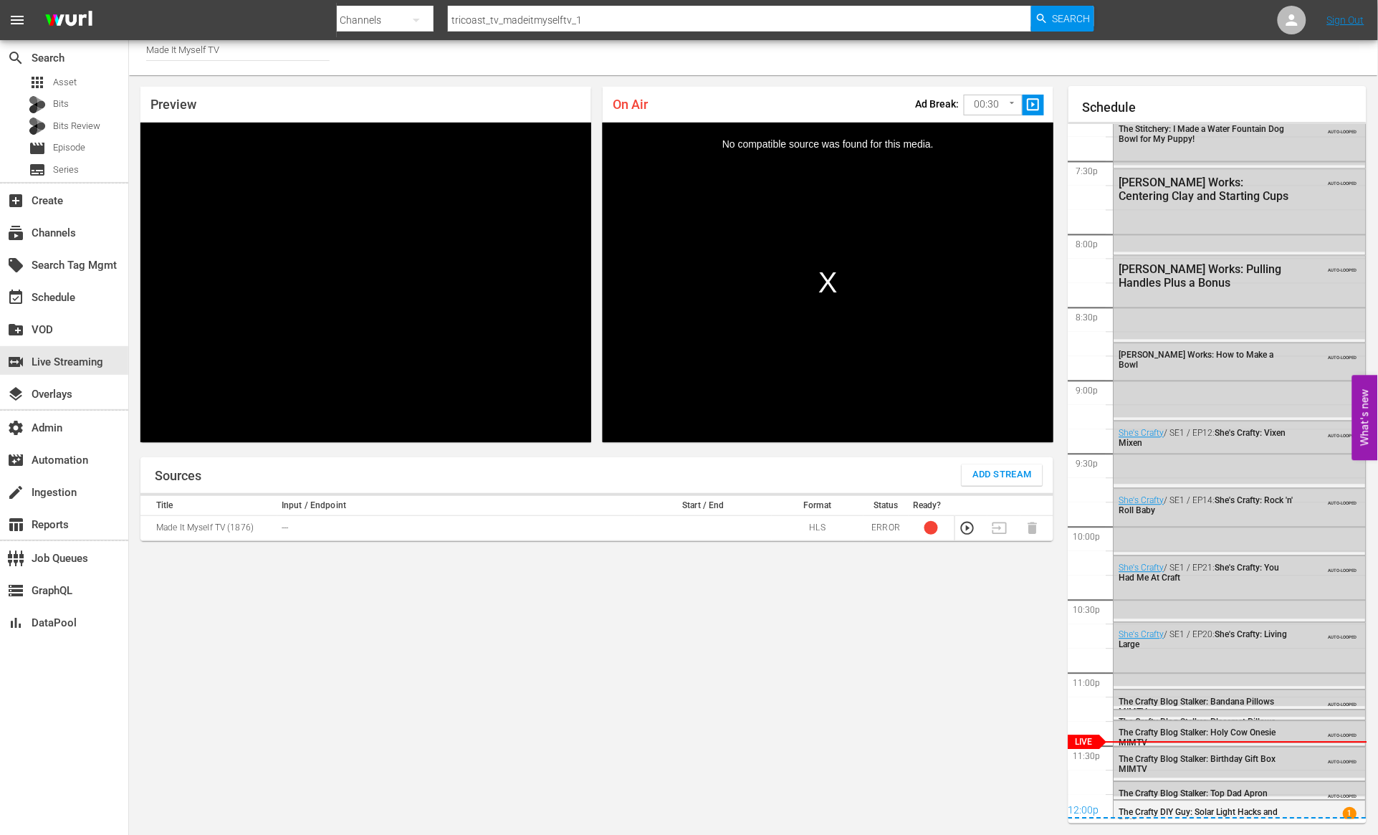
scroll to position [2838, 0]
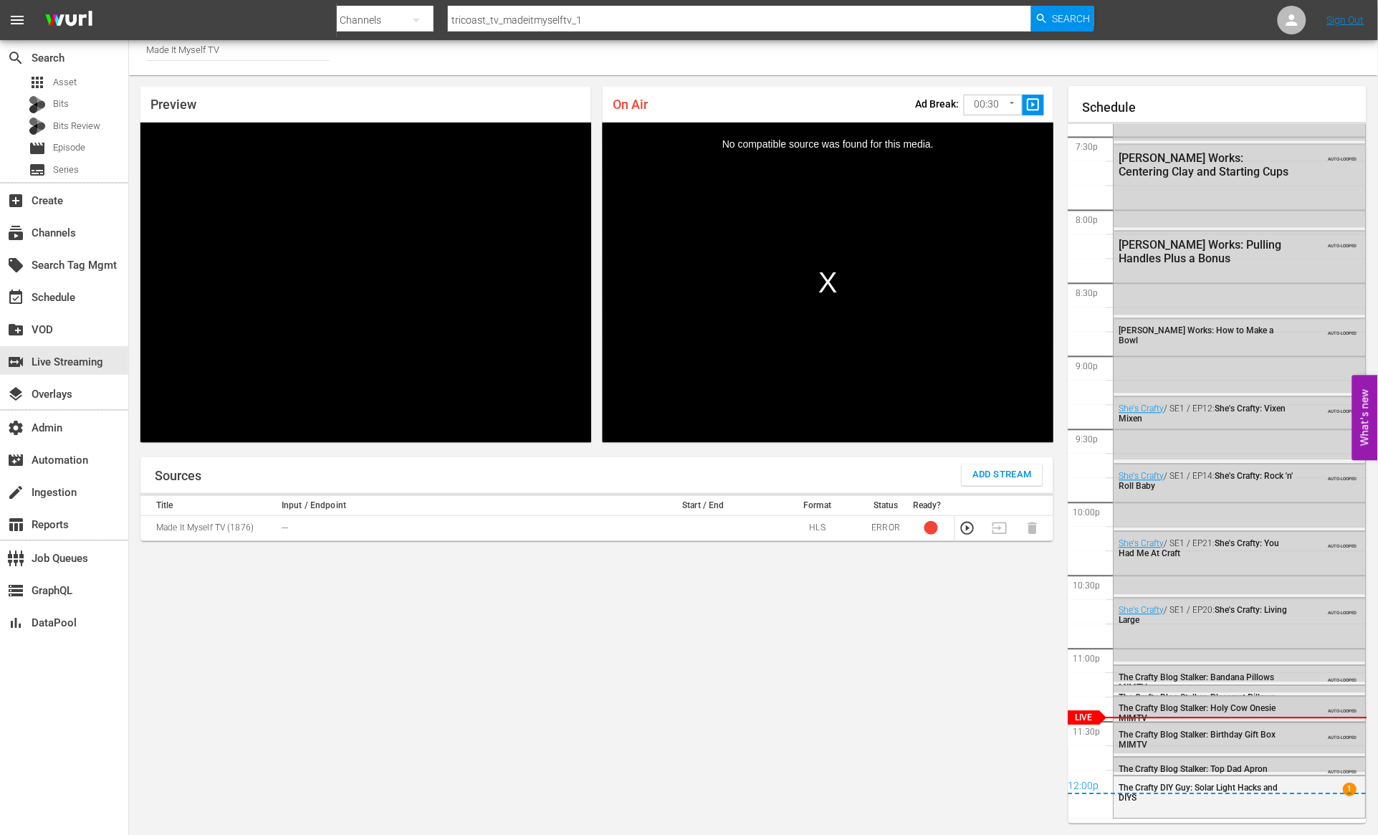
click at [1189, 711] on span "The Crafty Blog Stalker: Holy Cow Onesie MIMTV" at bounding box center [1197, 714] width 157 height 20
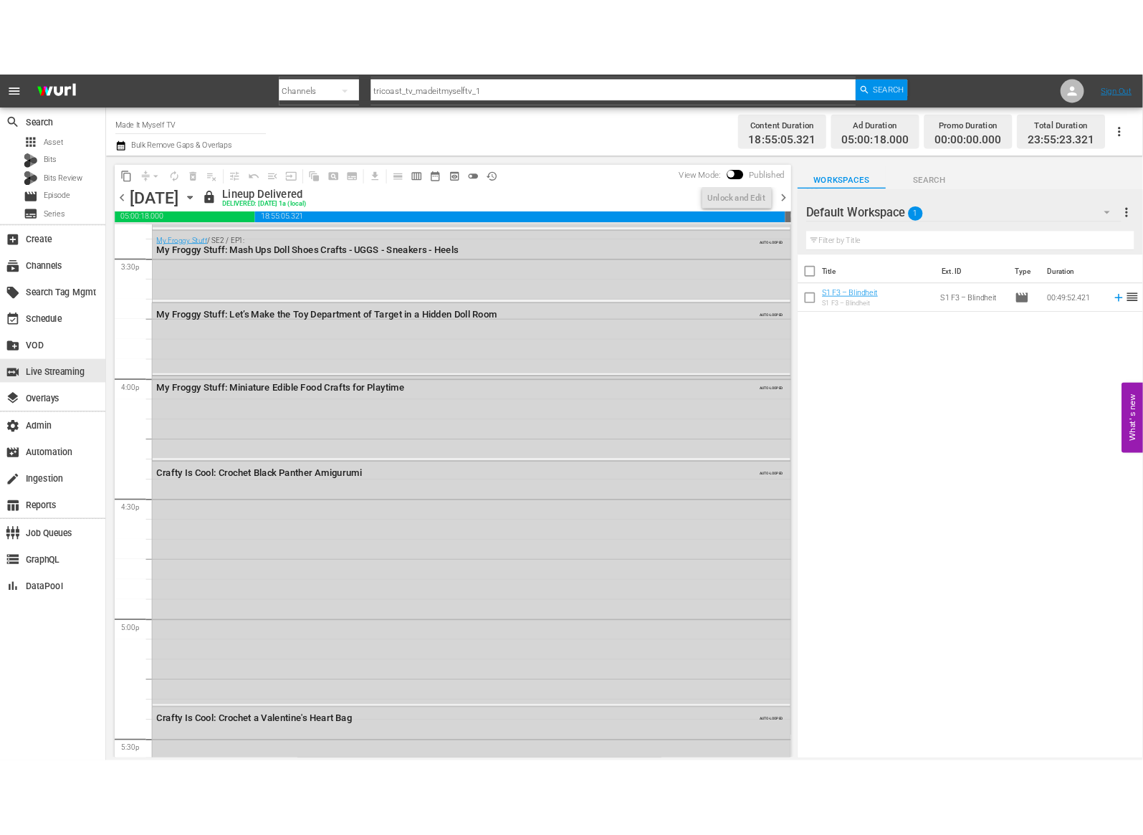
scroll to position [6416, 0]
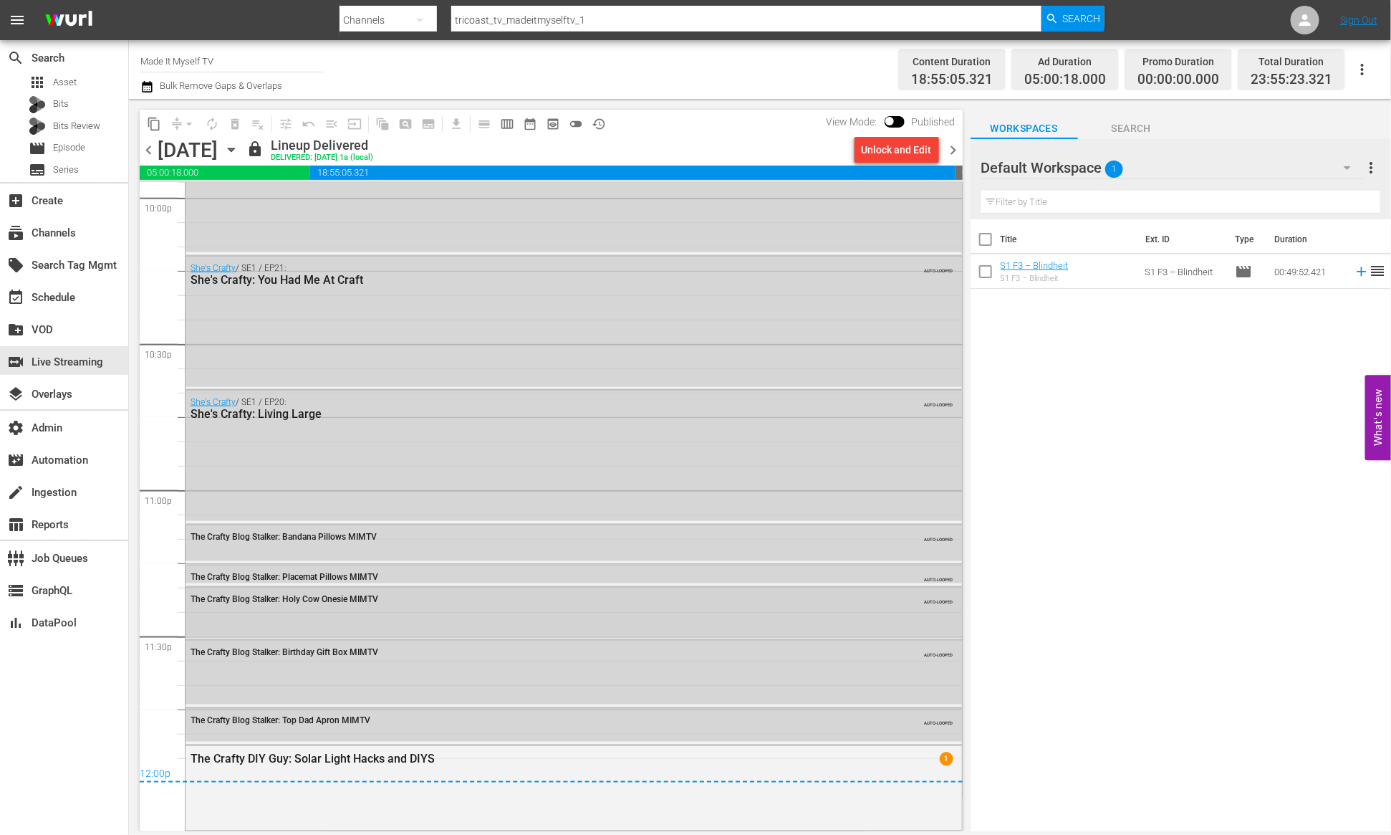
click at [427, 606] on div "The Crafty Blog Stalker: Holy Cow Onesie MIMTV AUTO-LOOPED" at bounding box center [574, 597] width 777 height 21
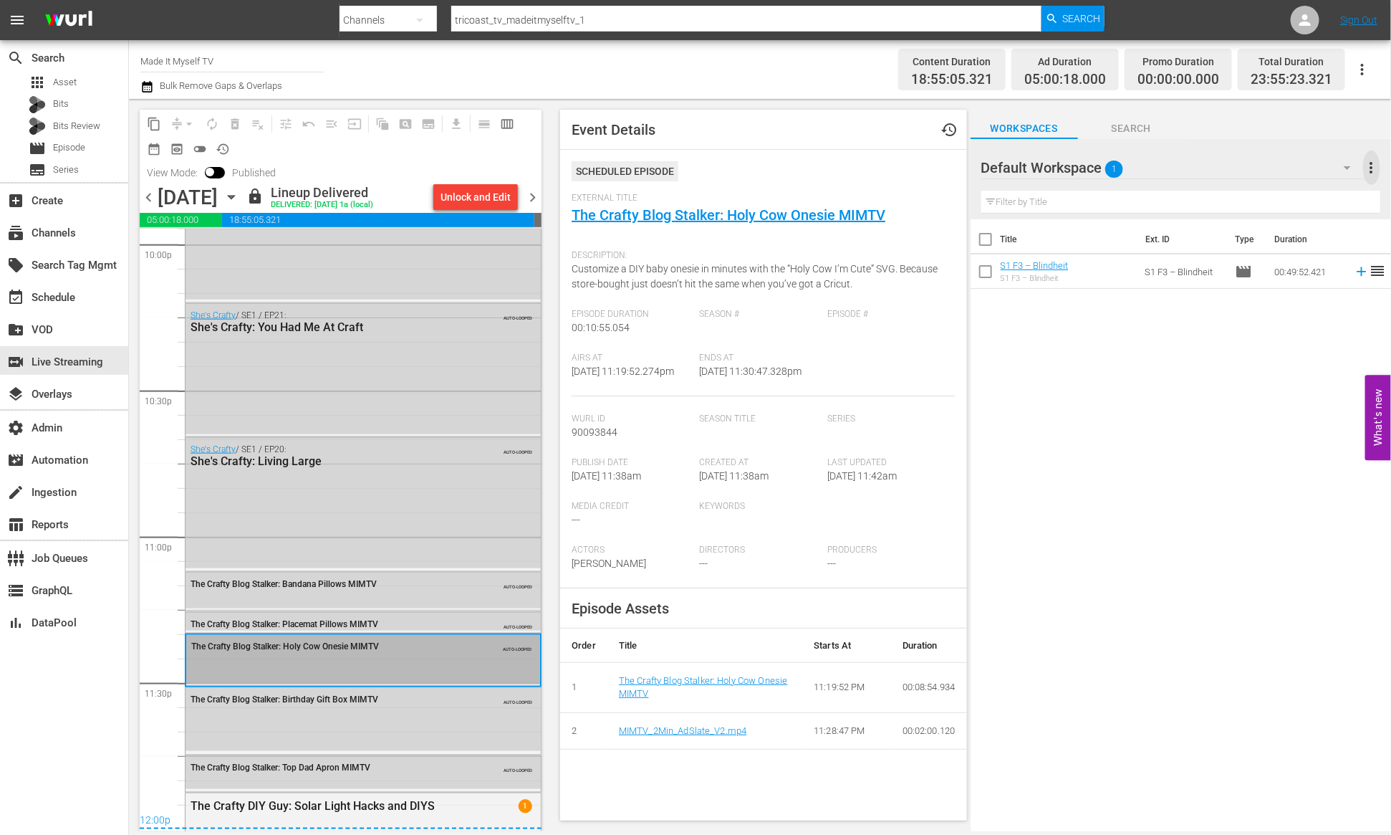
click at [1376, 162] on span "more_vert" at bounding box center [1371, 167] width 17 height 17
click at [1287, 200] on div "Clear All Workspace Items" at bounding box center [1279, 195] width 168 height 26
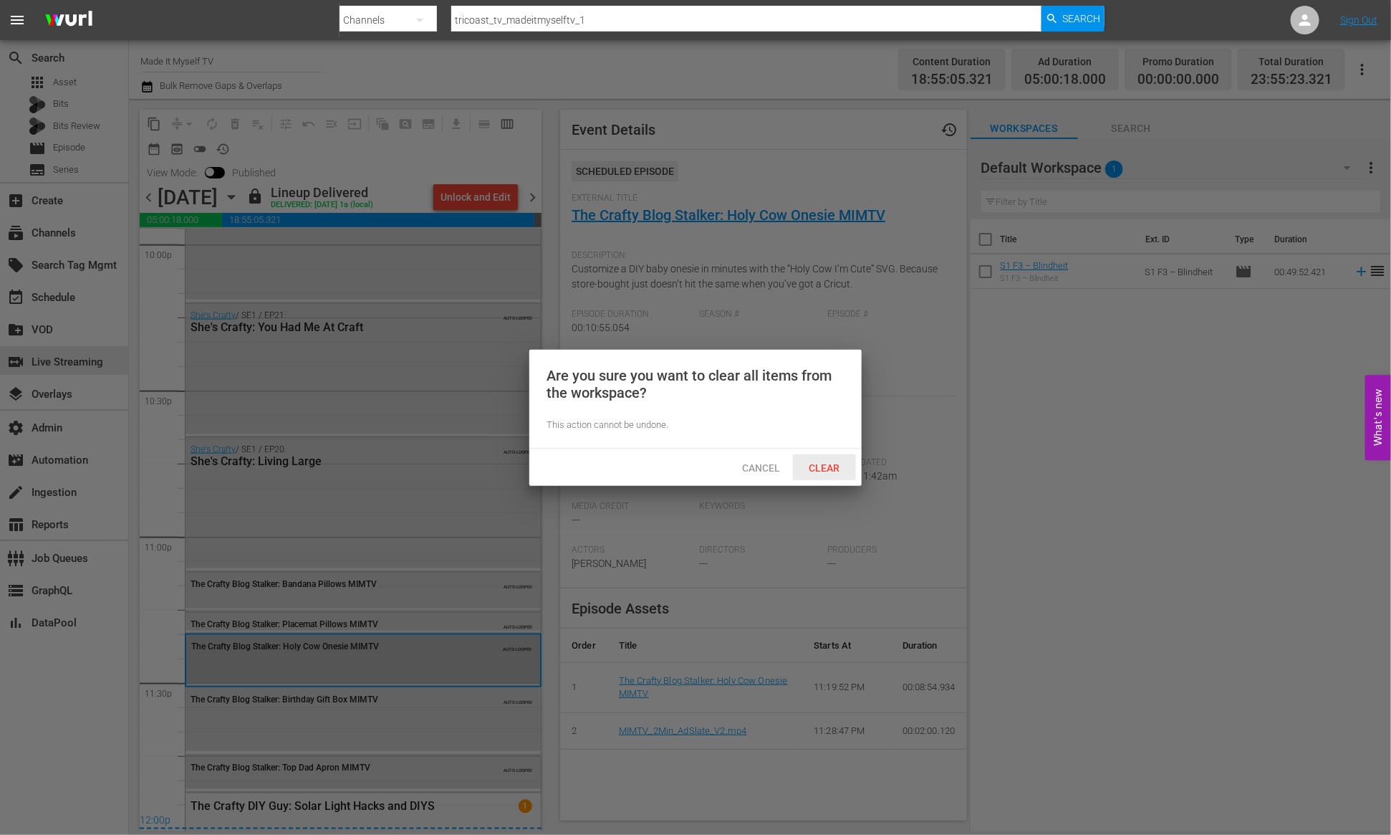
click at [823, 468] on span "Clear" at bounding box center [825, 467] width 54 height 11
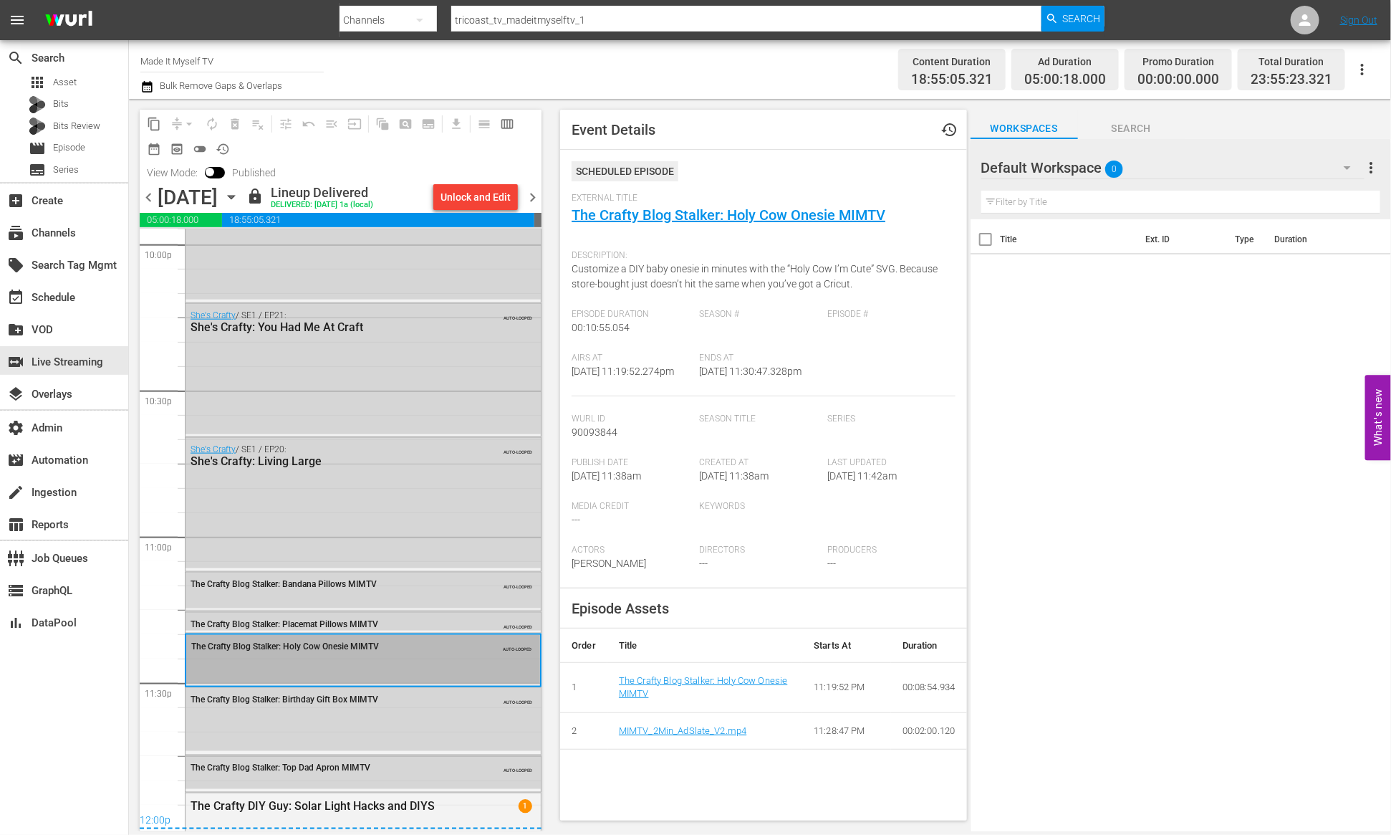
drag, startPoint x: 1119, startPoint y: 469, endPoint x: 1105, endPoint y: 475, distance: 15.7
click at [1119, 469] on div "Title Ext. ID Type Duration" at bounding box center [1181, 526] width 421 height 614
drag, startPoint x: 1035, startPoint y: 576, endPoint x: 1032, endPoint y: 585, distance: 9.3
click at [1036, 578] on div "Title Ext. ID Type Duration" at bounding box center [1181, 526] width 421 height 614
click at [637, 215] on link "The Crafty Blog Stalker: Holy Cow Onesie MIMTV" at bounding box center [729, 214] width 314 height 17
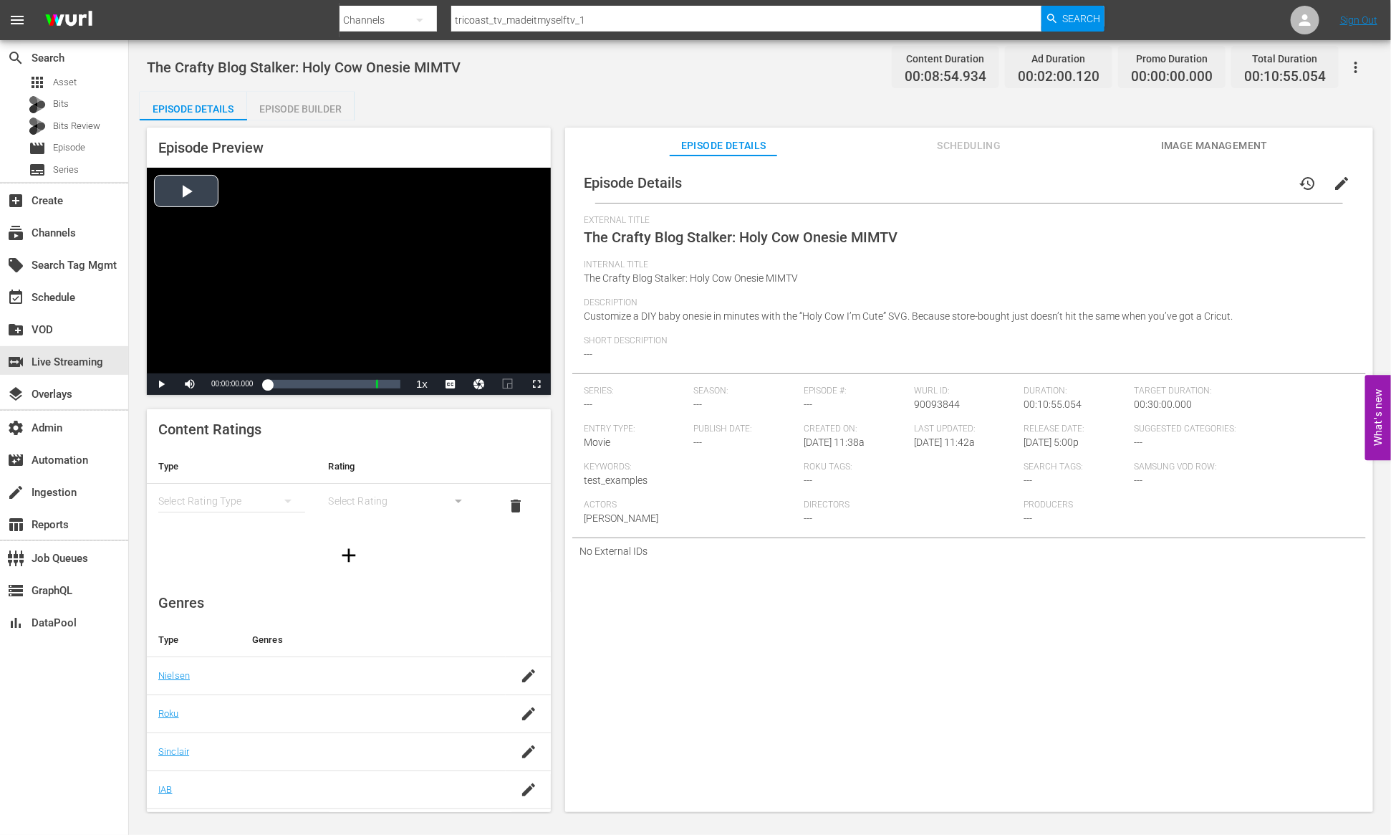
click at [193, 186] on div "Video Player" at bounding box center [349, 271] width 404 height 206
click at [294, 384] on div "Loaded : 3.34% 00:01:49.175 The Crafty Blog Stalker: Holy Cow Onesie MIMTV (1/1…" at bounding box center [333, 384] width 133 height 14
click at [350, 384] on div "Loaded : 28.05% 00:06:48.528 The Crafty Blog Stalker: Holy Cow Onesie MIMTV (1/…" at bounding box center [333, 384] width 133 height 14
click at [373, 382] on div "00:08:41.225 The Crafty Blog Stalker: Holy Cow Onesie MIMTV (1/1)" at bounding box center [373, 384] width 1 height 14
click at [389, 383] on div "00:09:58.705 MIMTV_2Min_AdSlate_V2.mp4" at bounding box center [389, 384] width 1 height 14
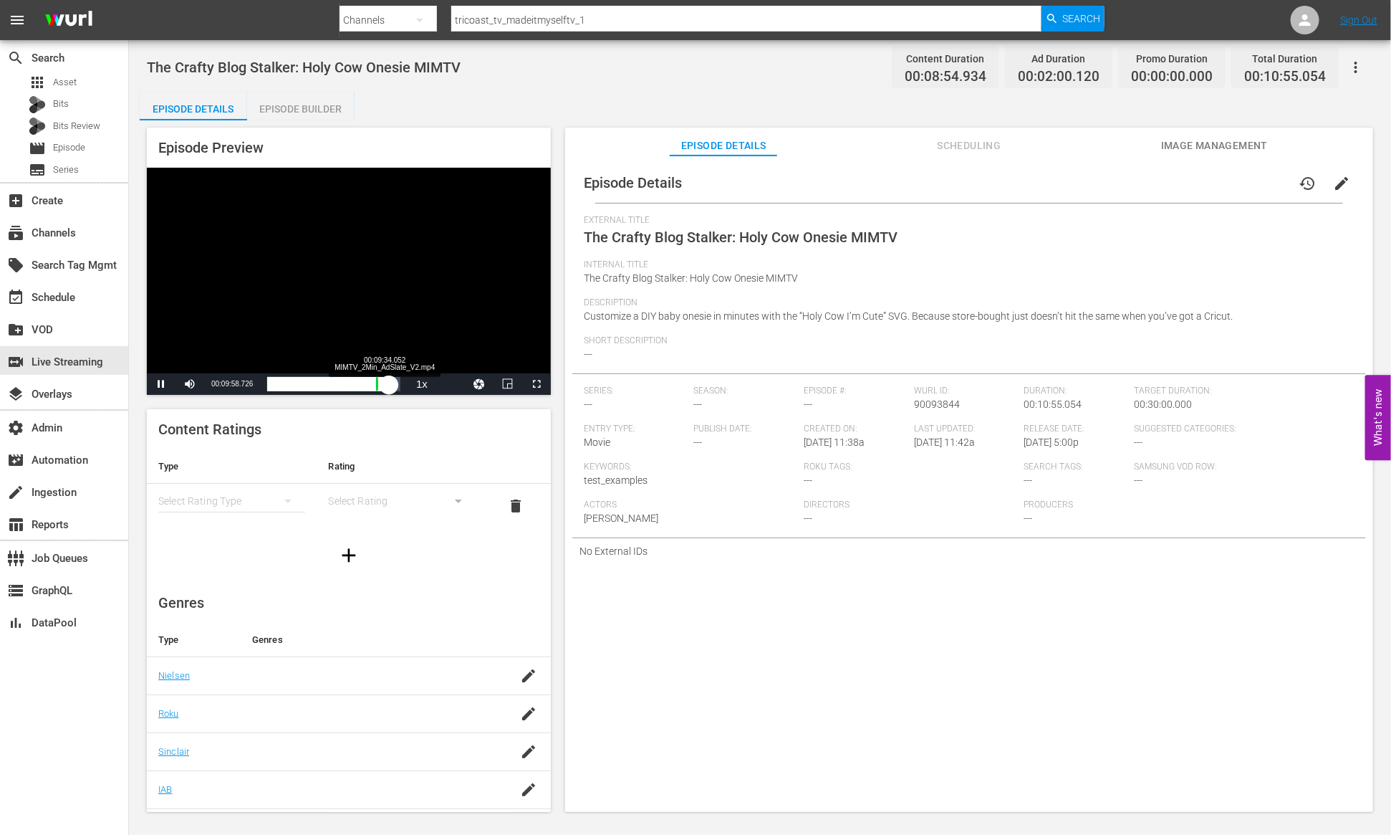
click at [384, 385] on div "00:01:03.895" at bounding box center [328, 384] width 122 height 14
click at [373, 385] on div "00:00:39.400" at bounding box center [322, 384] width 111 height 14
click at [358, 377] on div "Loaded : 100.00% 00:07:30.789 The Crafty Blog Stalker: Holy Cow Onesie MIMTV (1…" at bounding box center [333, 384] width 133 height 14
click at [317, 385] on div "Loaded : 92.05% 00:03:59.482 The Crafty Blog Stalker: Holy Cow Onesie MIMTV (1/…" at bounding box center [333, 384] width 133 height 14
click at [347, 383] on div "Loaded : 58.34% 00:06:30.919 The Crafty Blog Stalker: Holy Cow Onesie MIMTV (1/…" at bounding box center [333, 384] width 133 height 14
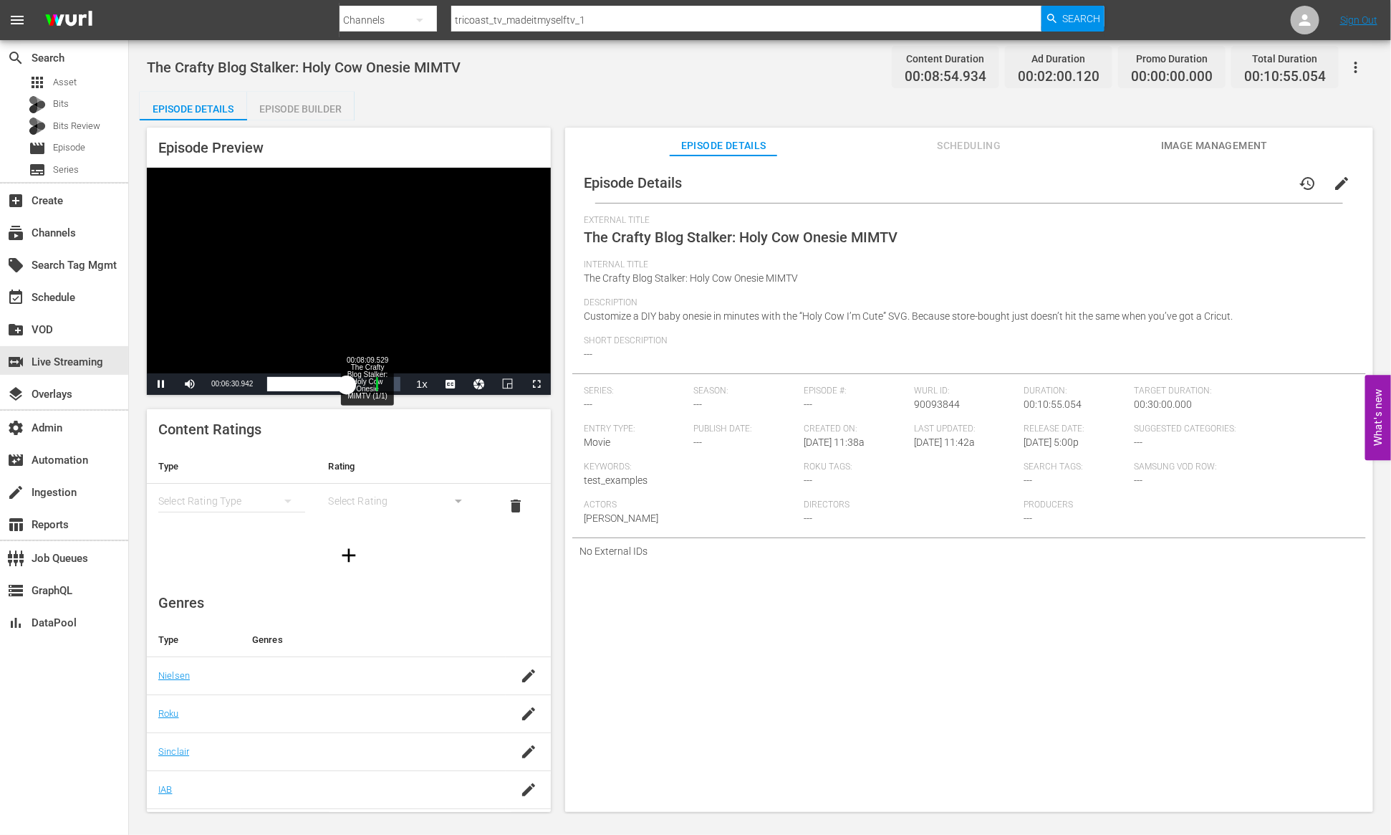
click at [366, 385] on div "Loaded : 75.19% 00:08:09.529 The Crafty Blog Stalker: Holy Cow Onesie MIMTV (1/…" at bounding box center [333, 384] width 133 height 14
click at [320, 109] on div "Episode Builder" at bounding box center [300, 109] width 107 height 34
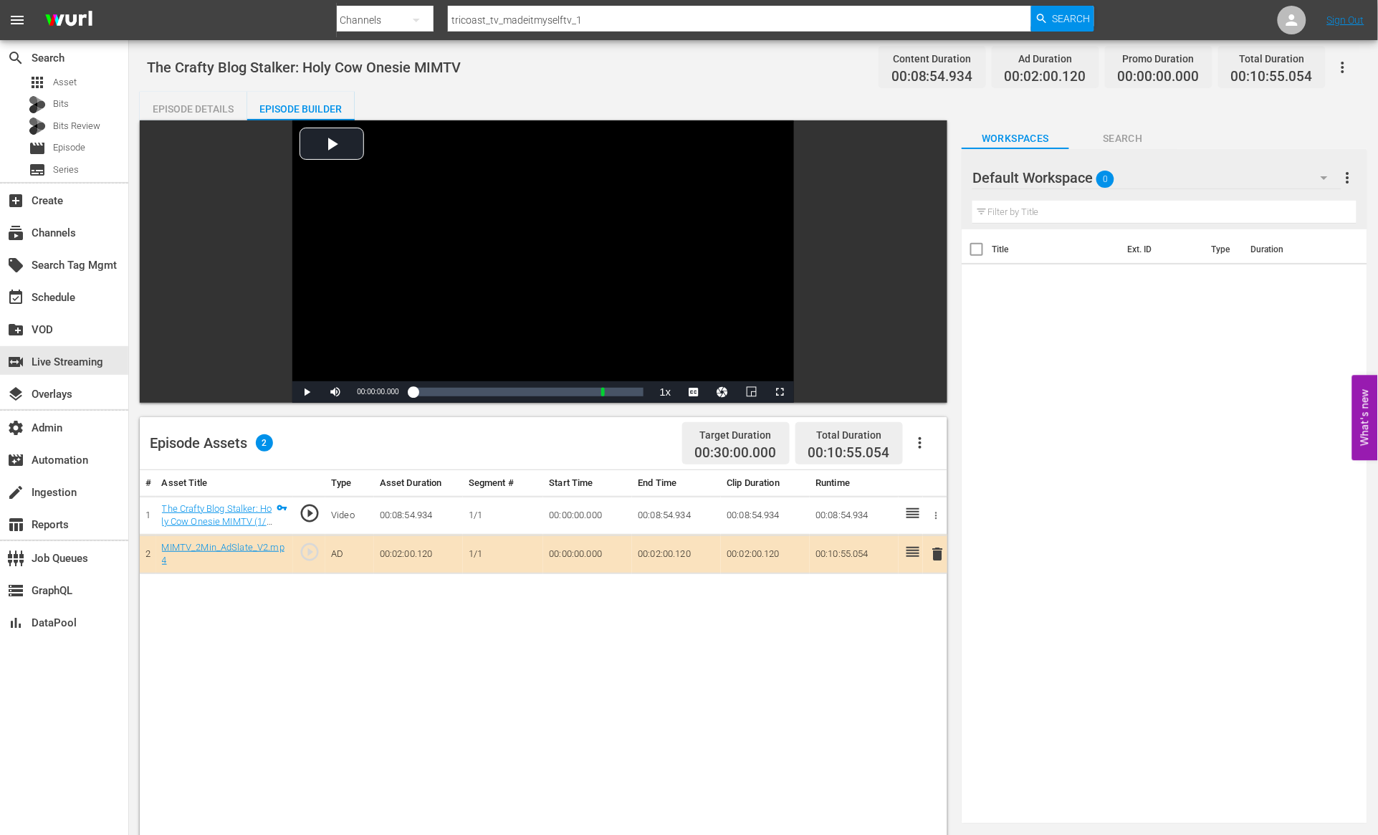
click at [210, 109] on div "Episode Details" at bounding box center [193, 109] width 107 height 34
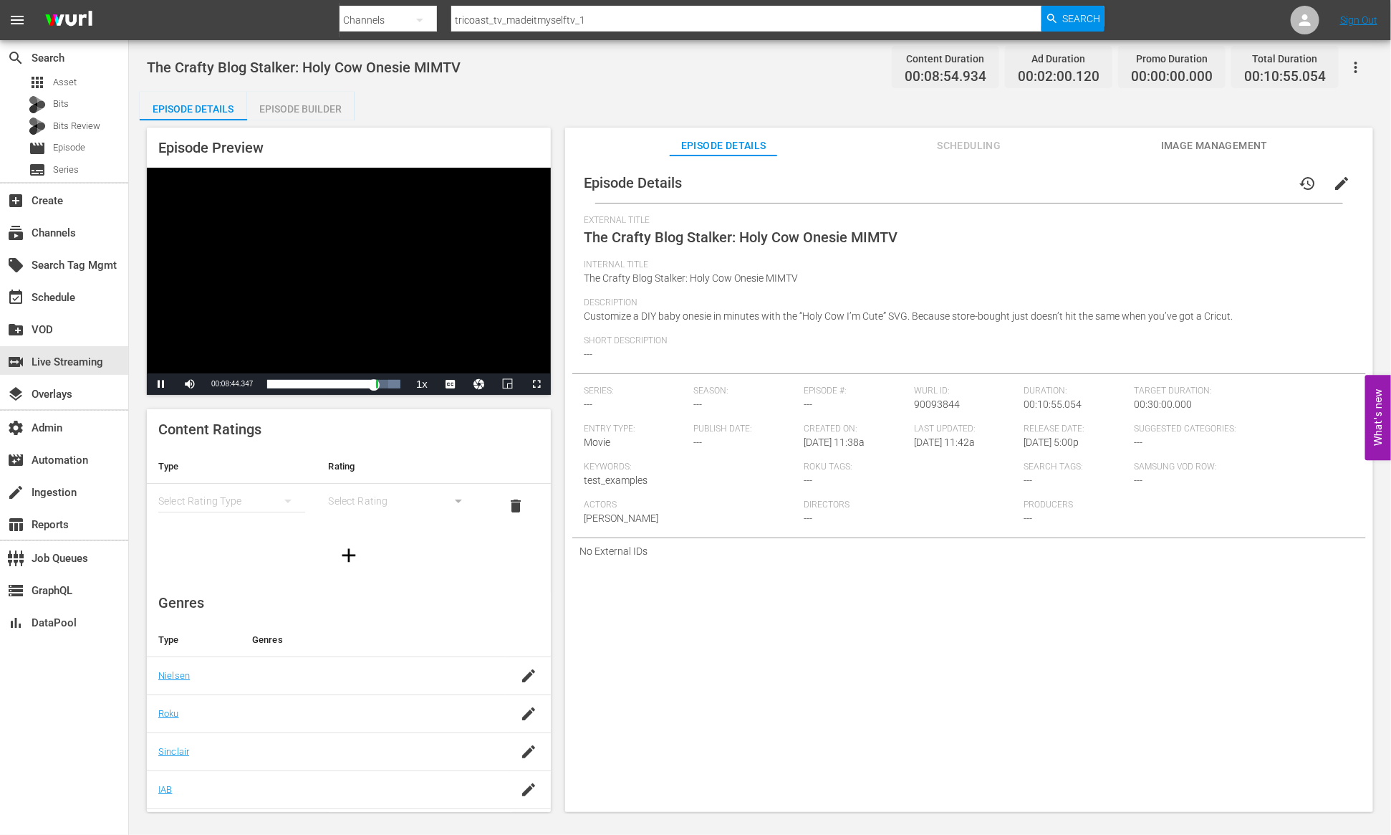
click at [941, 152] on span "Scheduling" at bounding box center [969, 146] width 107 height 18
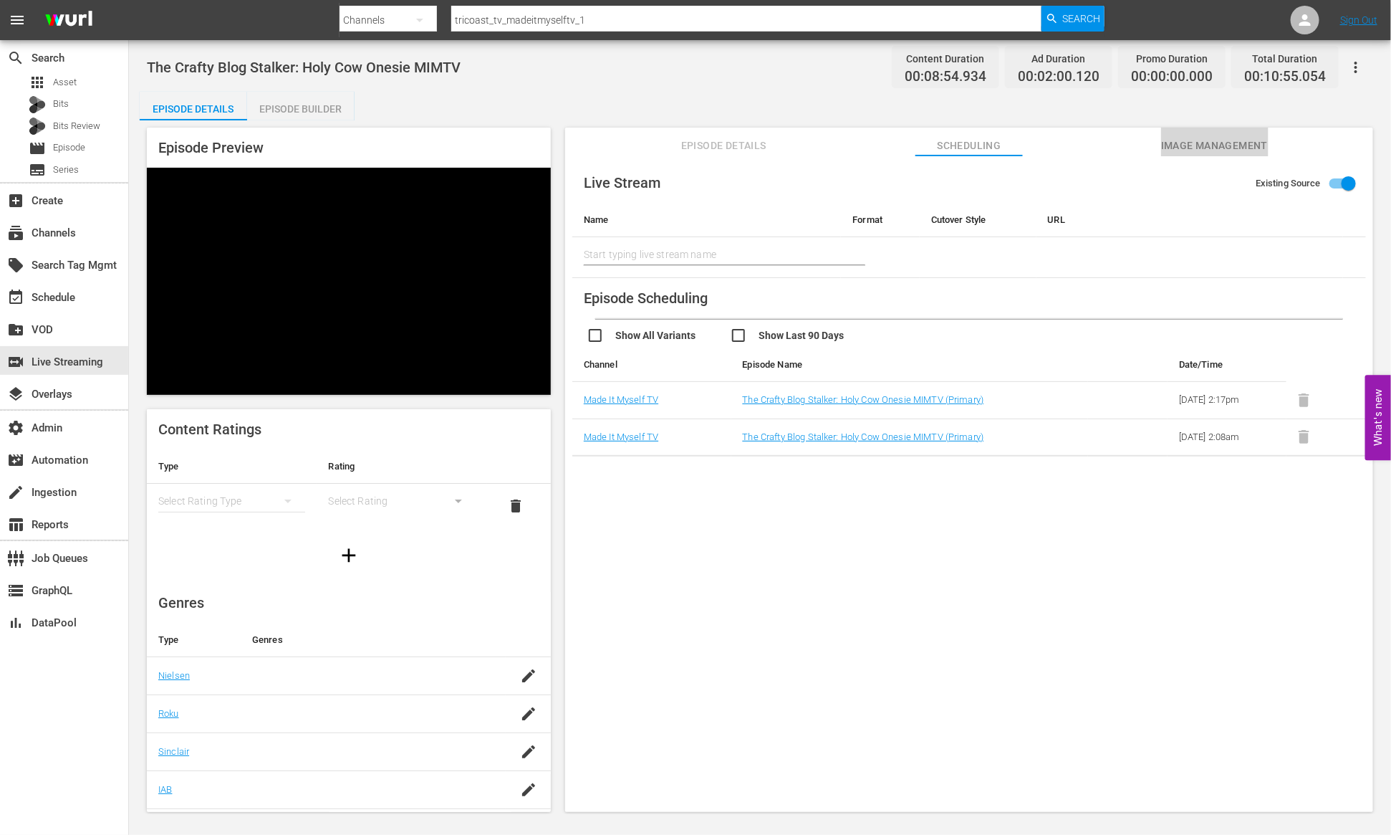
click at [1183, 145] on span "Image Management" at bounding box center [1214, 146] width 107 height 18
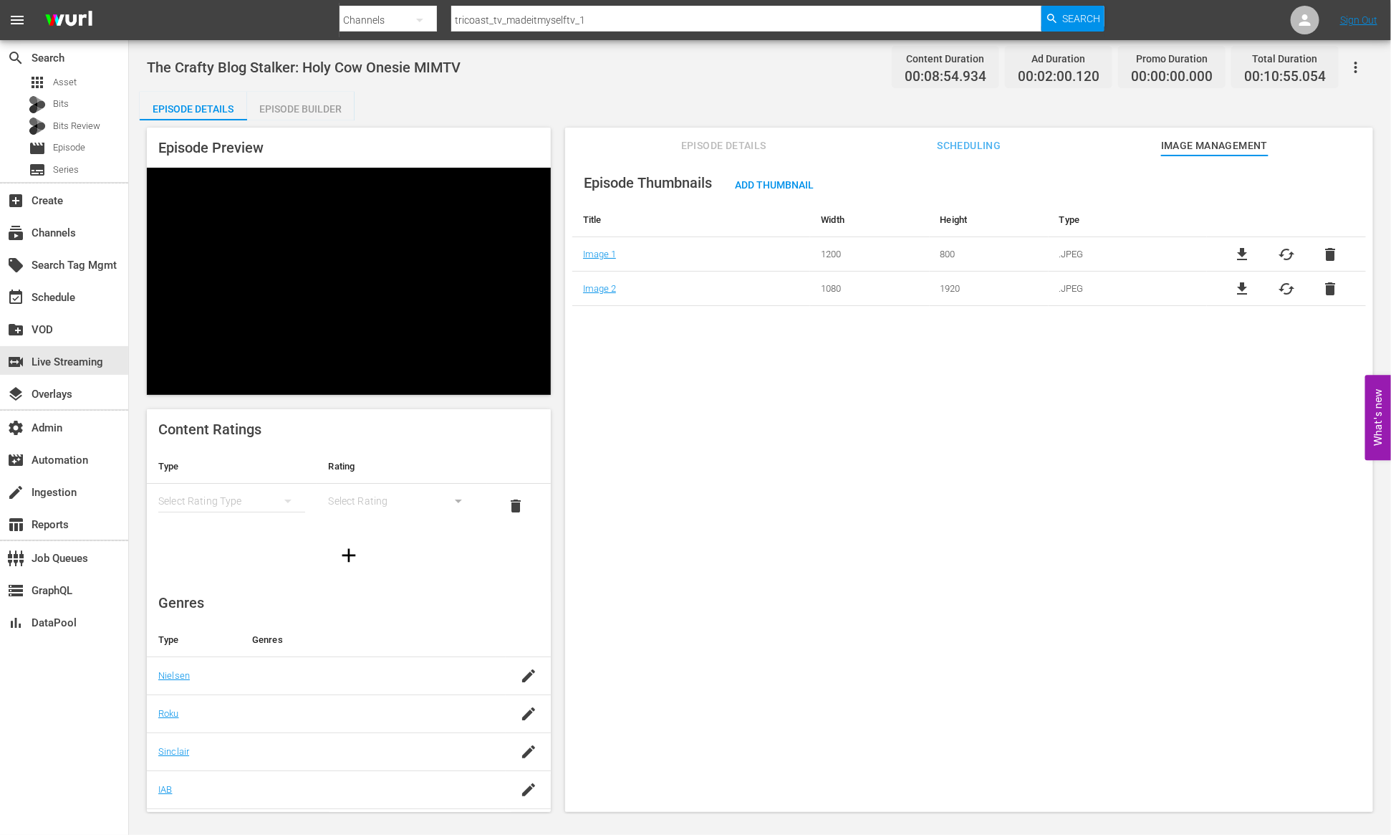
click at [959, 143] on span "Scheduling" at bounding box center [969, 146] width 107 height 18
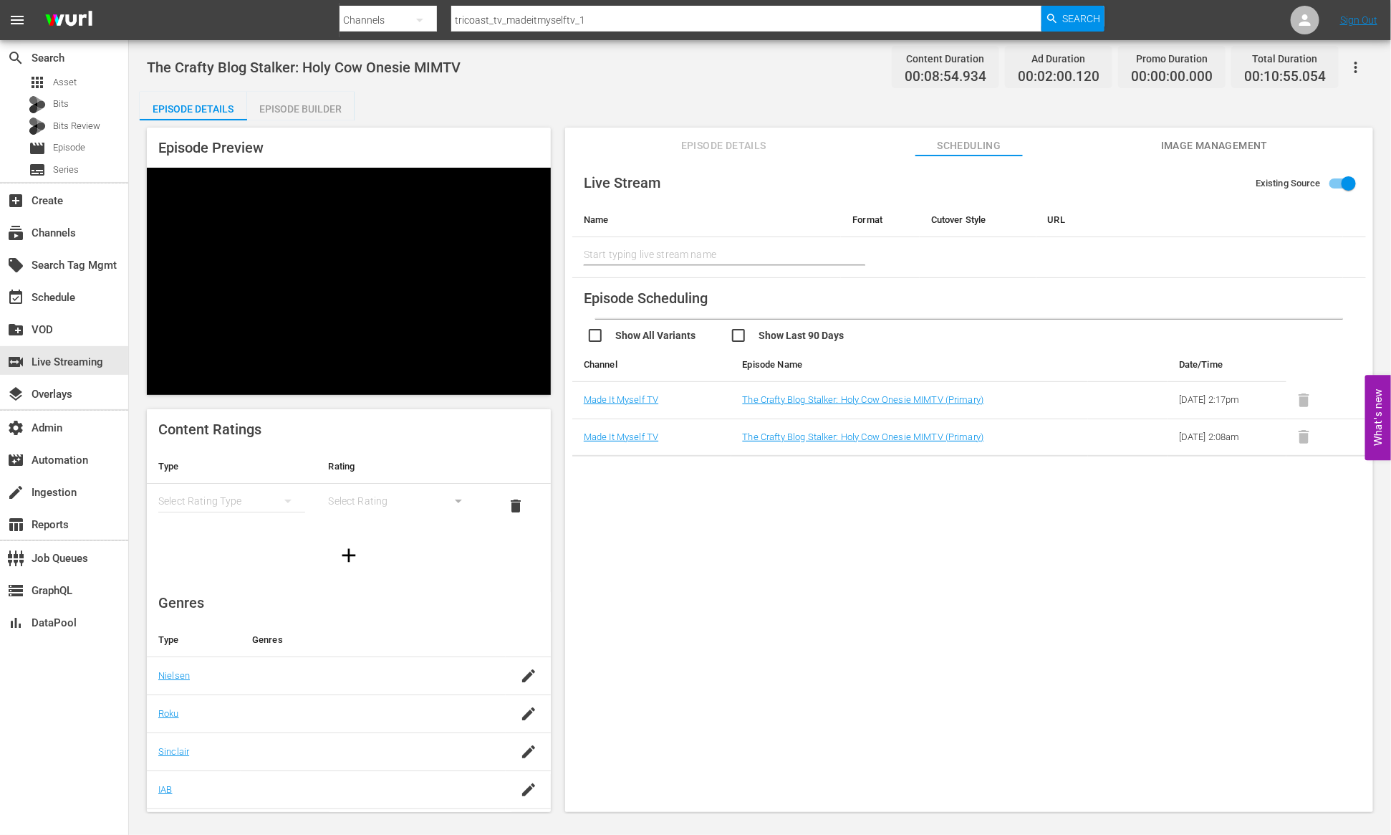
click at [384, 438] on div "Content Ratings Type Rating Select Rating Type Select Rating delete" at bounding box center [349, 492] width 404 height 166
click at [299, 111] on div "Episode Builder" at bounding box center [300, 109] width 107 height 34
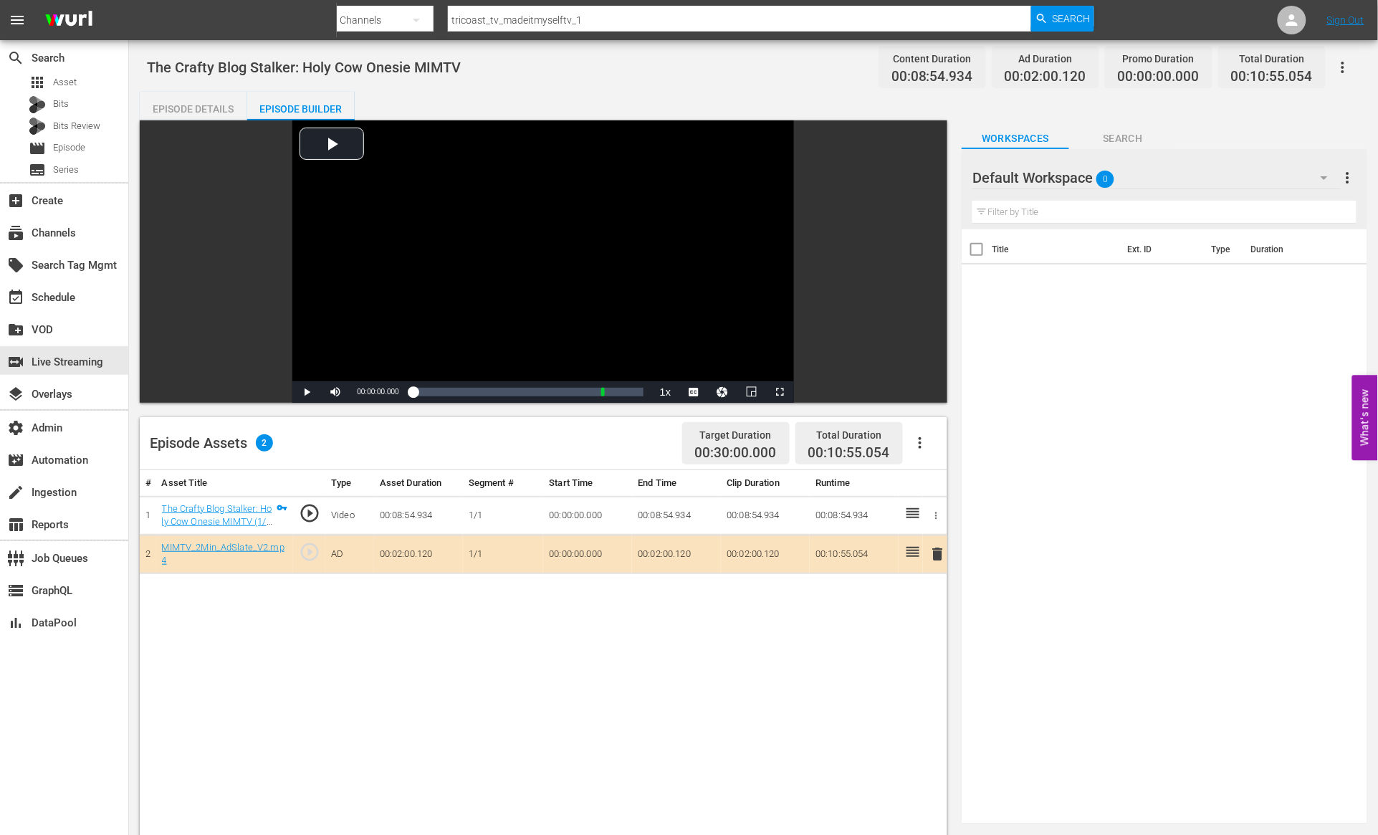
click at [219, 102] on div "Episode Details" at bounding box center [193, 109] width 107 height 34
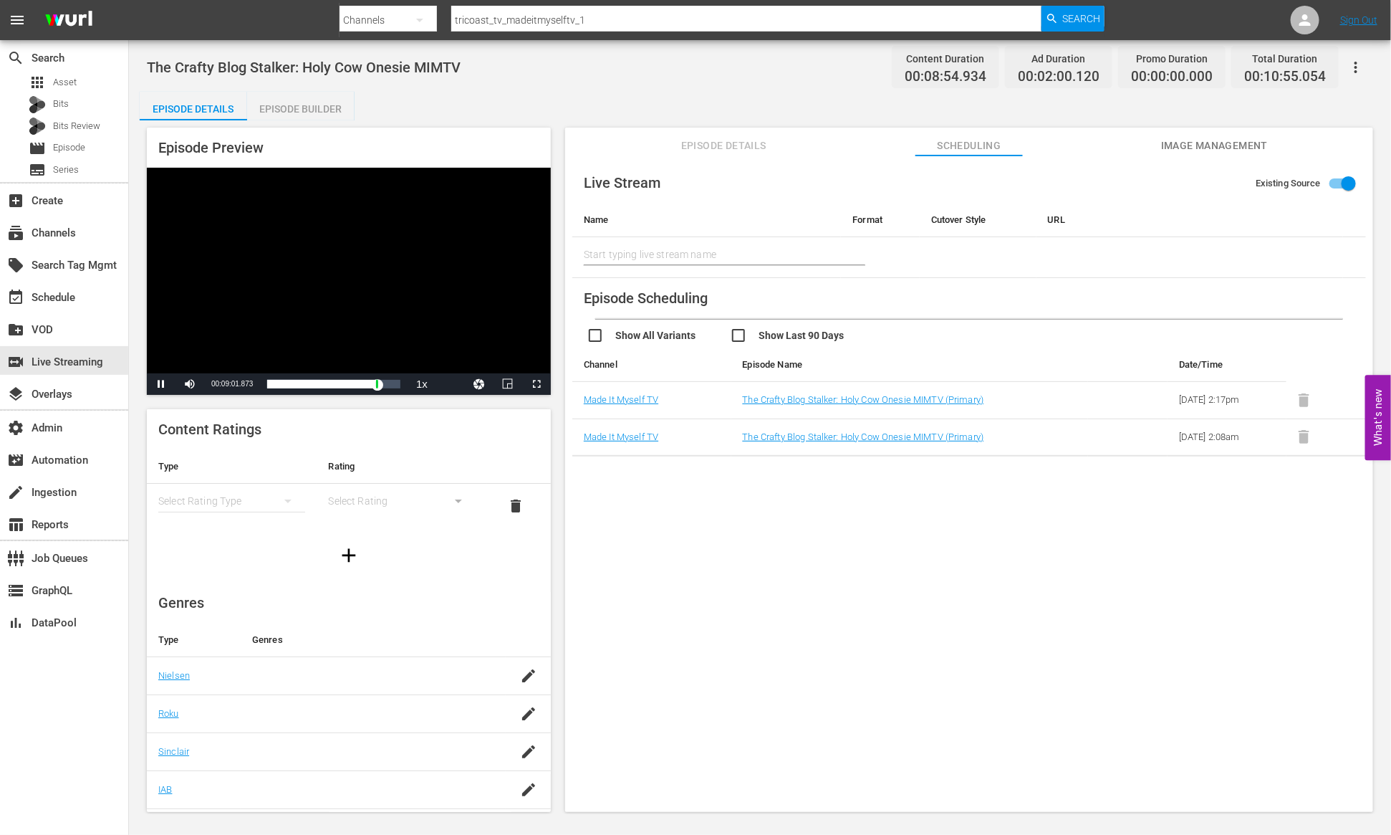
click at [299, 105] on div "Episode Builder" at bounding box center [300, 109] width 107 height 34
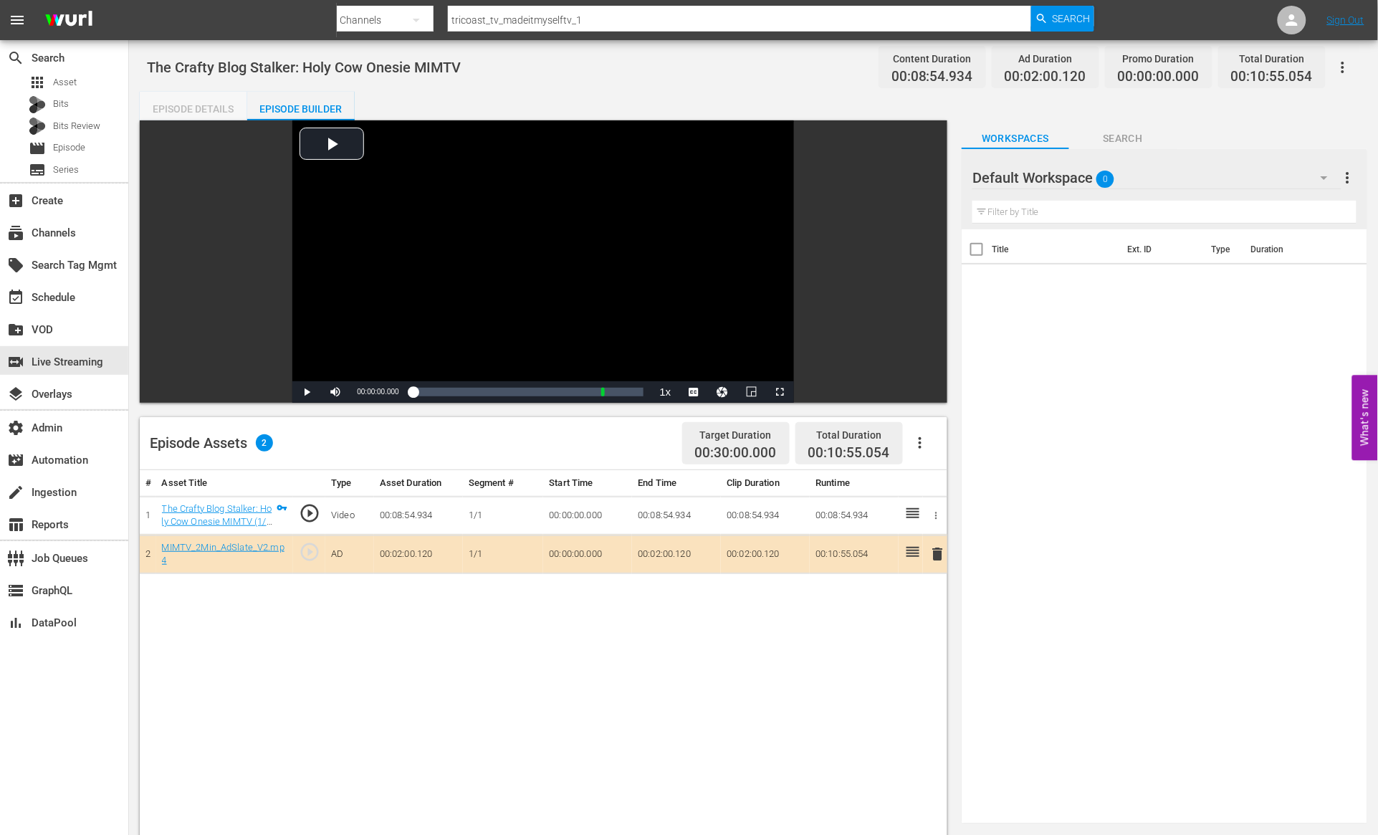
click at [199, 109] on div "Episode Details" at bounding box center [193, 109] width 107 height 34
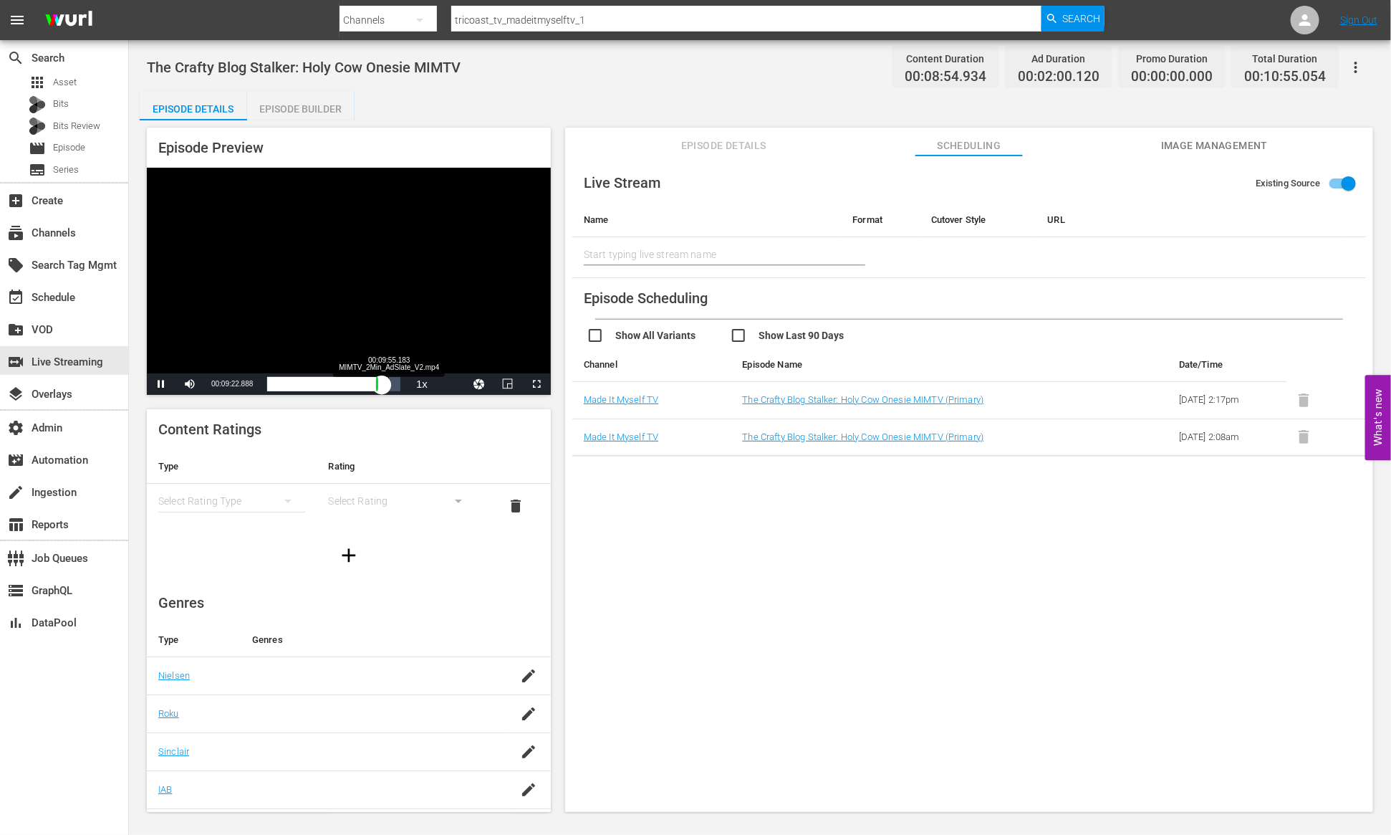
click at [382, 383] on div "00:00:28.037" at bounding box center [324, 384] width 115 height 14
click at [389, 383] on div "00:01:03.842" at bounding box center [328, 384] width 122 height 14
click at [361, 386] on div "Loaded : 100.00% 00:07:41.355 The Crafty Blog Stalker: Holy Cow Onesie MIMTV (1…" at bounding box center [333, 384] width 133 height 14
click at [294, 105] on div "Episode Builder" at bounding box center [300, 109] width 107 height 34
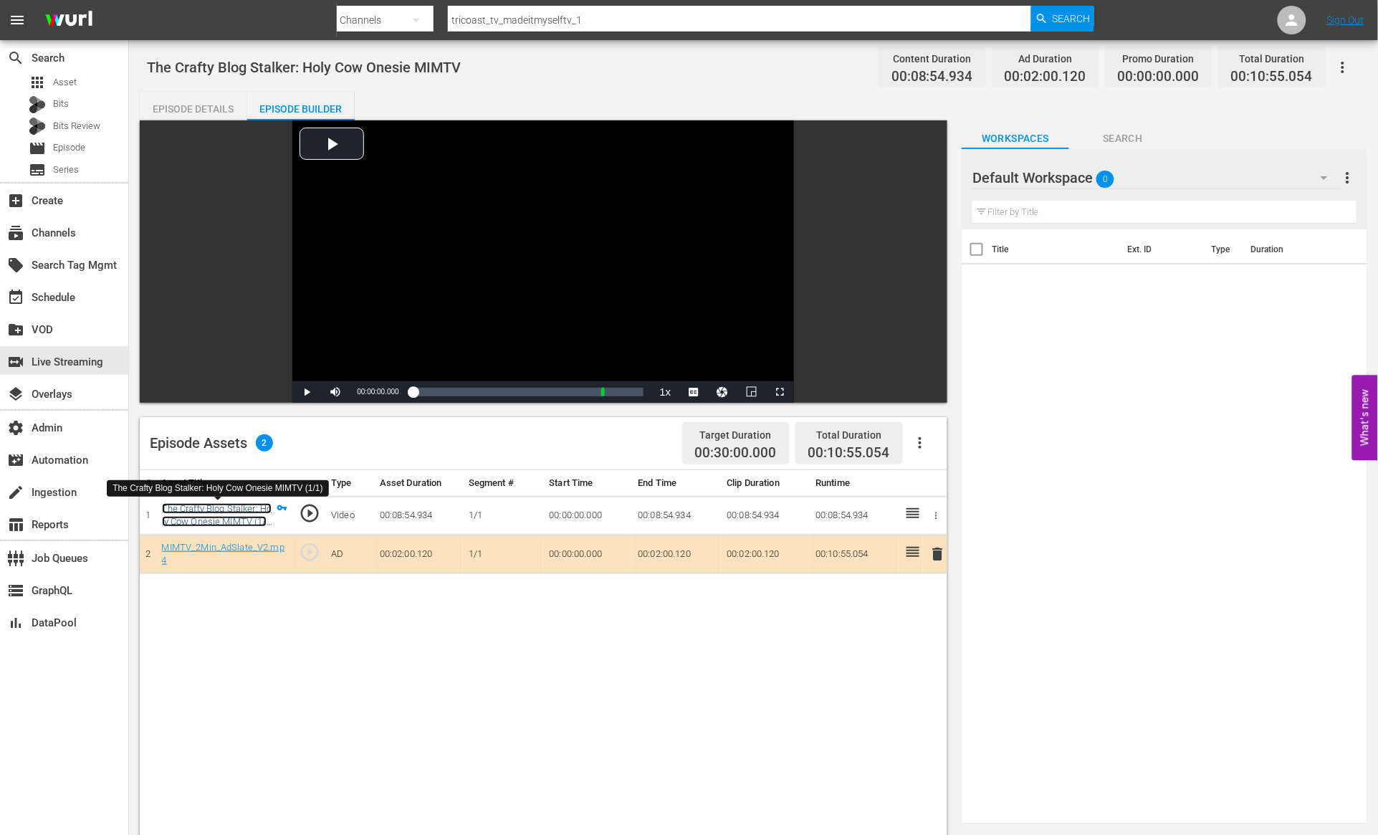
click at [237, 512] on link "The Crafty Blog Stalker: Holy Cow Onesie MIMTV (1/1)" at bounding box center [217, 521] width 110 height 37
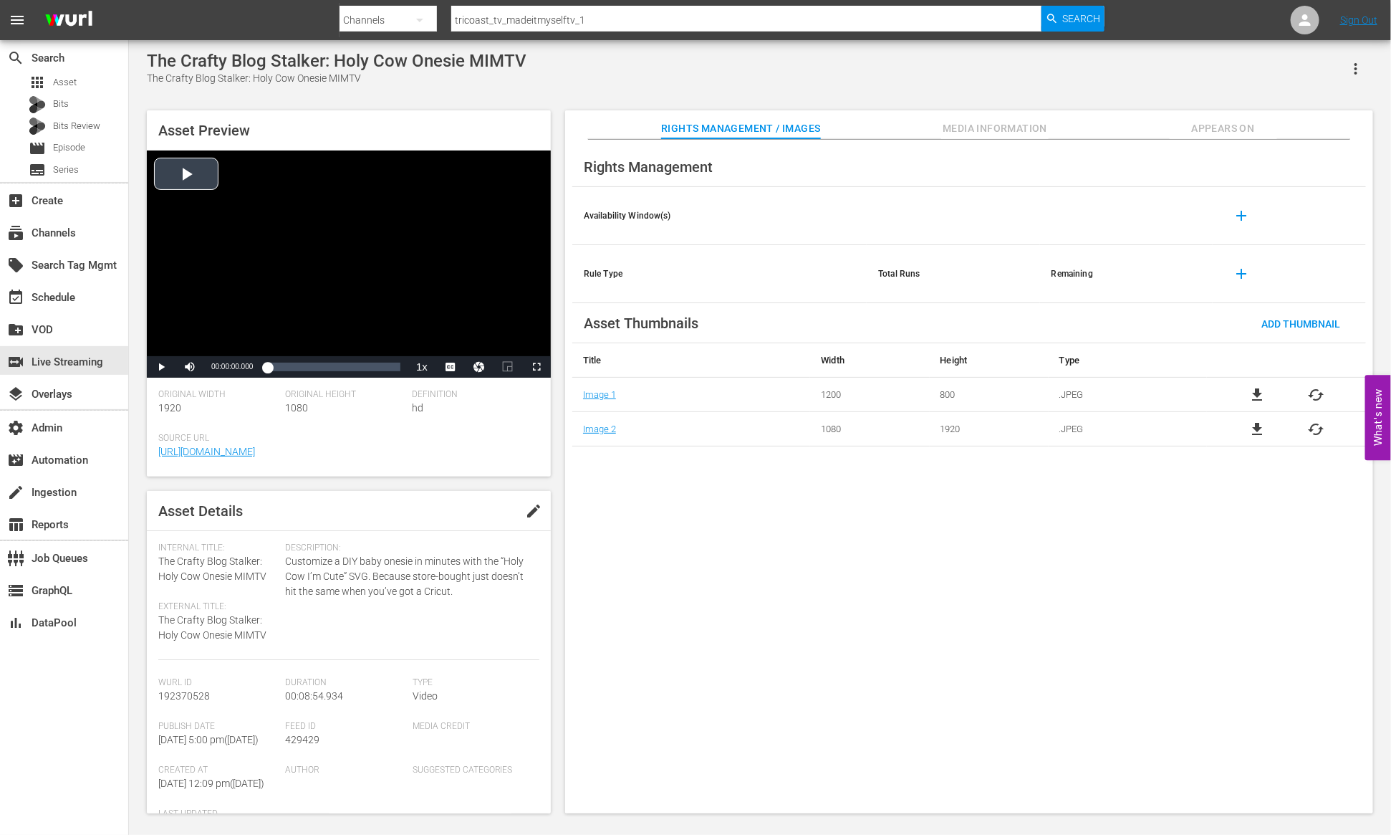
click at [181, 173] on div "Video Player" at bounding box center [349, 253] width 404 height 206
click at [393, 374] on div "00:08:23.298" at bounding box center [393, 367] width 1 height 14
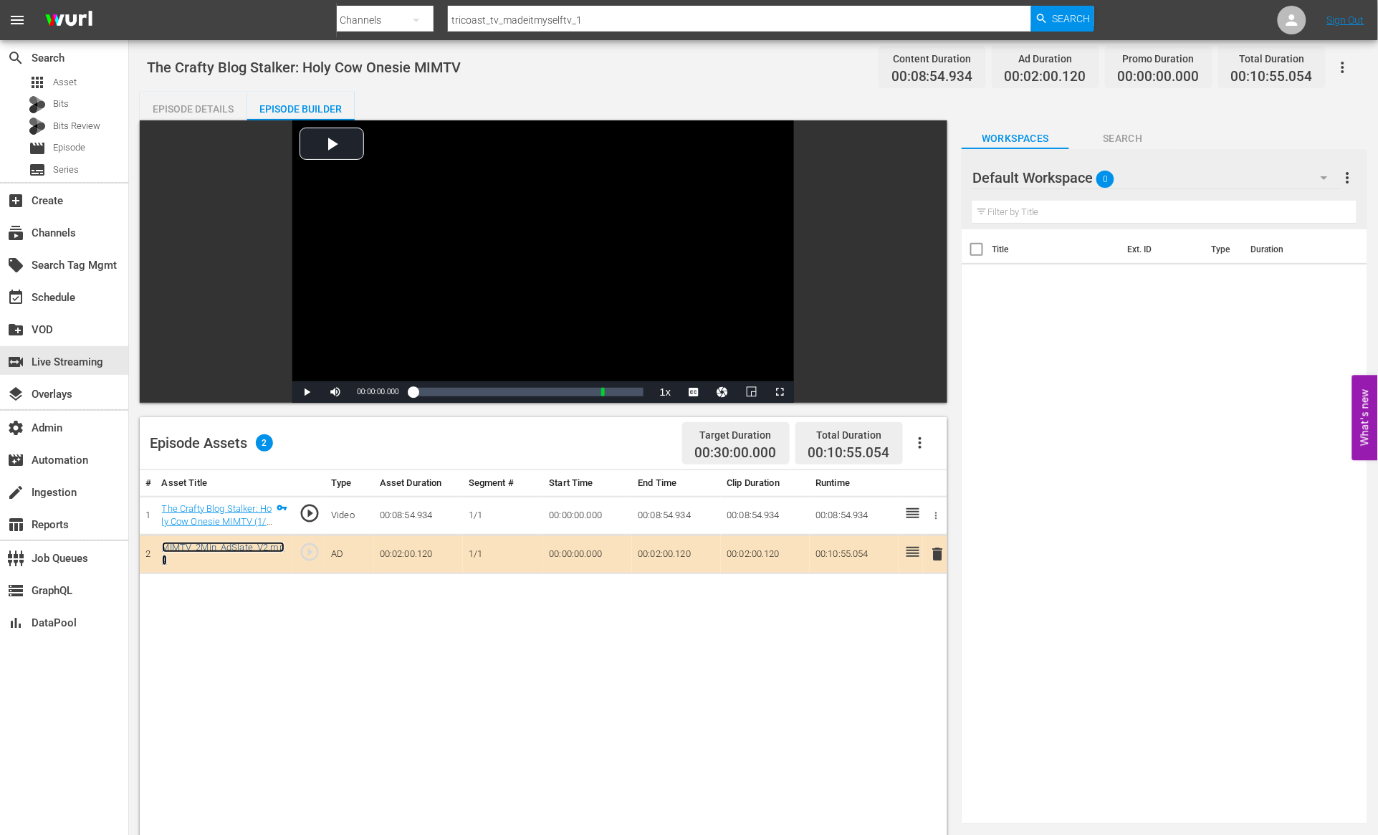
click at [238, 543] on link "MIMTV_2Min_AdSlate_V2.mp4" at bounding box center [223, 554] width 123 height 24
click at [221, 546] on link "MIMTV_2Min_AdSlate_V2.mp4" at bounding box center [223, 554] width 123 height 24
click at [84, 77] on div "apps Asset" at bounding box center [64, 82] width 128 height 20
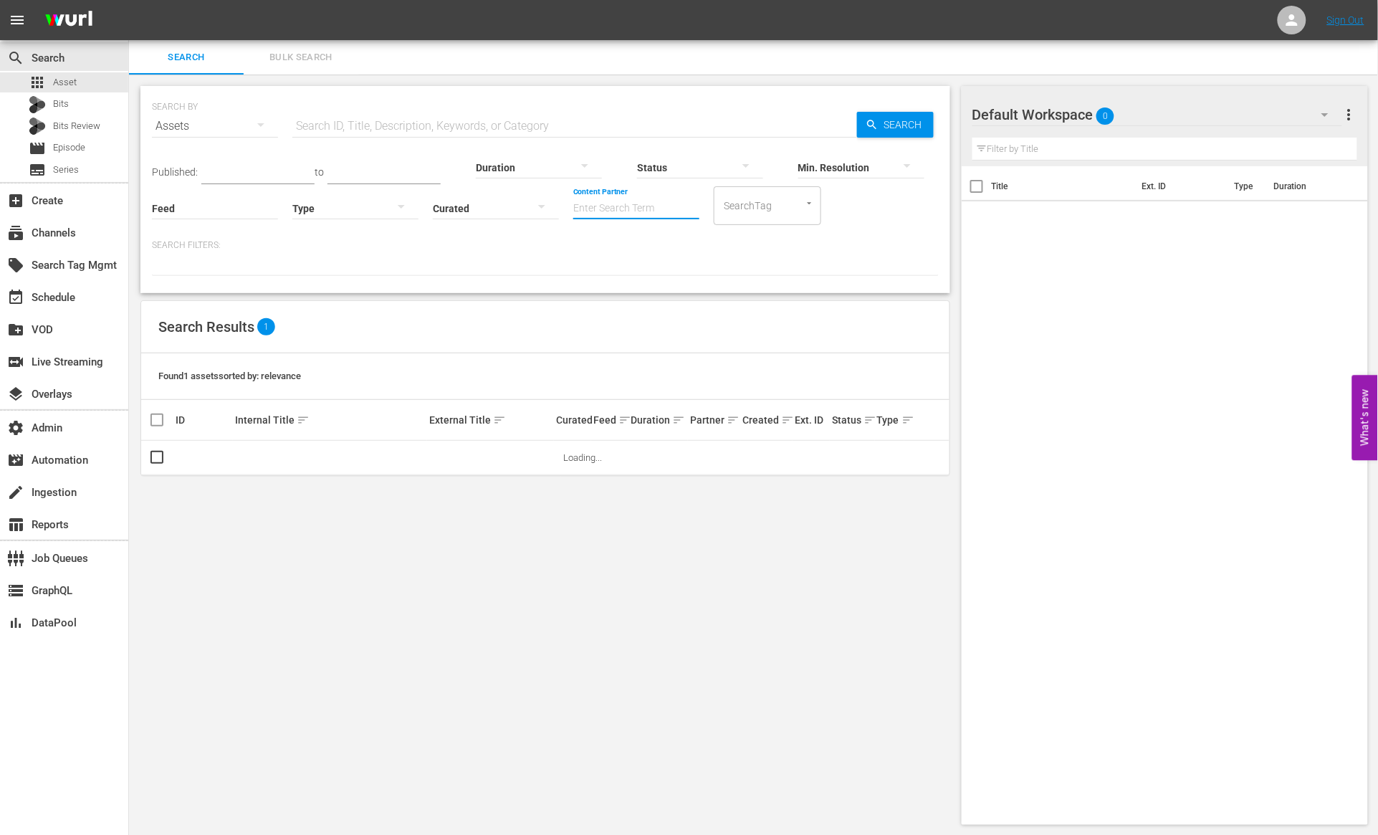
click at [620, 204] on input "Content Partner" at bounding box center [636, 209] width 126 height 52
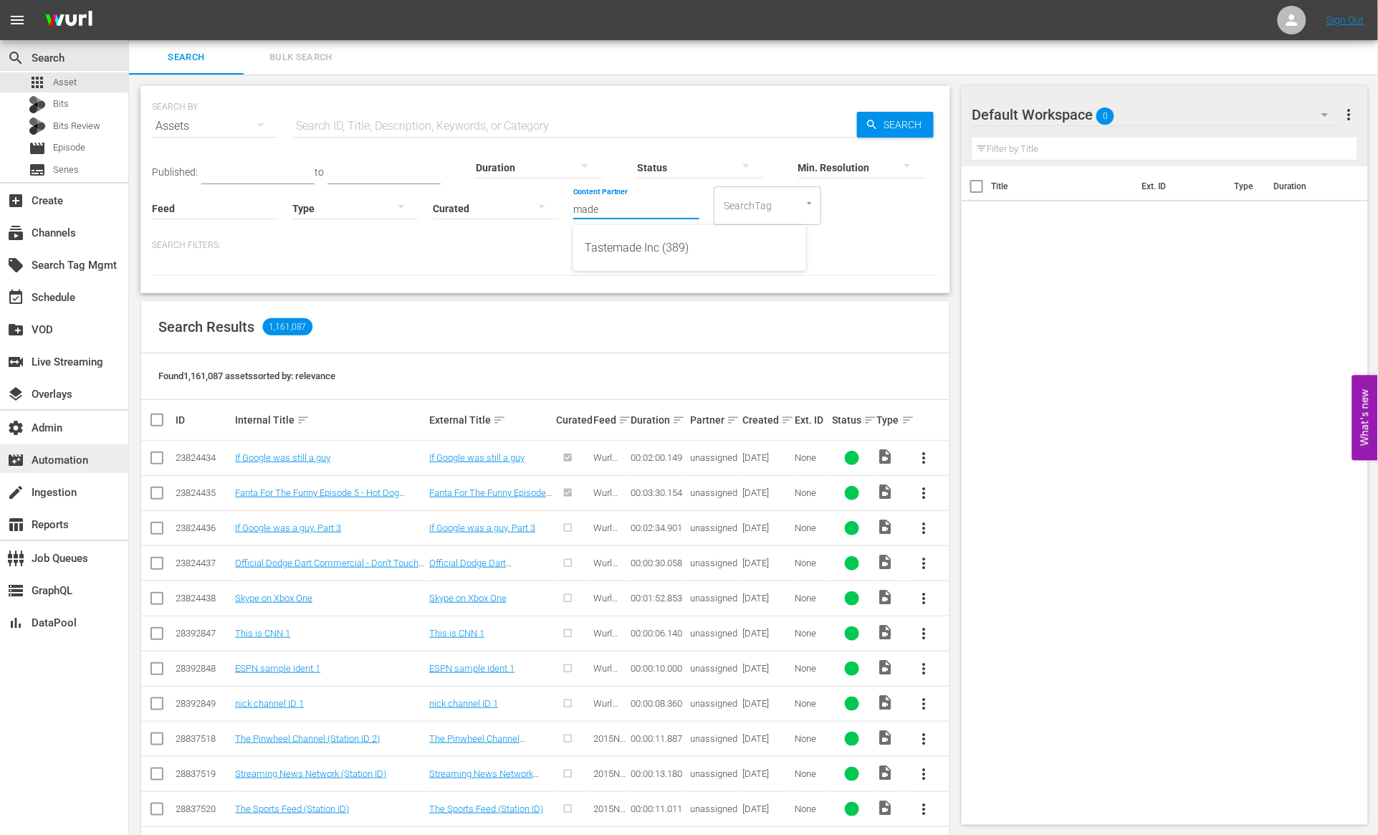
type input "made"
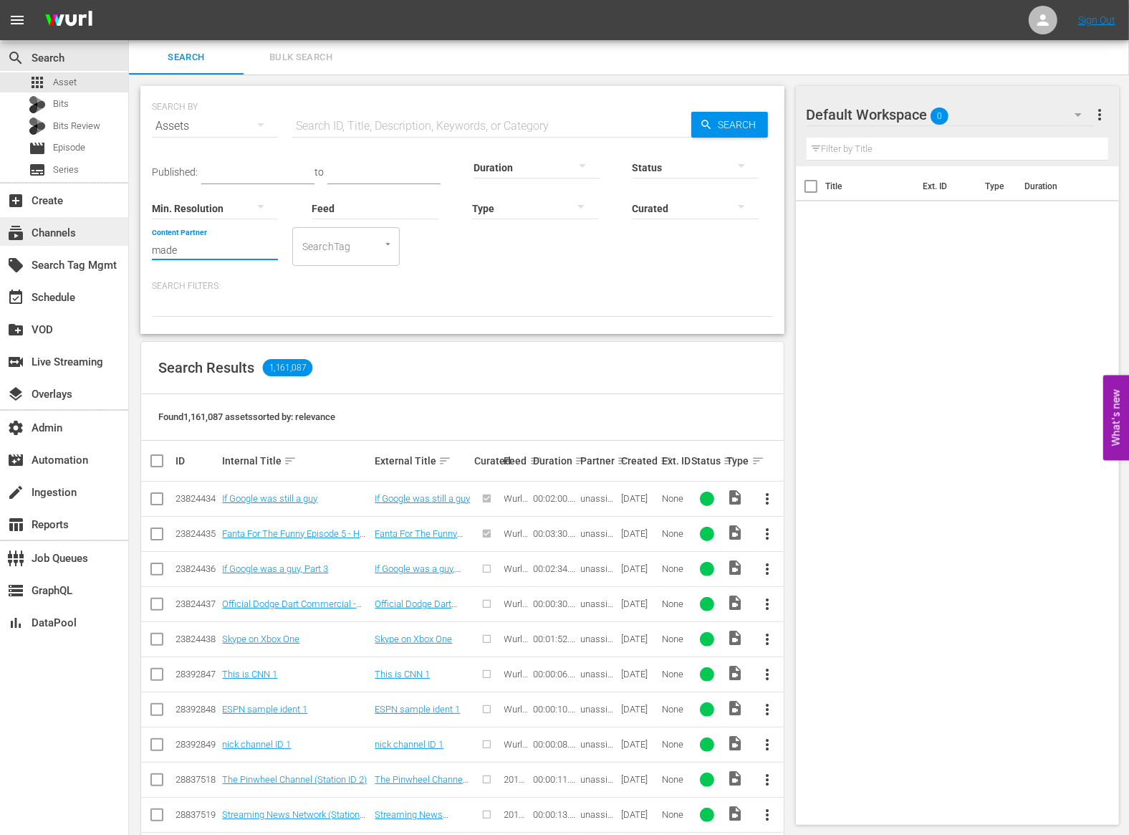
click at [95, 226] on div "subscriptions Channels" at bounding box center [64, 231] width 128 height 29
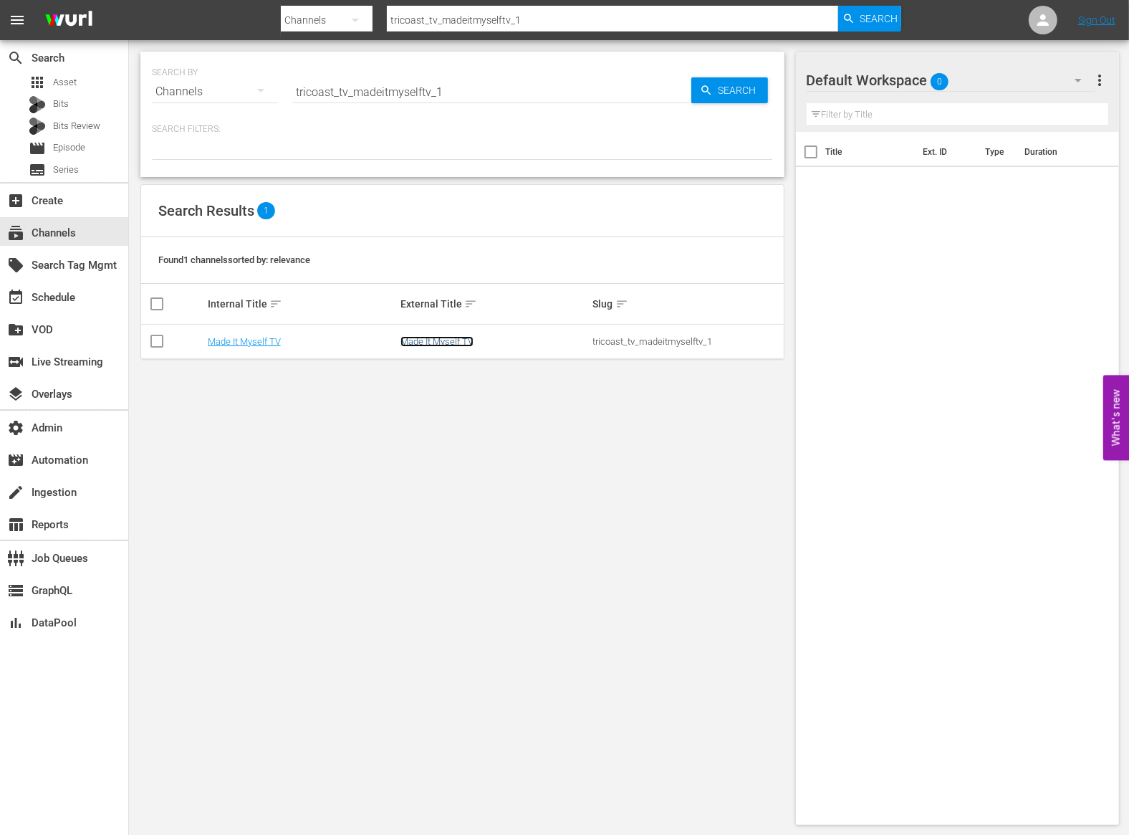
click at [448, 343] on link "Made It Myself TV" at bounding box center [436, 341] width 73 height 11
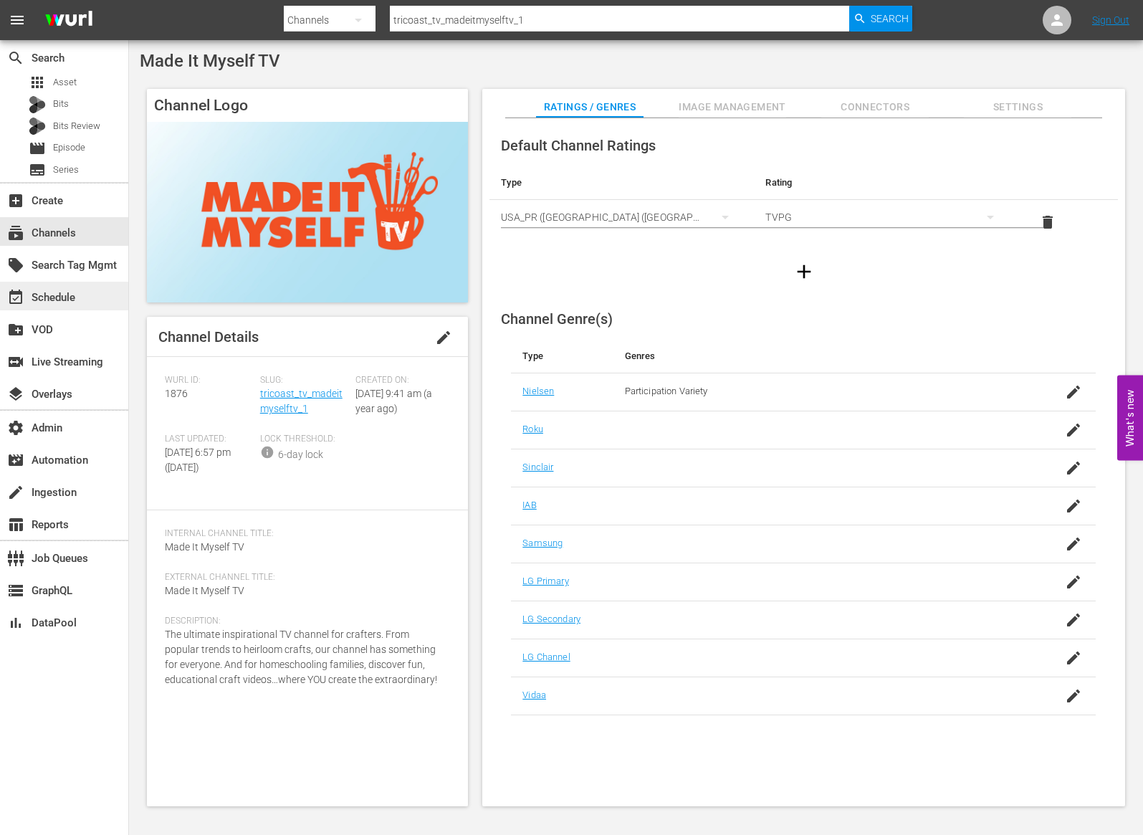
click at [77, 289] on div "event_available Schedule" at bounding box center [40, 295] width 80 height 13
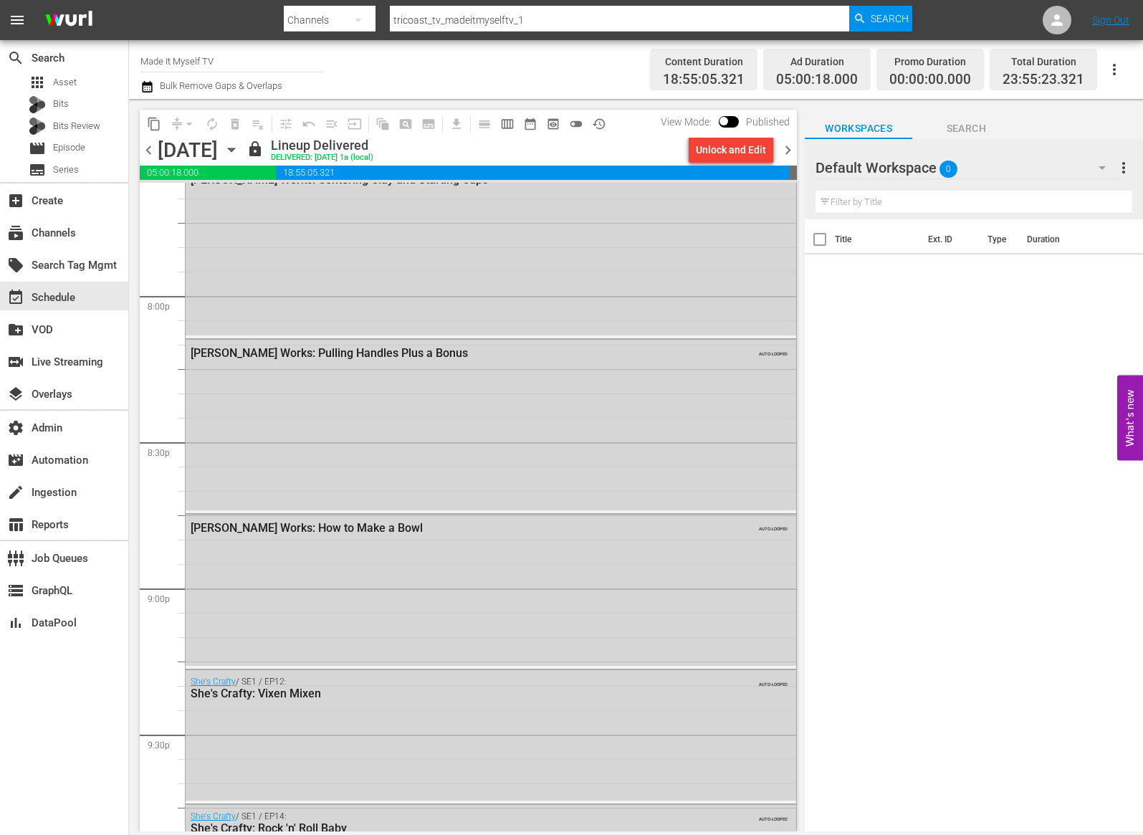
scroll to position [6416, 0]
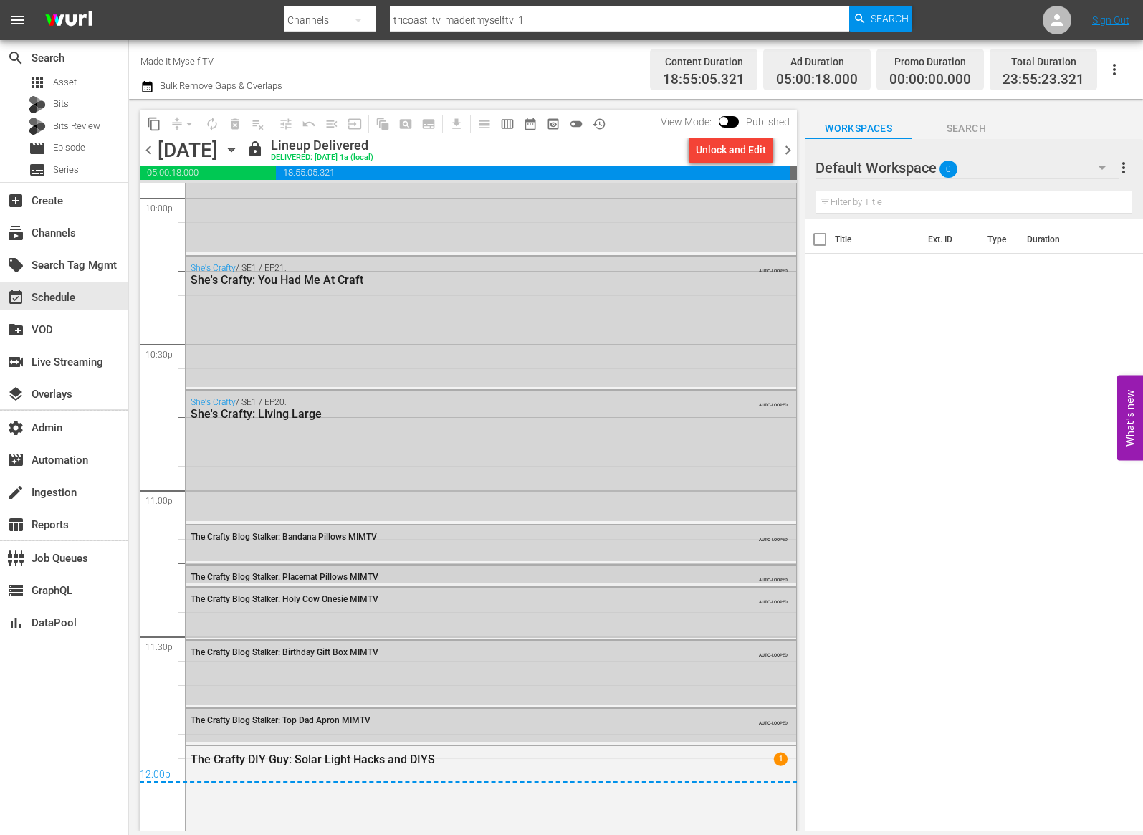
click at [428, 575] on div "The Crafty Blog Stalker: Placemat Pillows MIMTV" at bounding box center [453, 577] width 524 height 10
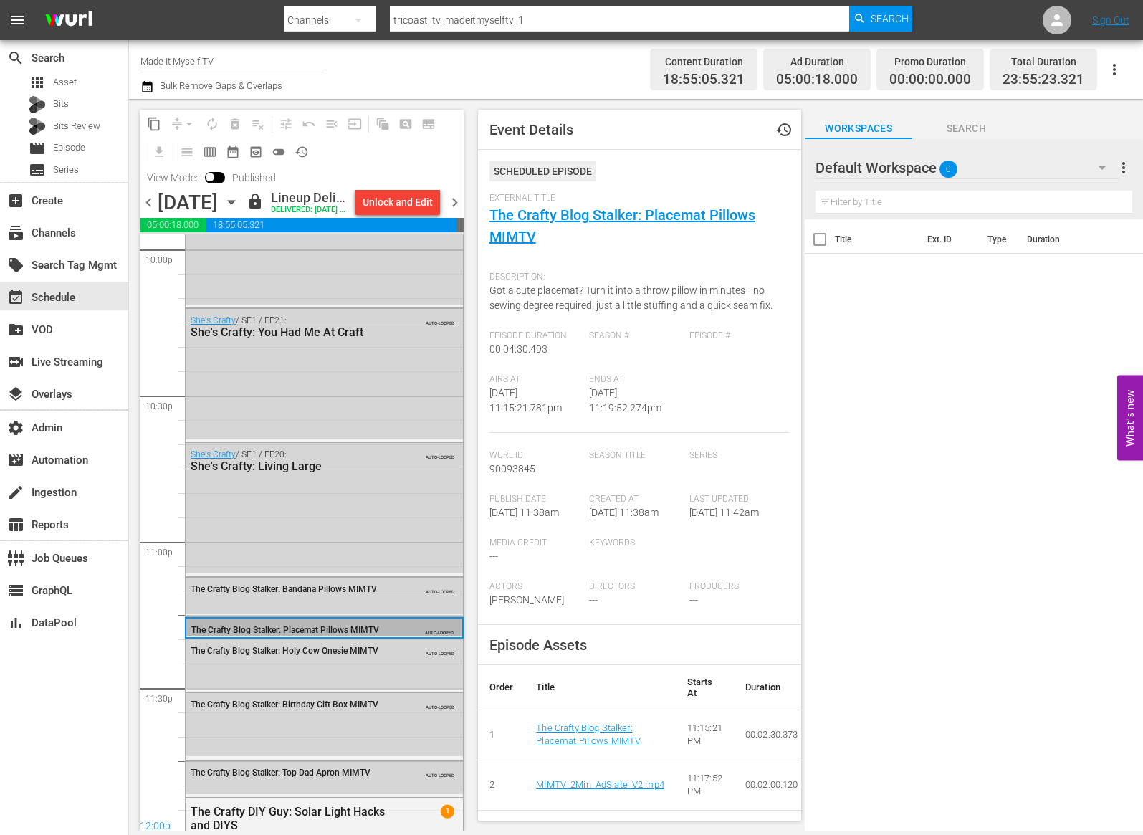
click at [360, 635] on div "The Crafty Blog Stalker: Placemat Pillows MIMTV" at bounding box center [290, 630] width 198 height 10
click at [593, 216] on link "The Crafty Blog Stalker: Placemat Pillows MIMTV" at bounding box center [622, 225] width 266 height 39
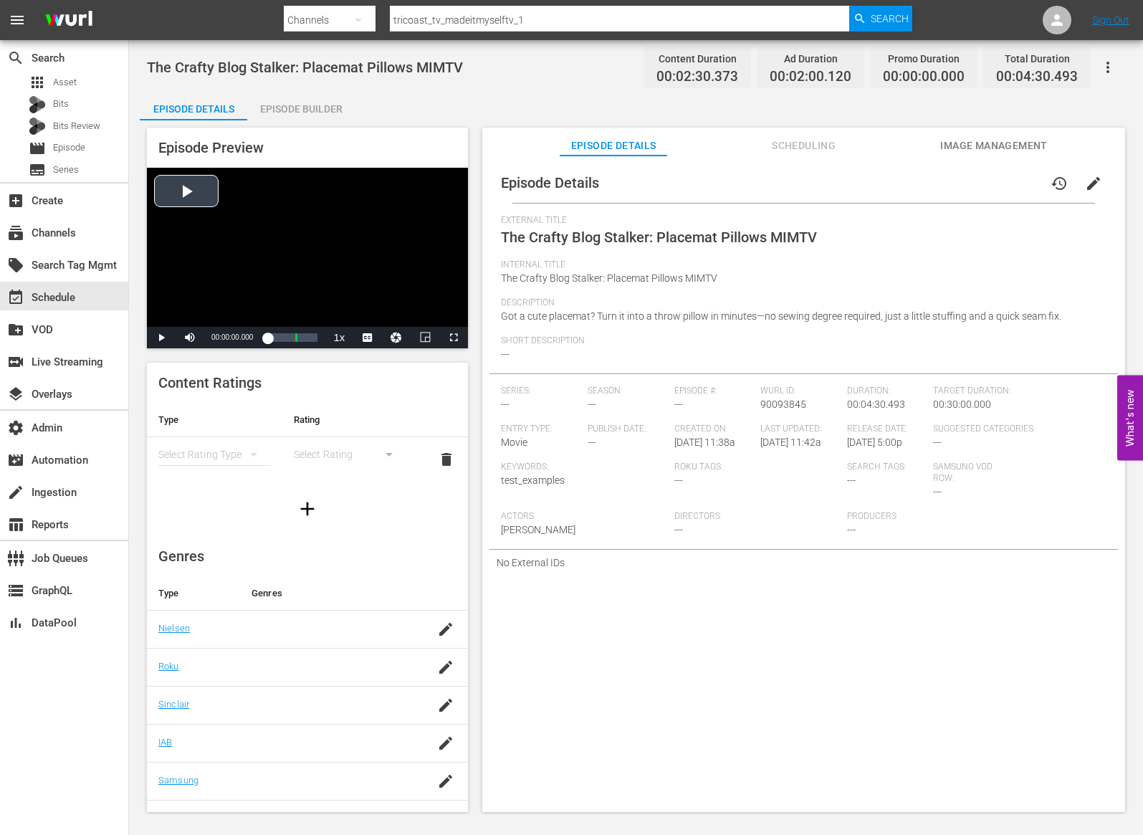
click at [185, 181] on div "Video Player" at bounding box center [307, 247] width 321 height 159
click at [277, 107] on div "Episode Builder" at bounding box center [300, 109] width 107 height 34
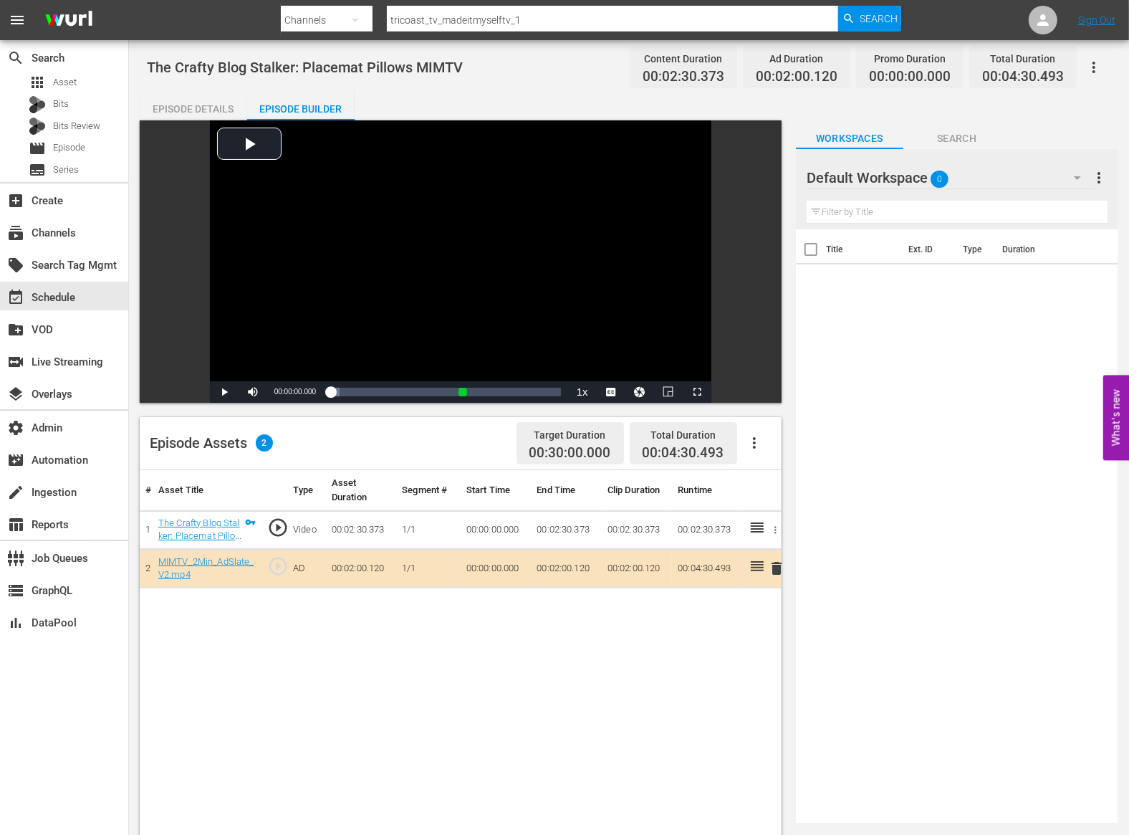
click at [193, 105] on div "Episode Details" at bounding box center [193, 109] width 107 height 34
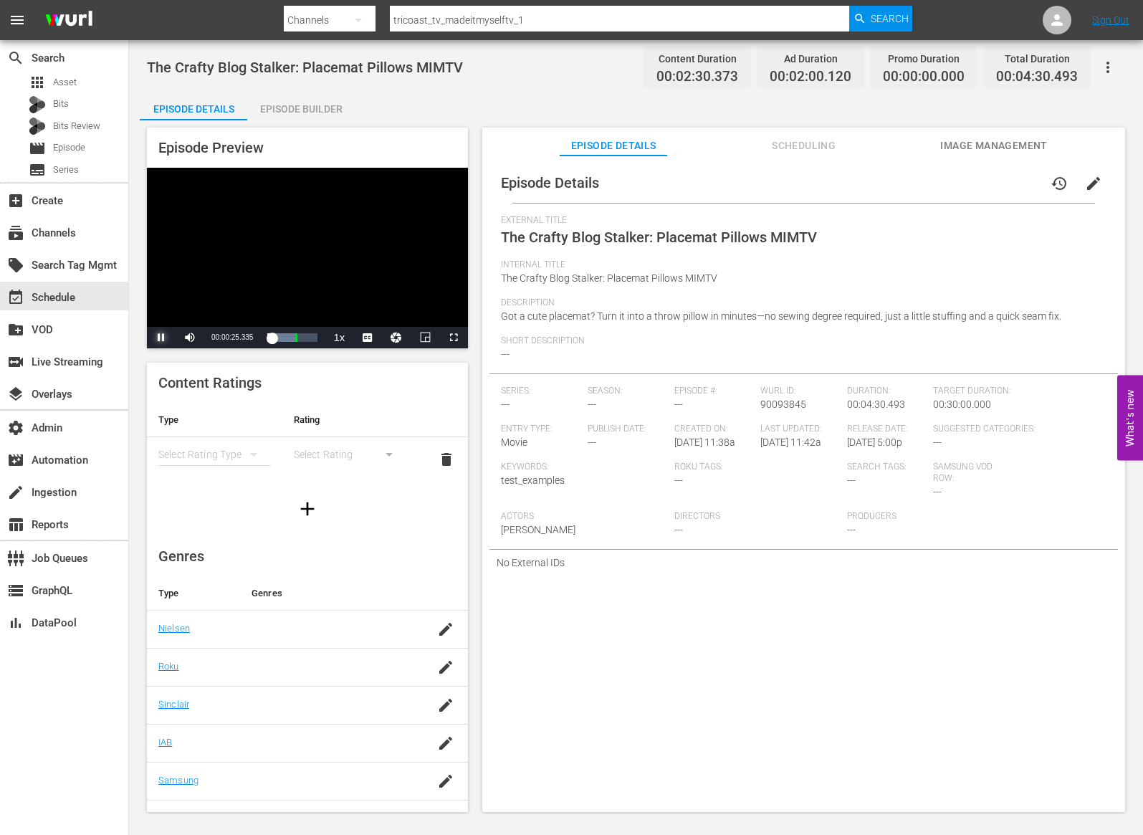
click at [161, 337] on span "Video Player" at bounding box center [161, 337] width 0 height 0
click at [320, 101] on div "Episode Builder" at bounding box center [300, 109] width 107 height 34
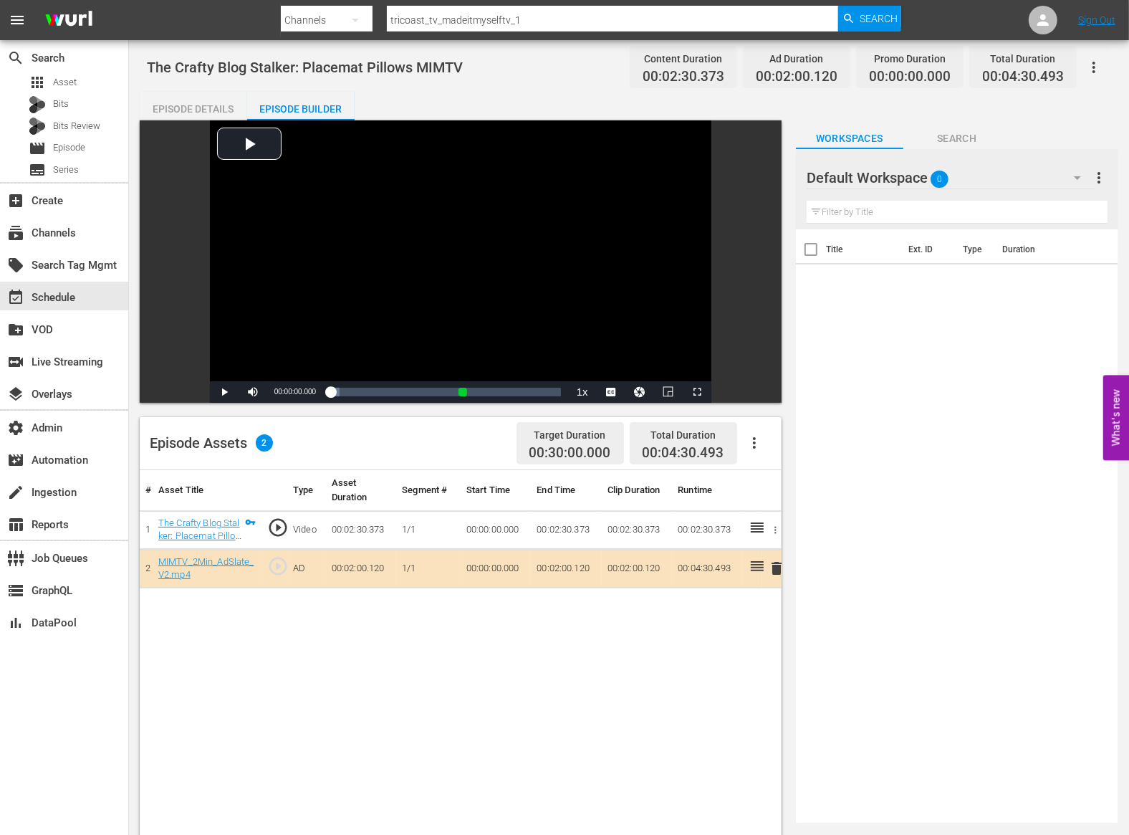
click at [547, 712] on div "# Asset Title Type Asset Duration Segment # Start Time End Time Clip Duration R…" at bounding box center [461, 833] width 642 height 727
click at [219, 535] on link "The Crafty Blog Stalker: Placemat Pillows MIMTV (1/1)" at bounding box center [199, 535] width 82 height 37
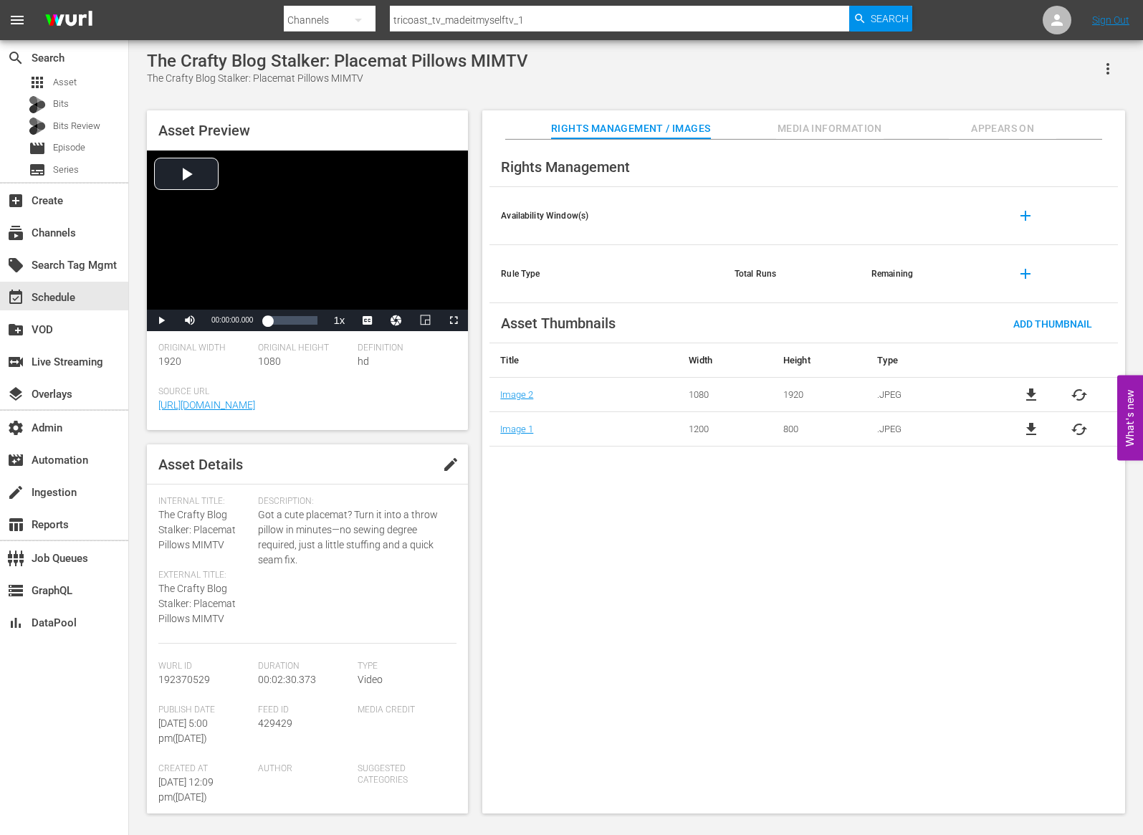
click at [194, 678] on span "192370529" at bounding box center [184, 678] width 52 height 11
copy span "192370529"
click at [187, 175] on div "Video Player" at bounding box center [307, 229] width 321 height 159
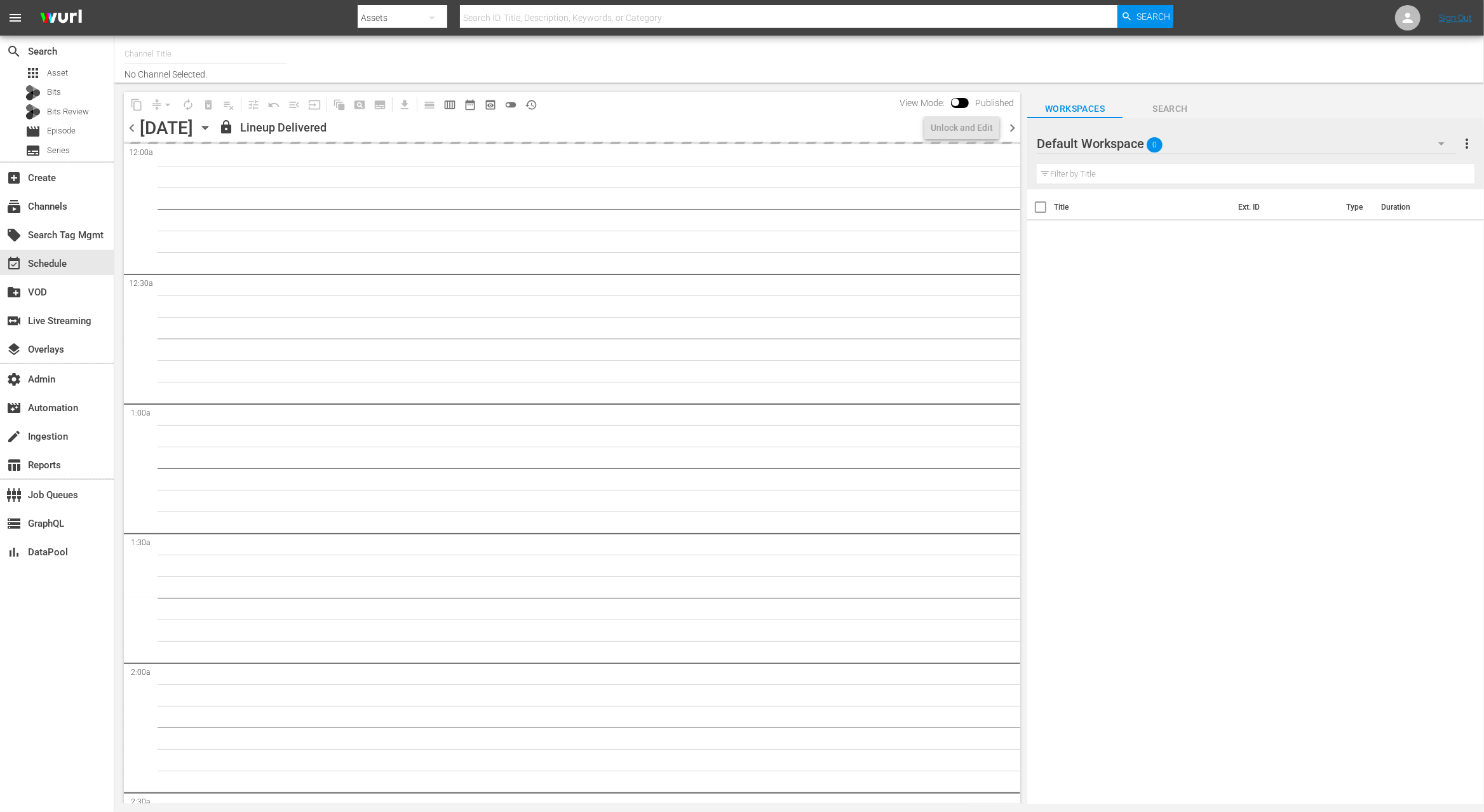
type input "Made It Myself TV (1876)"
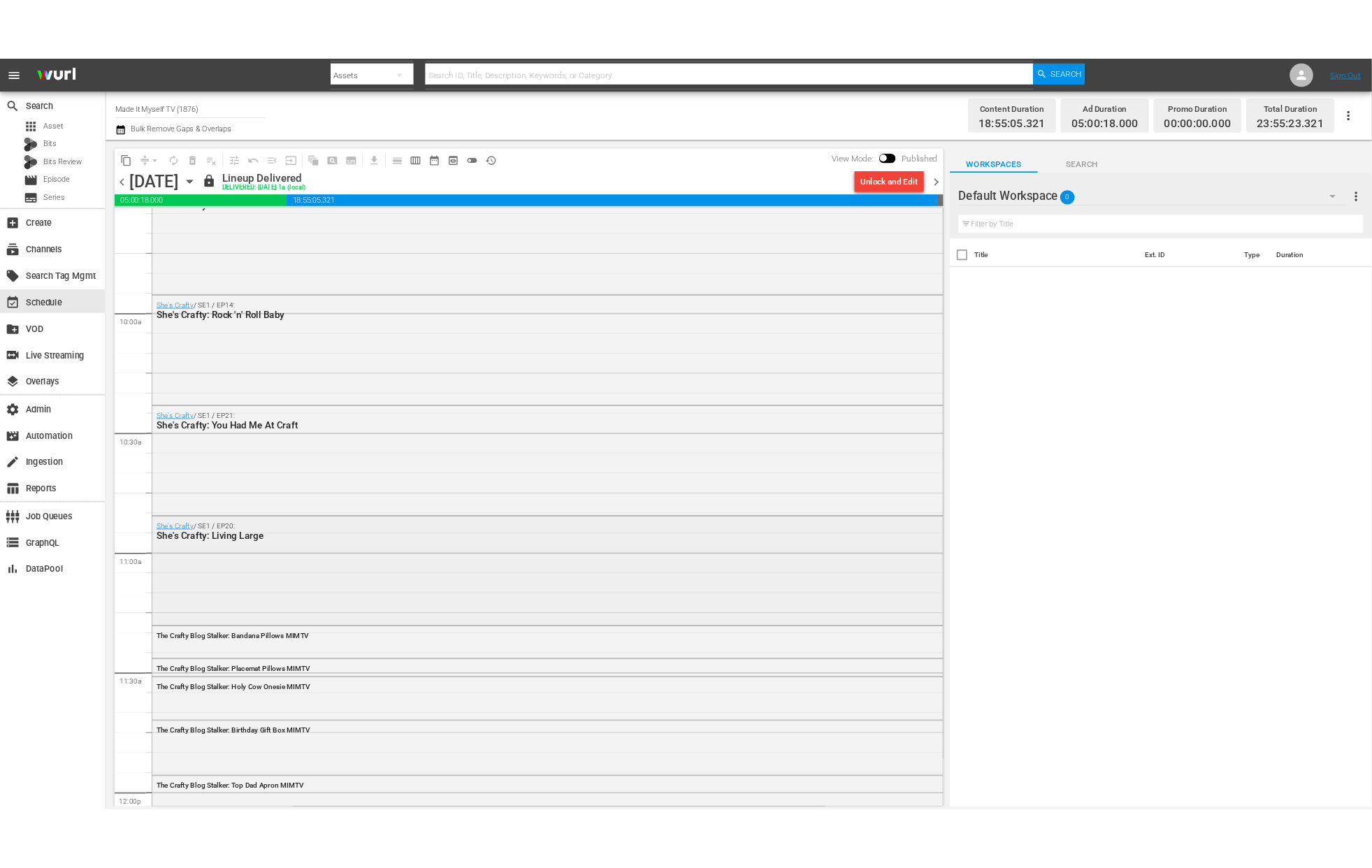
scroll to position [6177, 0]
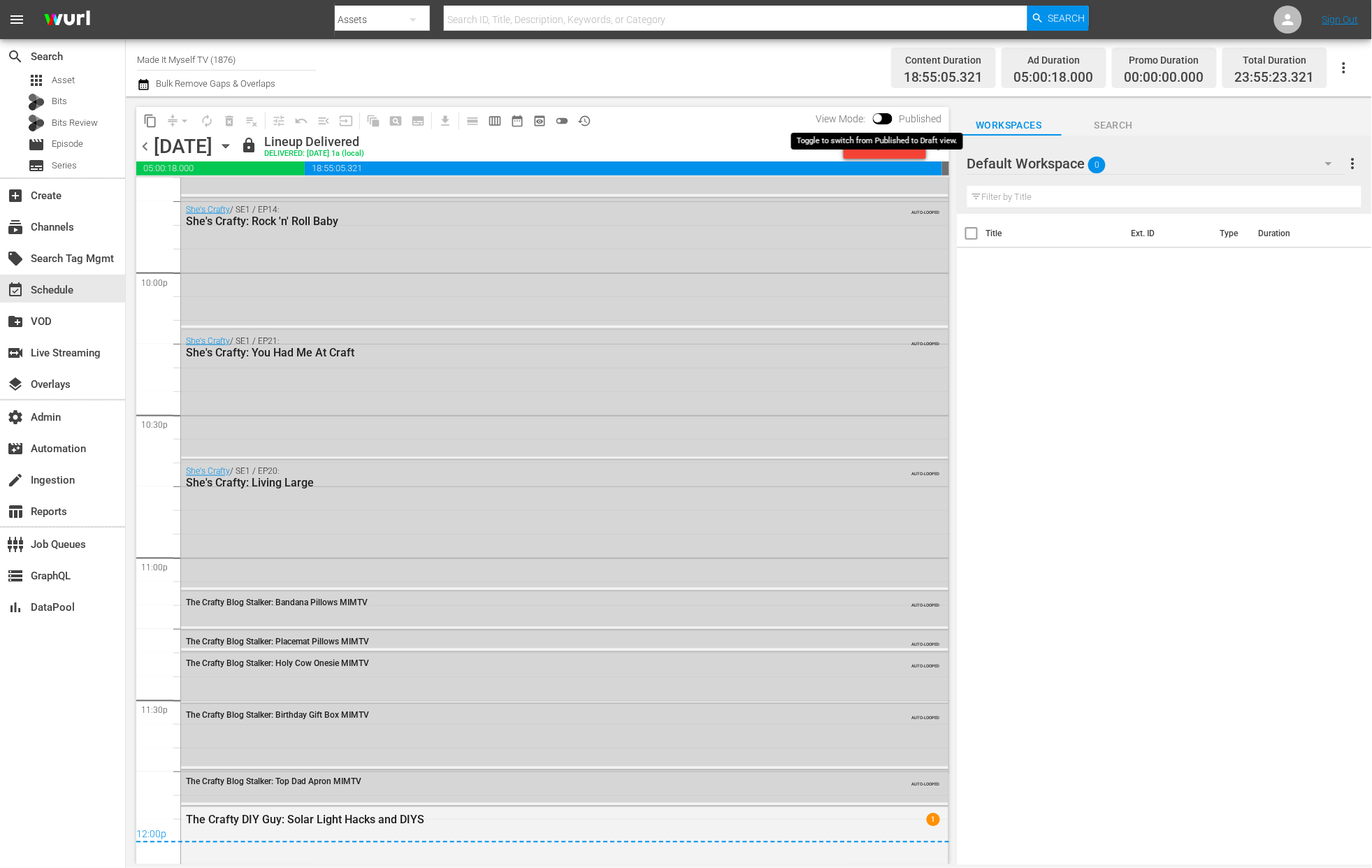
click at [877, 114] on span at bounding box center [878, 118] width 9 height 9
click at [881, 116] on input "checkbox" at bounding box center [878, 121] width 29 height 10
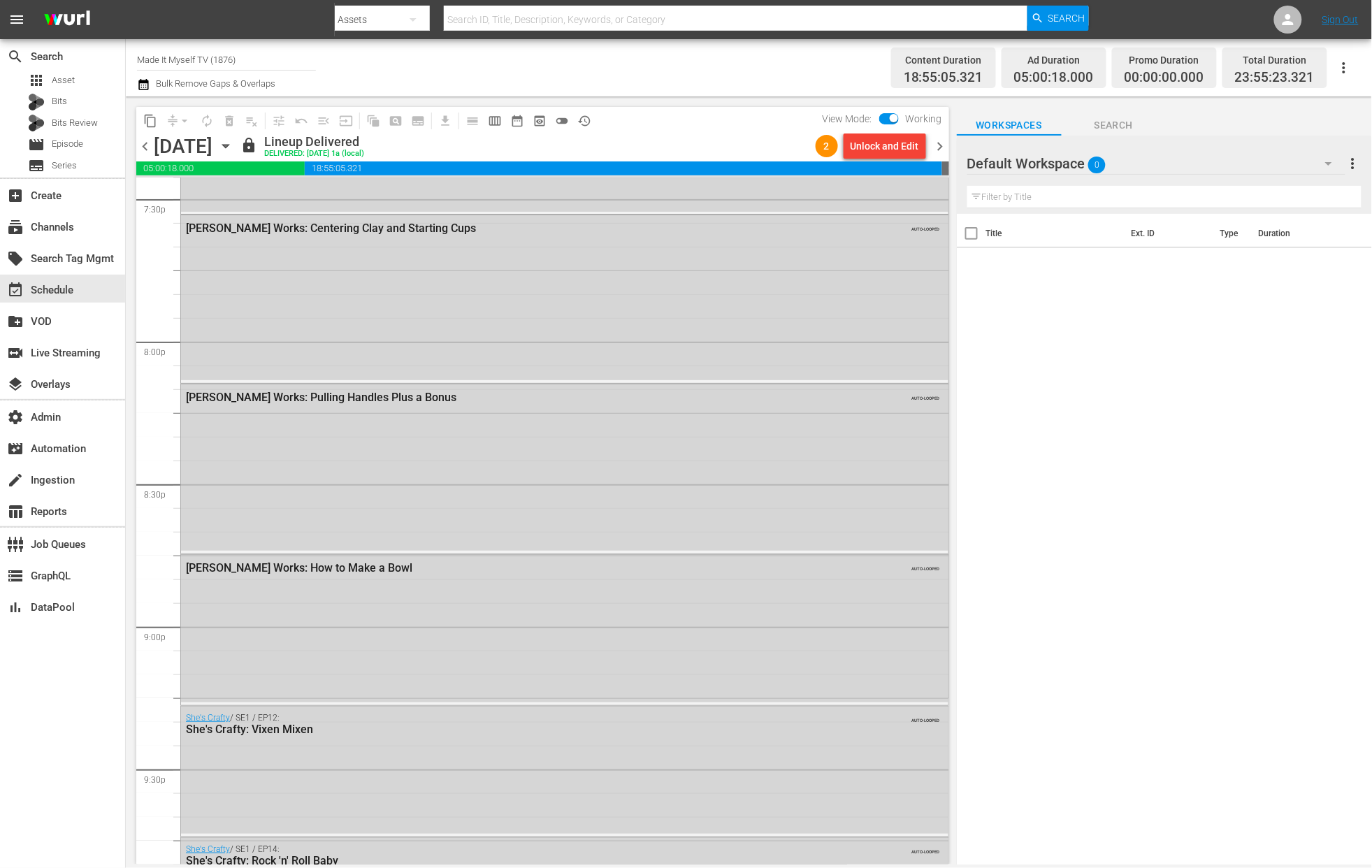
scroll to position [6203, 0]
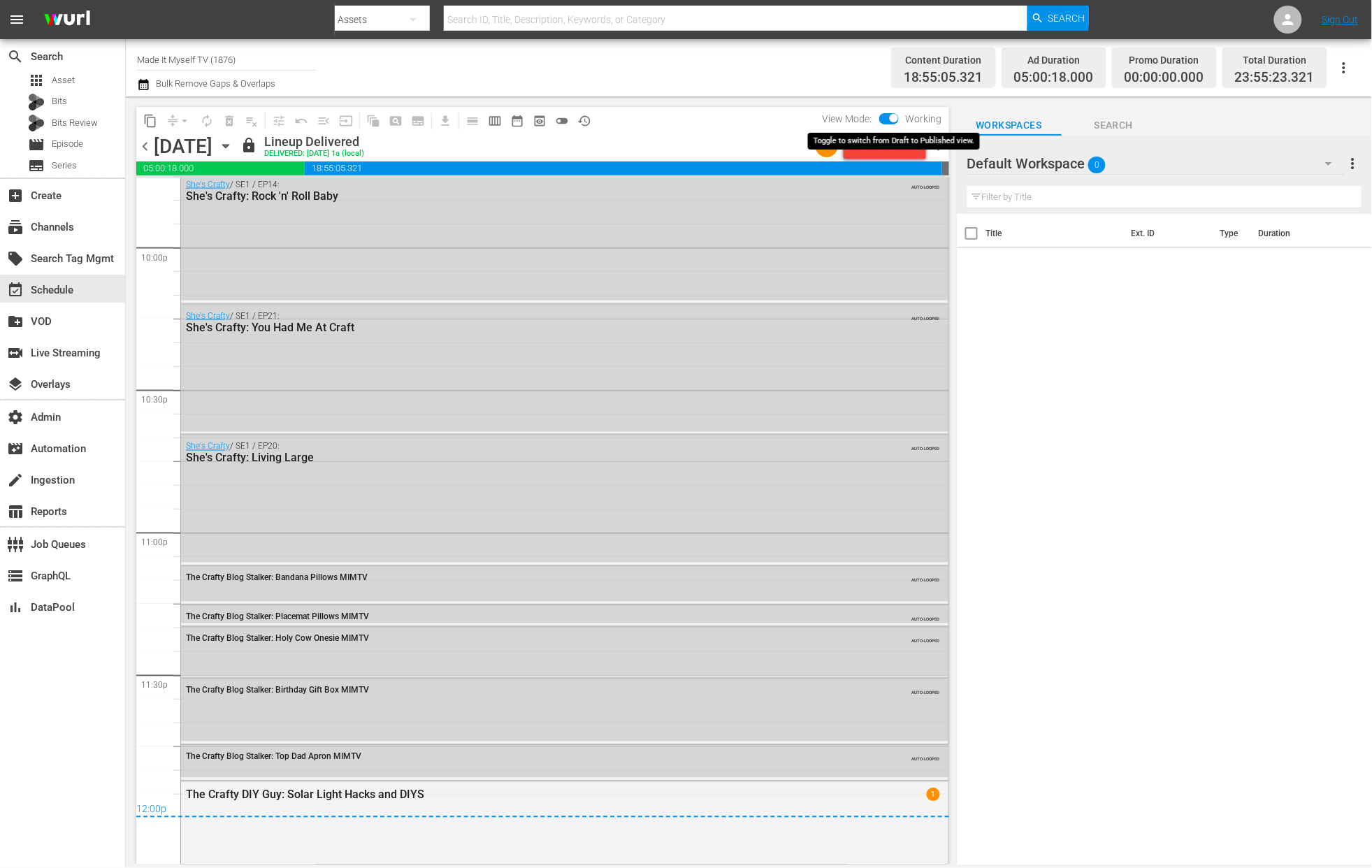
drag, startPoint x: 890, startPoint y: 119, endPoint x: 882, endPoint y: 118, distance: 8.1
click at [891, 119] on input "checkbox" at bounding box center [894, 121] width 29 height 10
checkbox input "false"
